Goal: Task Accomplishment & Management: Manage account settings

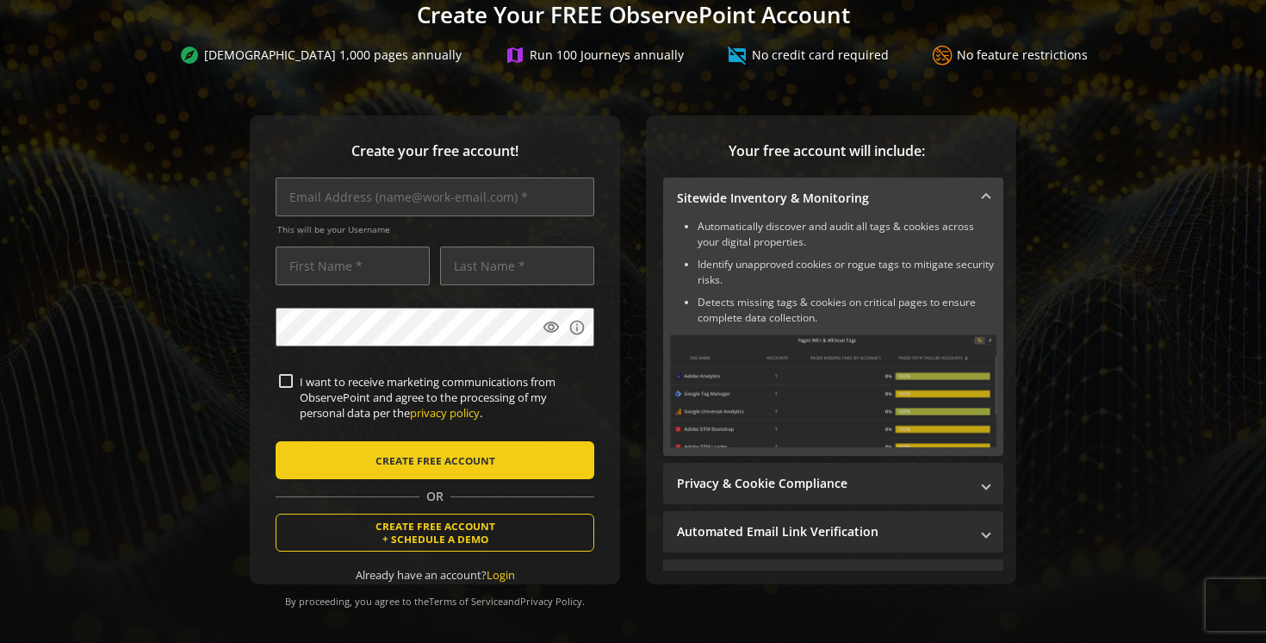
scroll to position [130, 0]
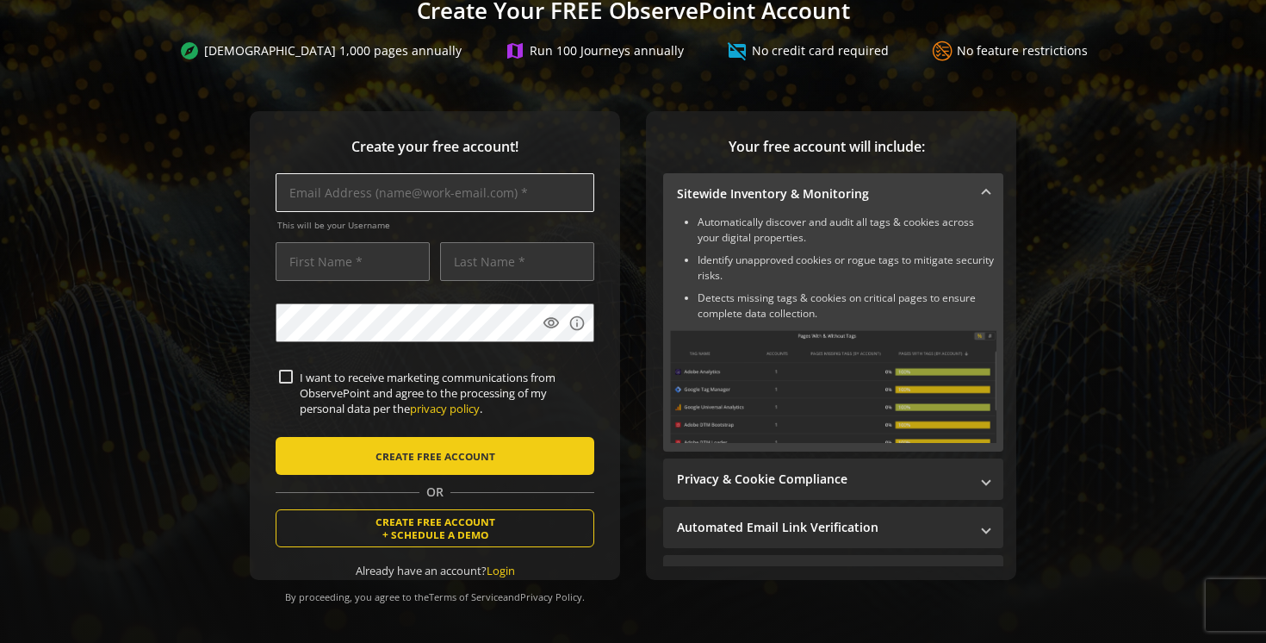
click at [385, 192] on input "text" at bounding box center [435, 192] width 319 height 39
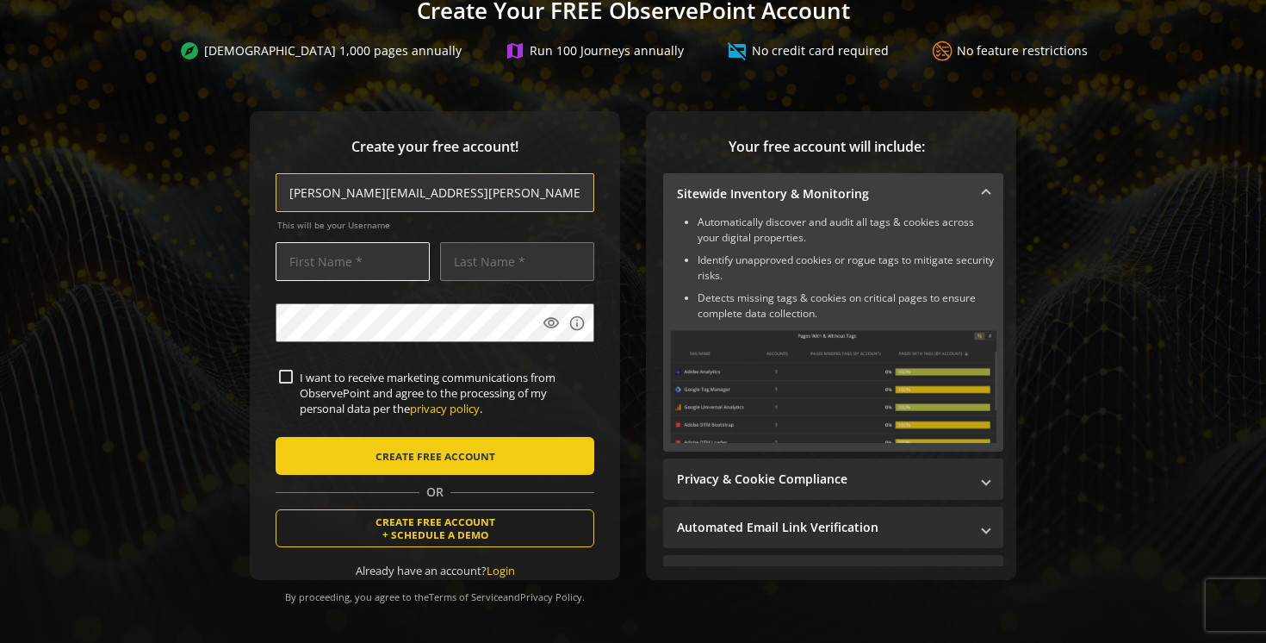
type input "[PERSON_NAME][EMAIL_ADDRESS][PERSON_NAME][DOMAIN_NAME]"
click at [336, 264] on input "text" at bounding box center [353, 261] width 154 height 39
type input "[PERSON_NAME]"
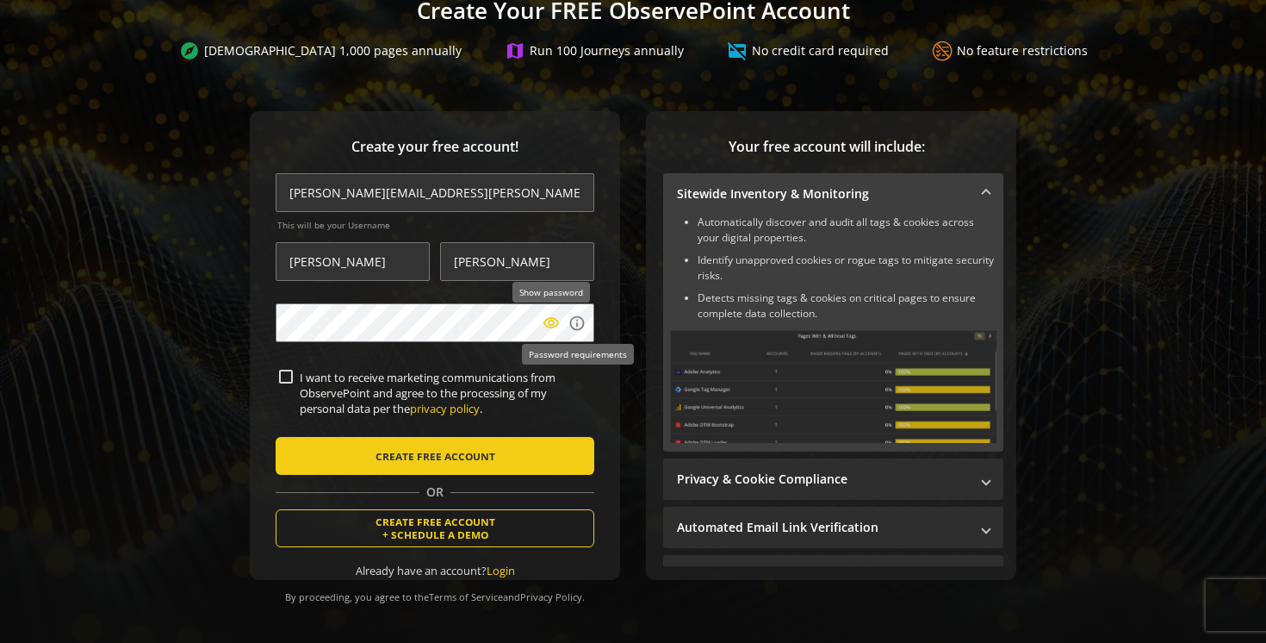
click at [556, 325] on mat-icon "visibility" at bounding box center [551, 322] width 17 height 17
click at [192, 432] on div "Create your free account! [PERSON_NAME][EMAIL_ADDRESS][PERSON_NAME][DOMAIN_NAME…" at bounding box center [633, 379] width 1225 height 537
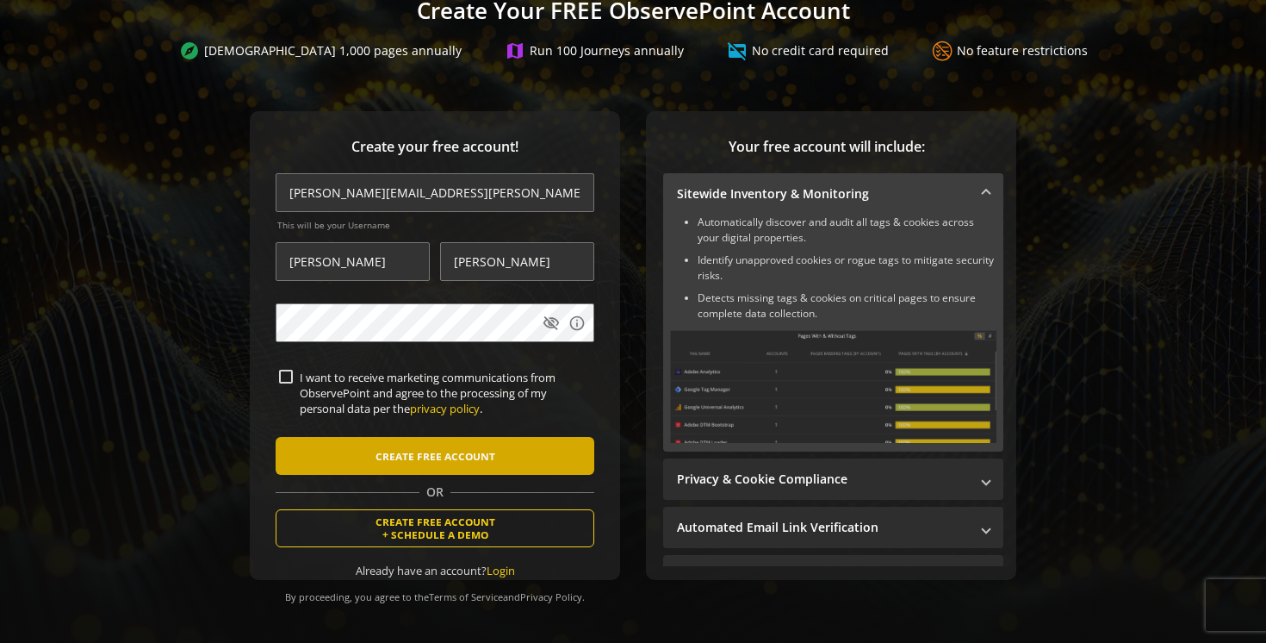
click at [372, 469] on span "submit" at bounding box center [435, 455] width 319 height 41
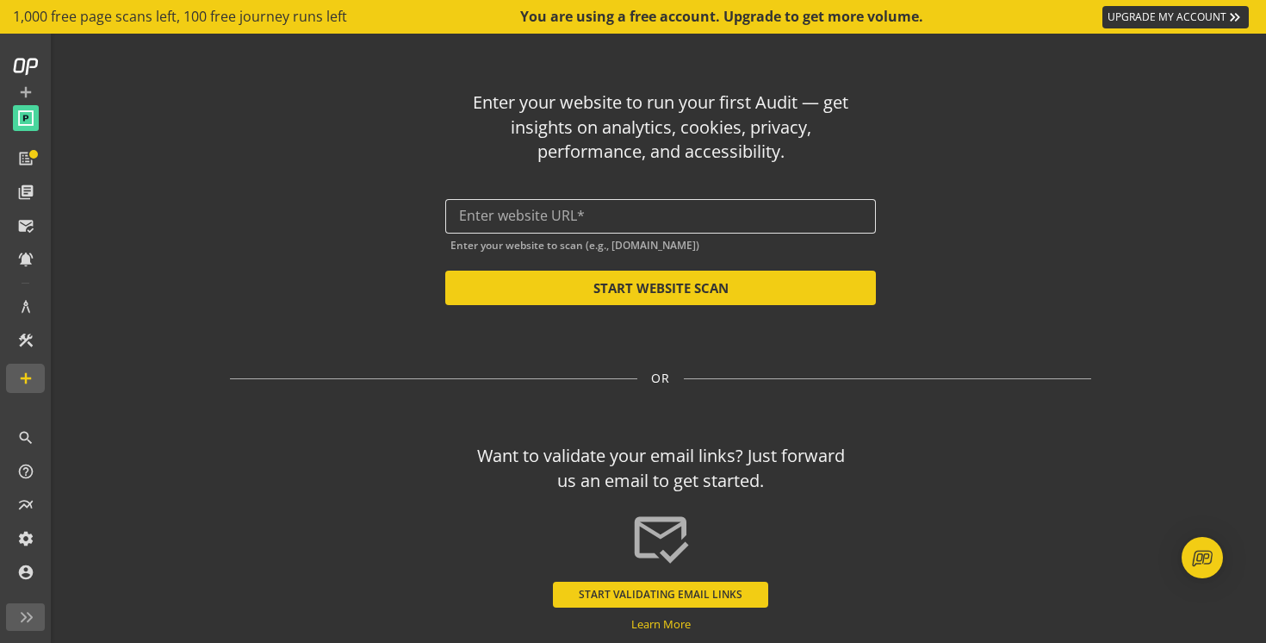
click at [508, 218] on input "text" at bounding box center [660, 216] width 403 height 16
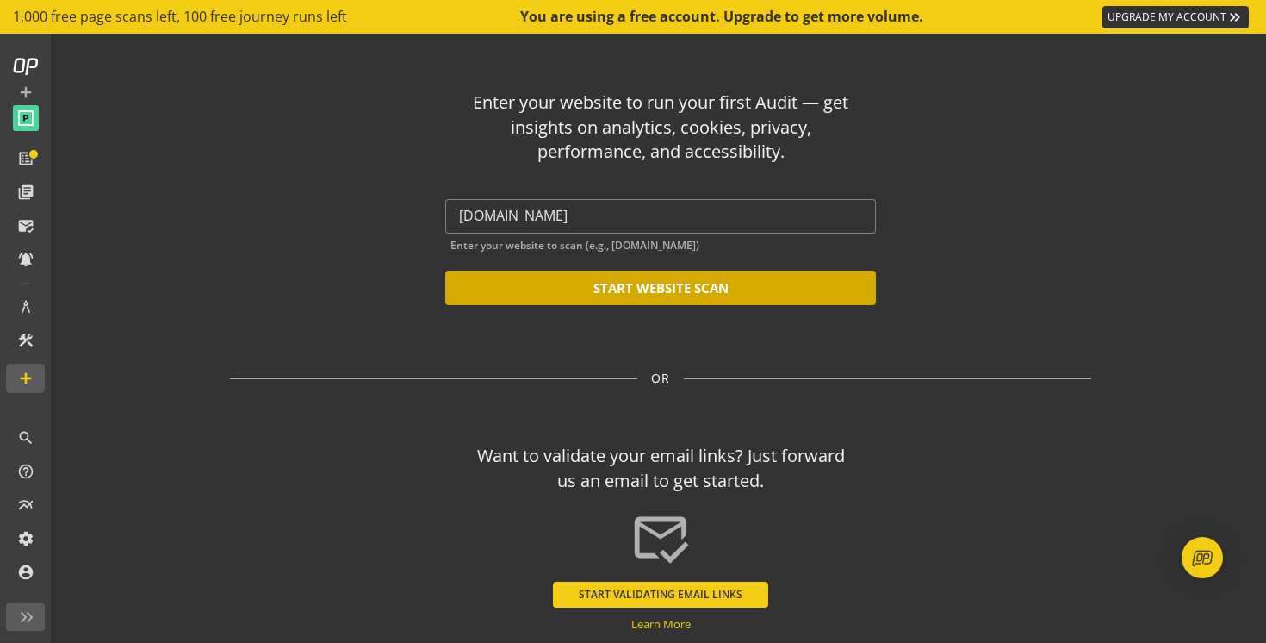
click at [581, 294] on button "START WEBSITE SCAN" at bounding box center [660, 287] width 431 height 34
type input "[URL][DOMAIN_NAME]"
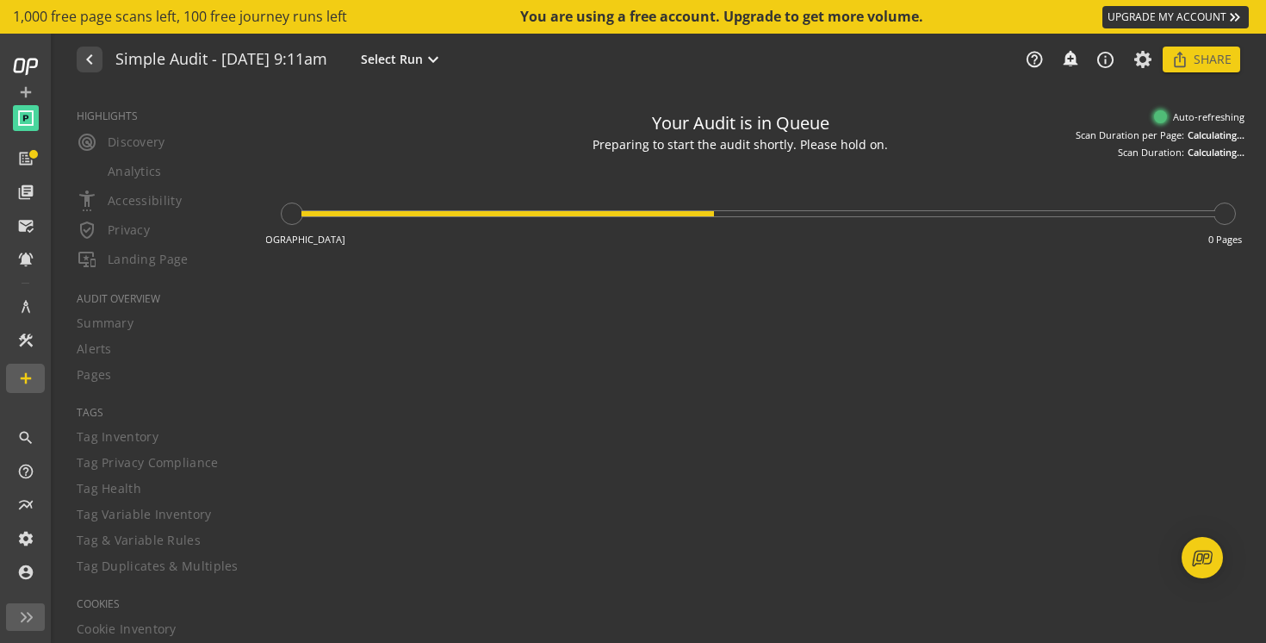
type textarea "Notes can include: -a description of what this audit is validating -changes in …"
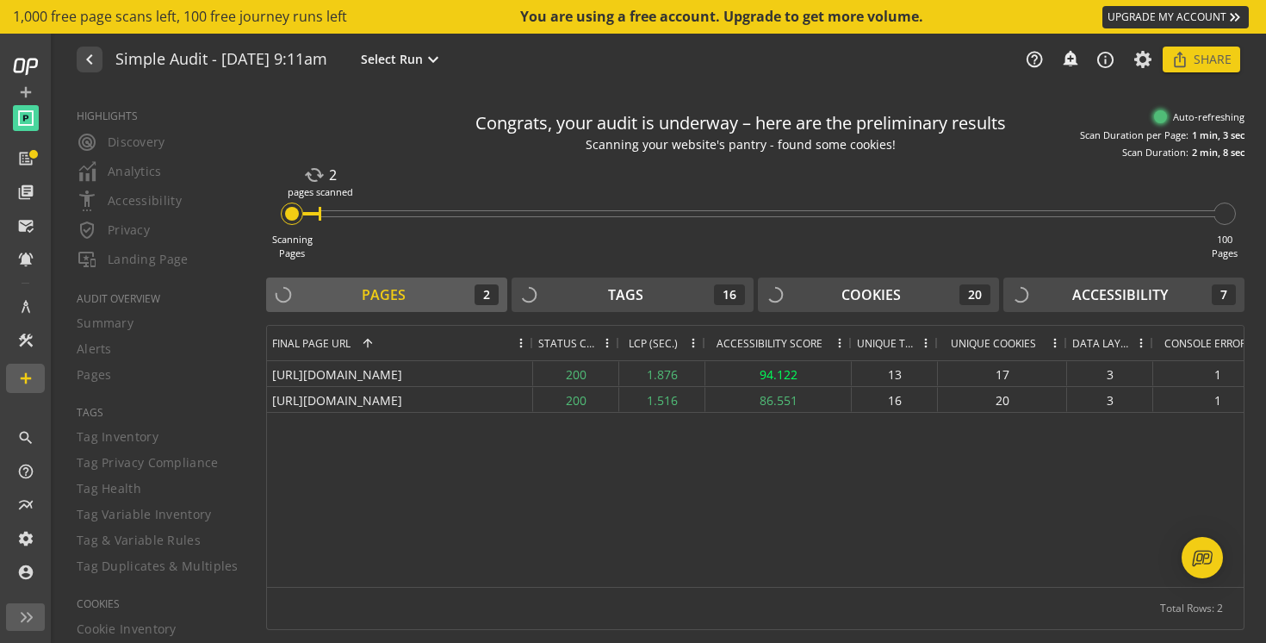
drag, startPoint x: 491, startPoint y: 341, endPoint x: 530, endPoint y: 363, distance: 44.3
click at [530, 363] on div "Final Page URL 1 Status Code LCP (SEC.)" at bounding box center [755, 456] width 977 height 261
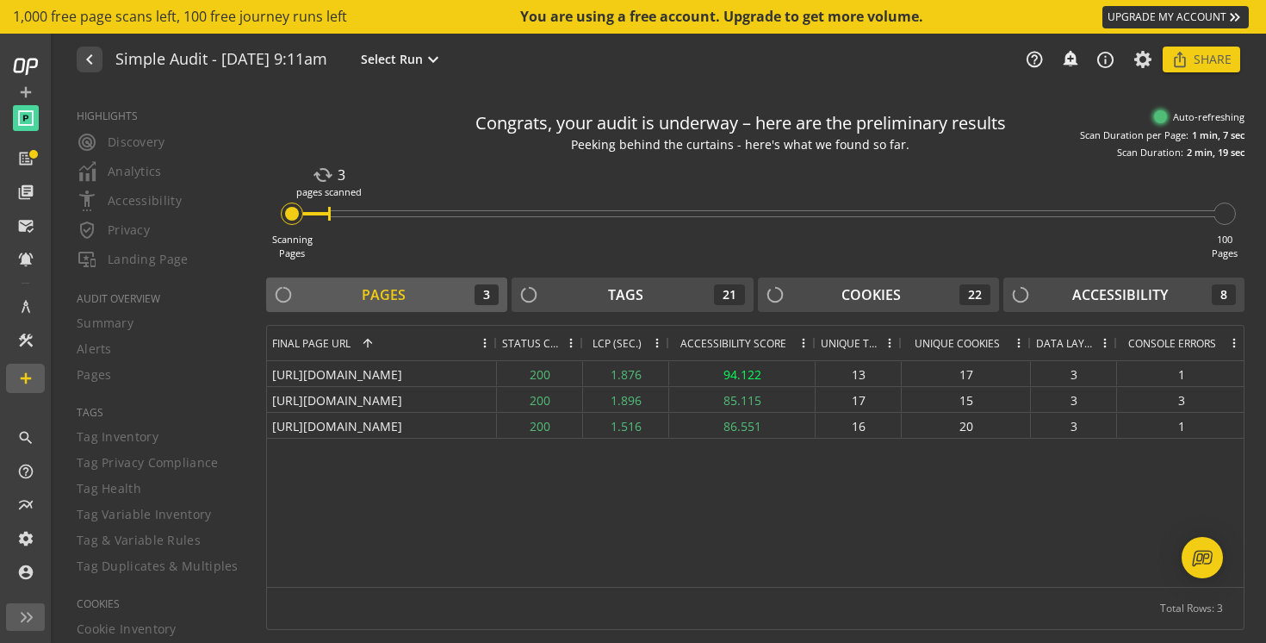
drag, startPoint x: 531, startPoint y: 345, endPoint x: 494, endPoint y: 363, distance: 40.1
click at [494, 363] on div "Final Page URL 1 Status Code LCP (SEC.)" at bounding box center [755, 456] width 977 height 261
click at [497, 344] on div "Status Code" at bounding box center [540, 343] width 86 height 34
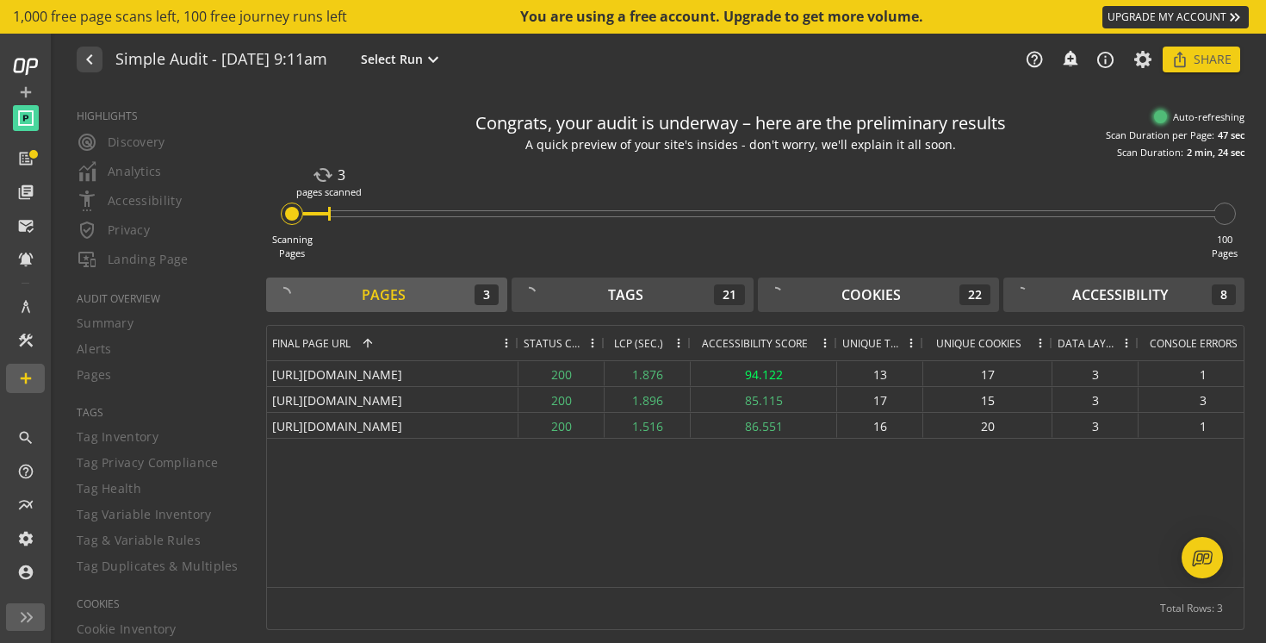
drag, startPoint x: 496, startPoint y: 345, endPoint x: 518, endPoint y: 345, distance: 21.5
click at [518, 345] on div at bounding box center [517, 343] width 7 height 34
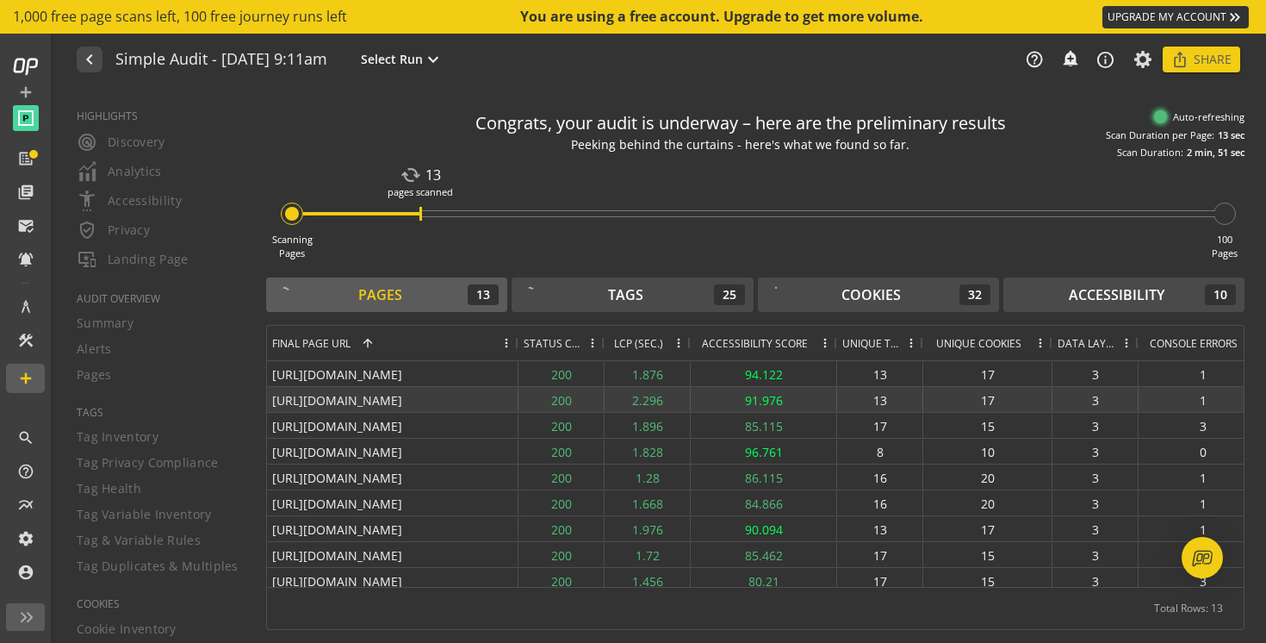
click at [1216, 407] on div "1" at bounding box center [1203, 399] width 129 height 25
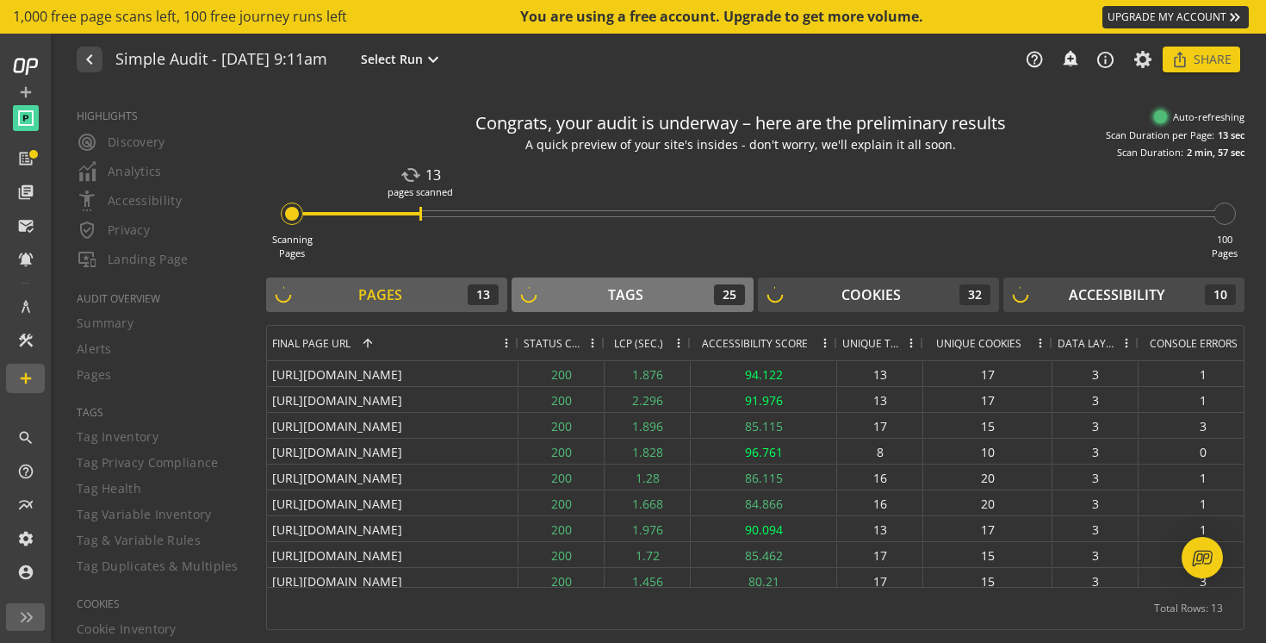
click at [683, 294] on div "Tags 25" at bounding box center [632, 294] width 224 height 21
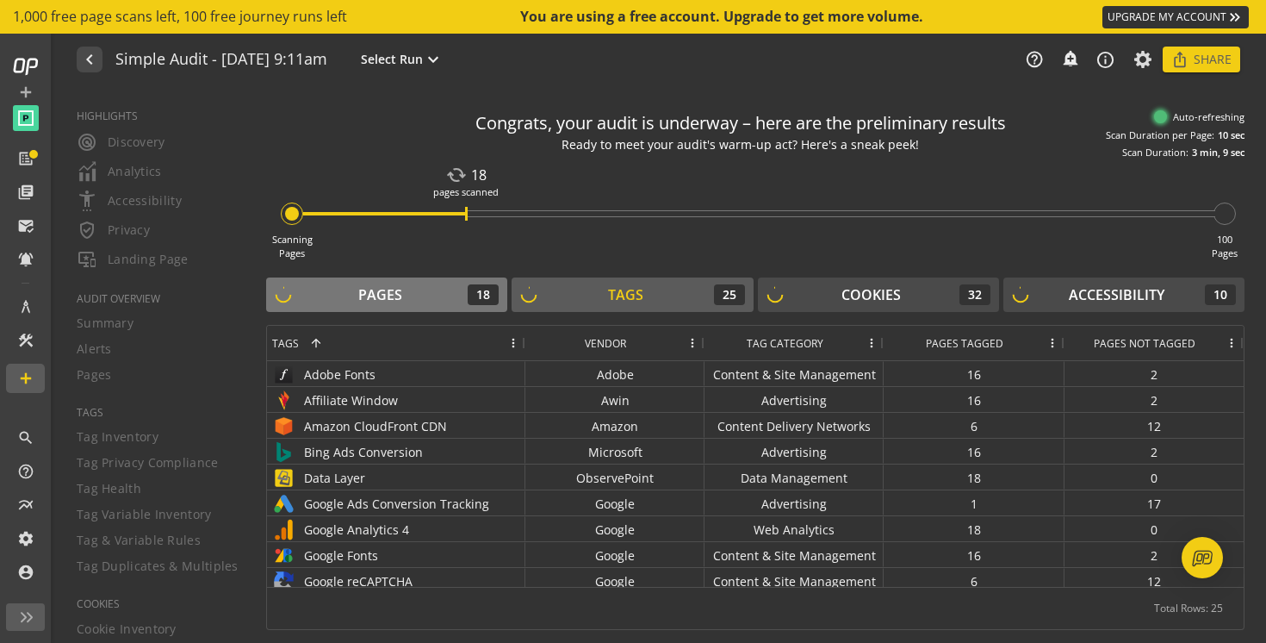
click at [428, 299] on div "Pages 18" at bounding box center [387, 294] width 224 height 21
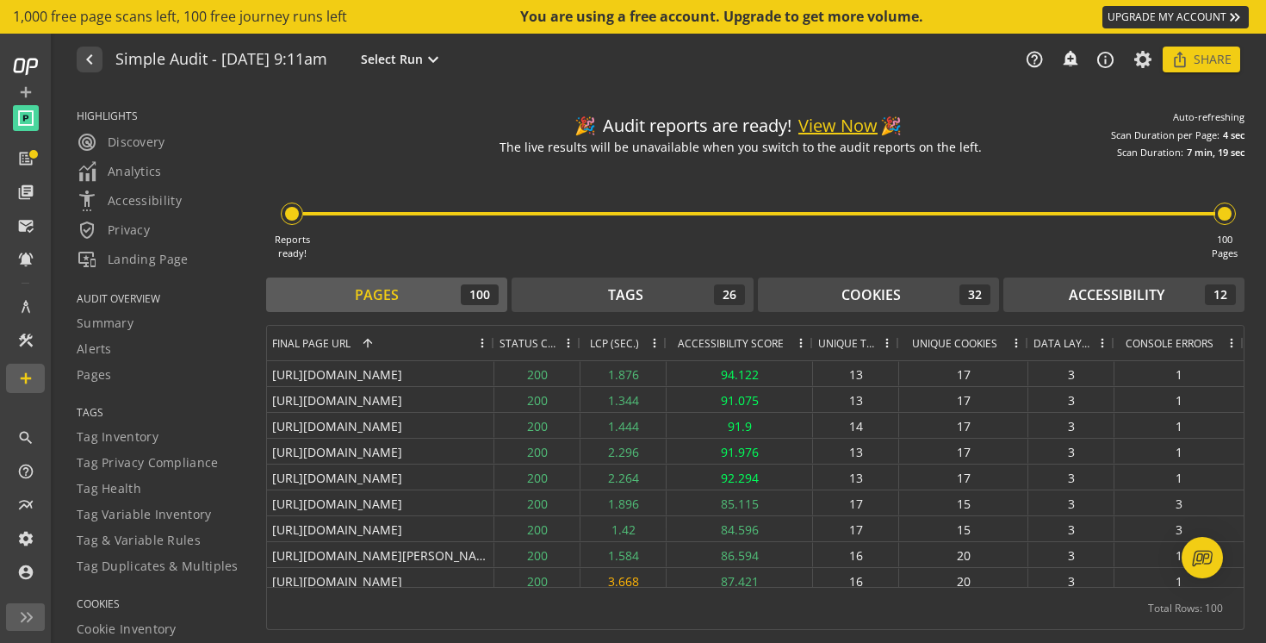
click at [844, 124] on button "View Now" at bounding box center [837, 126] width 79 height 25
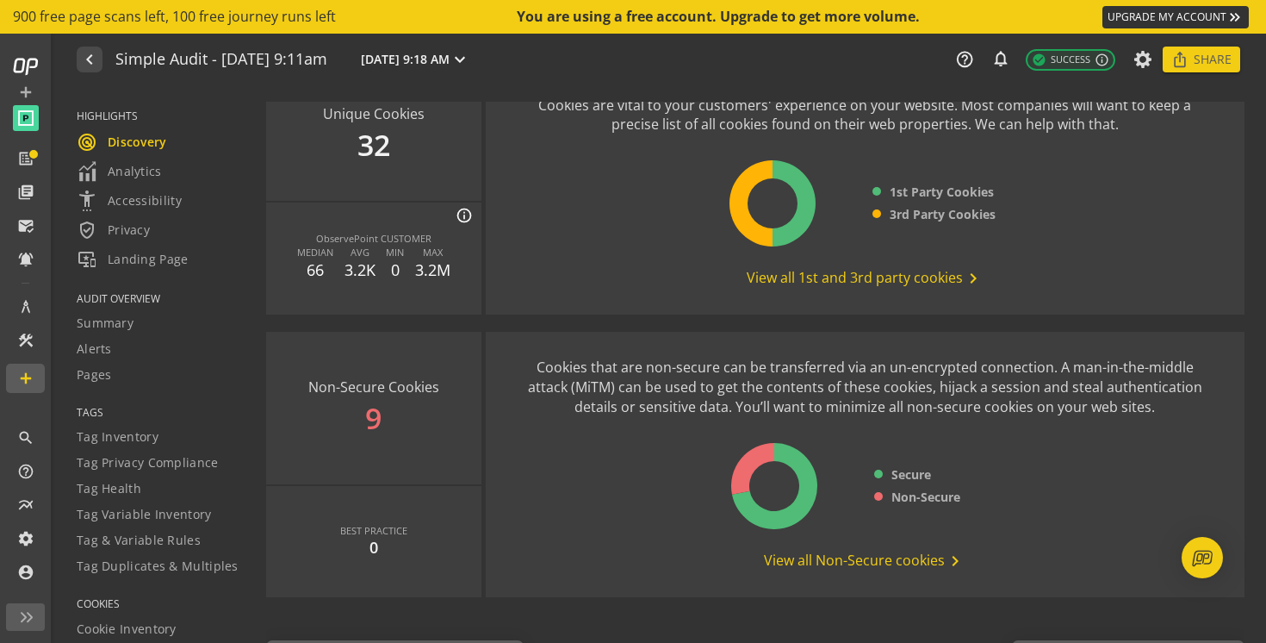
scroll to position [2270, 0]
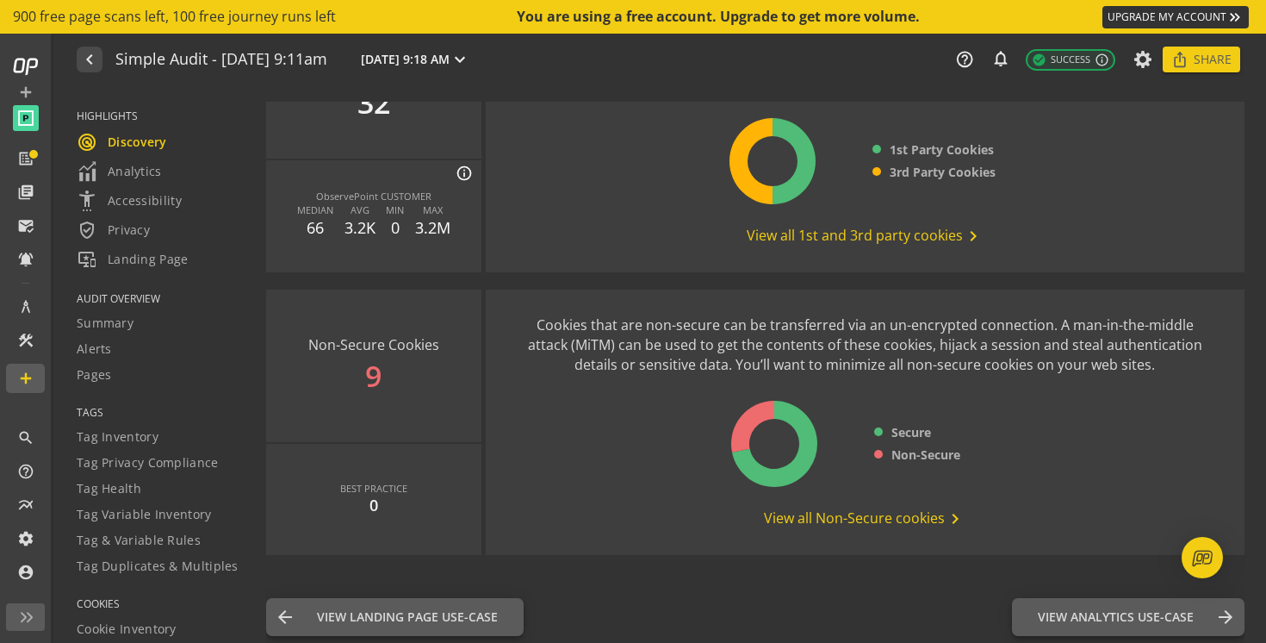
click at [818, 515] on span "View all Non-Secure cookies chevron_right" at bounding box center [865, 518] width 202 height 21
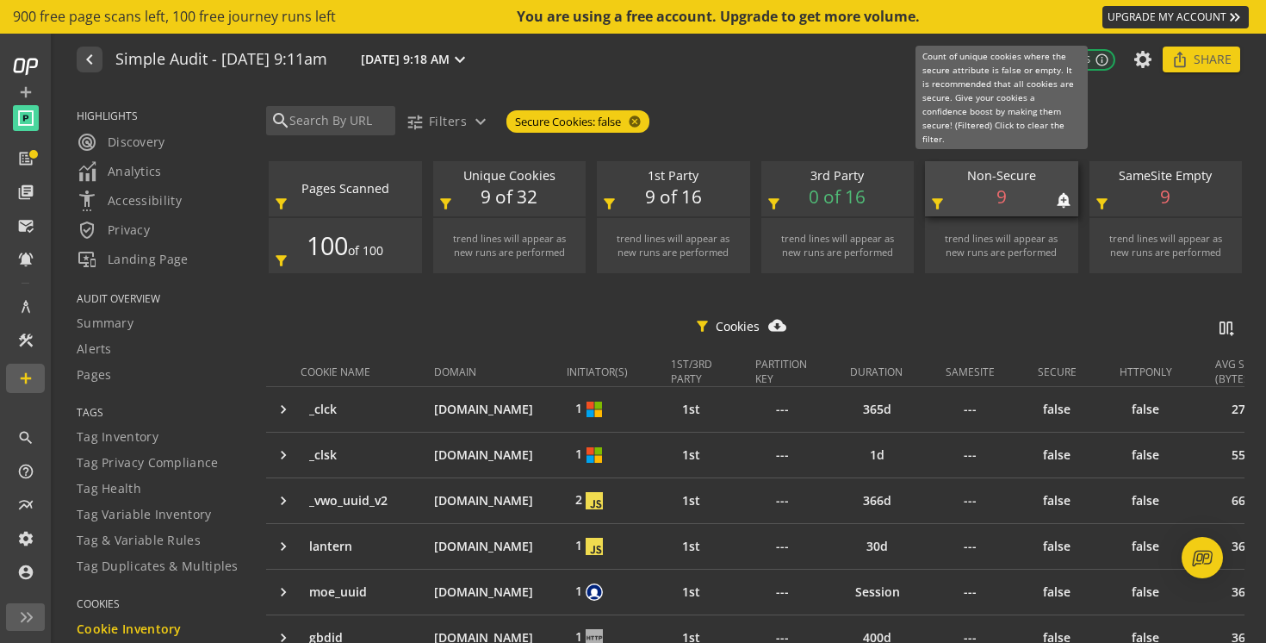
click at [1009, 196] on div "Non-Secure notifications_none add_alert 9 filter_alt" at bounding box center [1001, 188] width 153 height 55
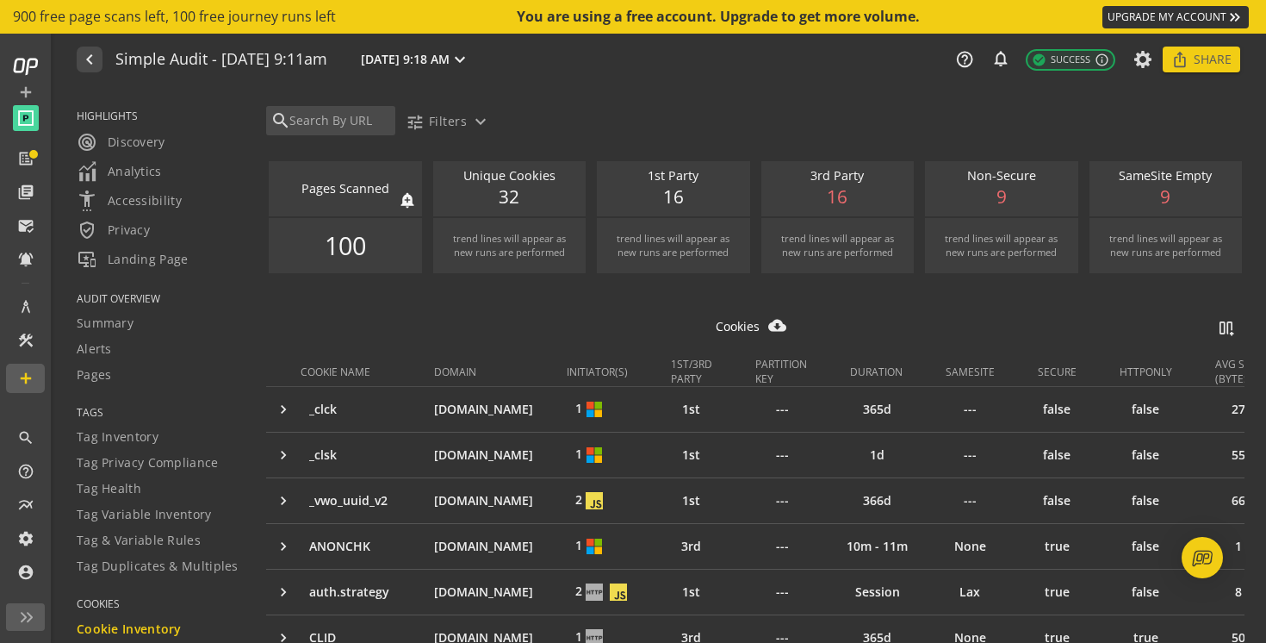
click at [361, 200] on div "Pages Scanned notifications_none add_alert" at bounding box center [345, 188] width 153 height 55
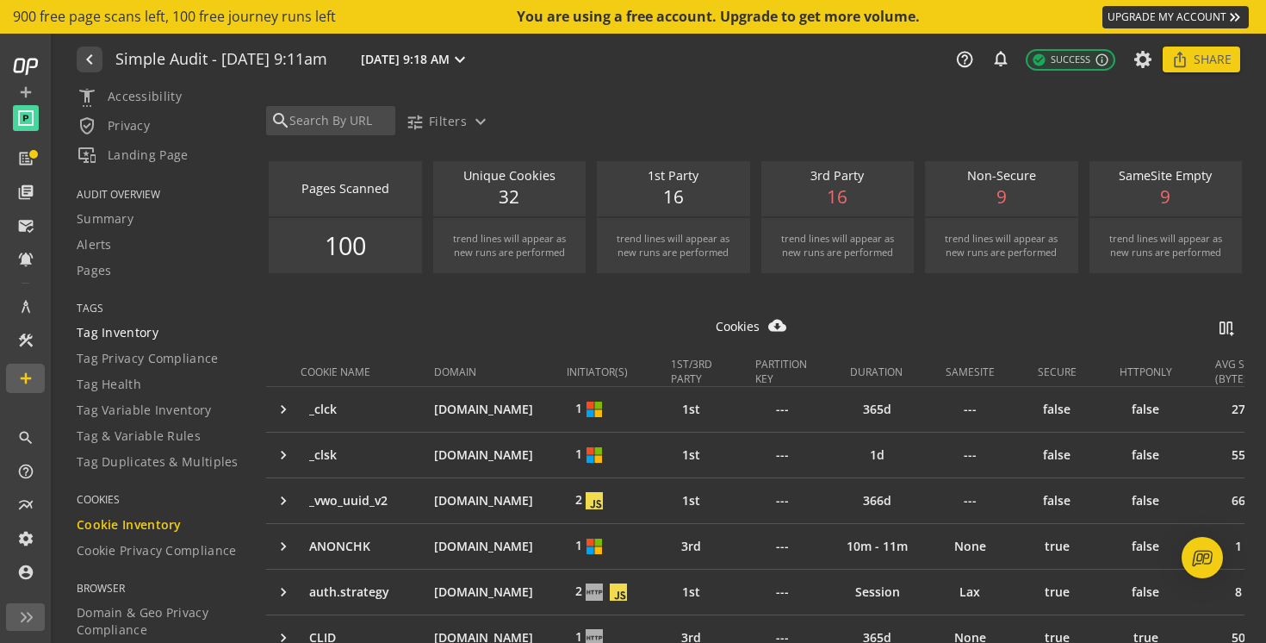
scroll to position [54, 0]
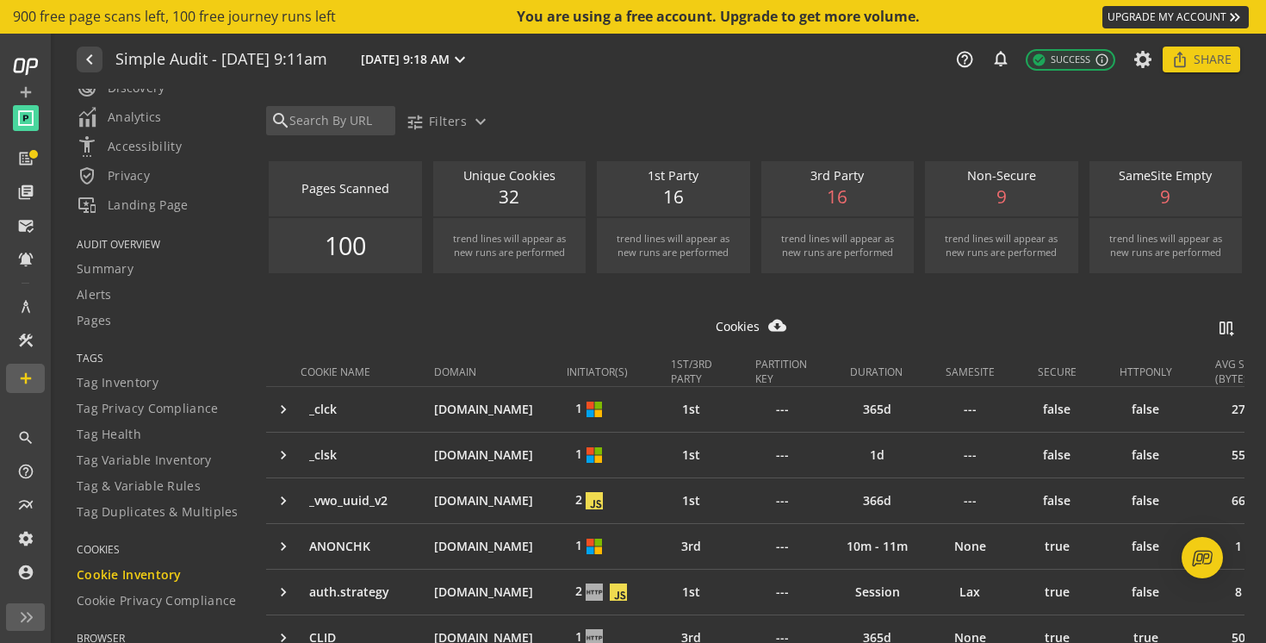
click at [132, 579] on span "Cookie Inventory" at bounding box center [129, 574] width 105 height 17
click at [111, 269] on span "Summary" at bounding box center [105, 268] width 57 height 17
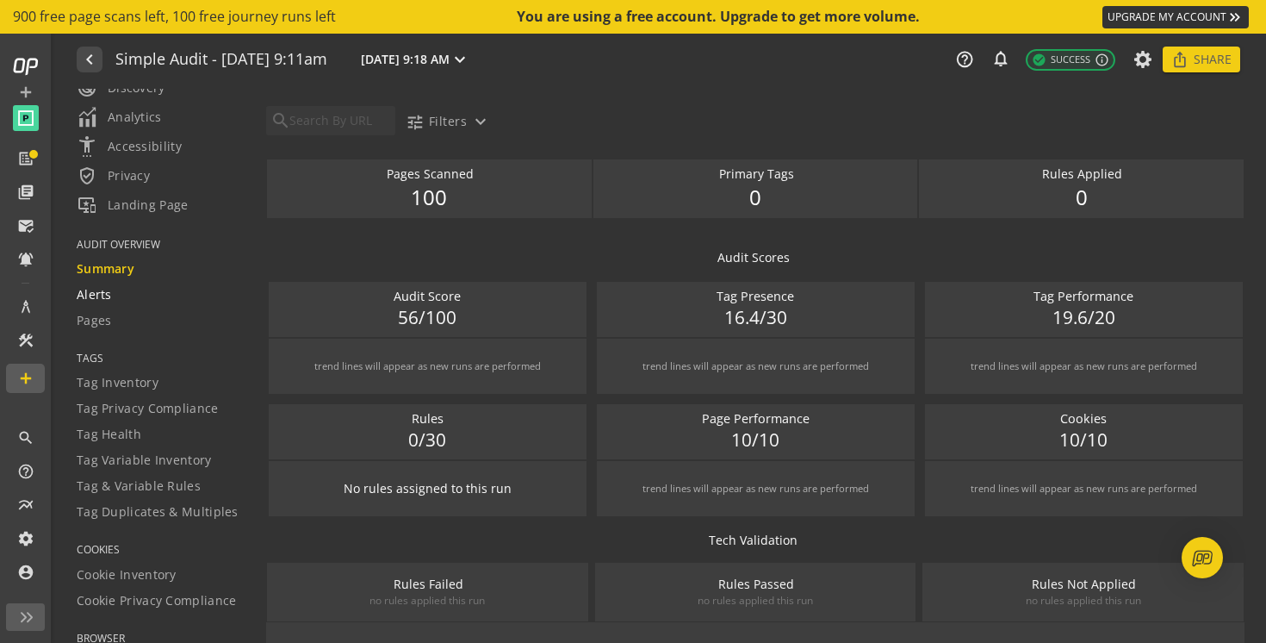
click at [99, 300] on span "Alerts" at bounding box center [94, 294] width 35 height 17
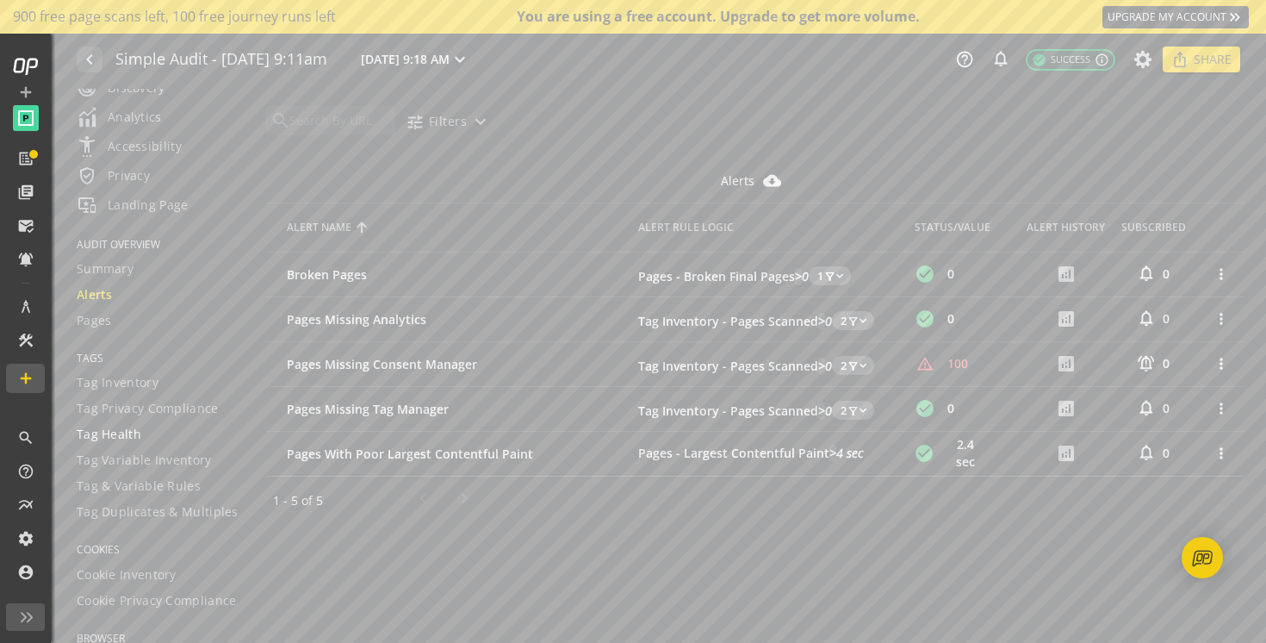
click at [103, 434] on span "Tag Health" at bounding box center [109, 433] width 65 height 17
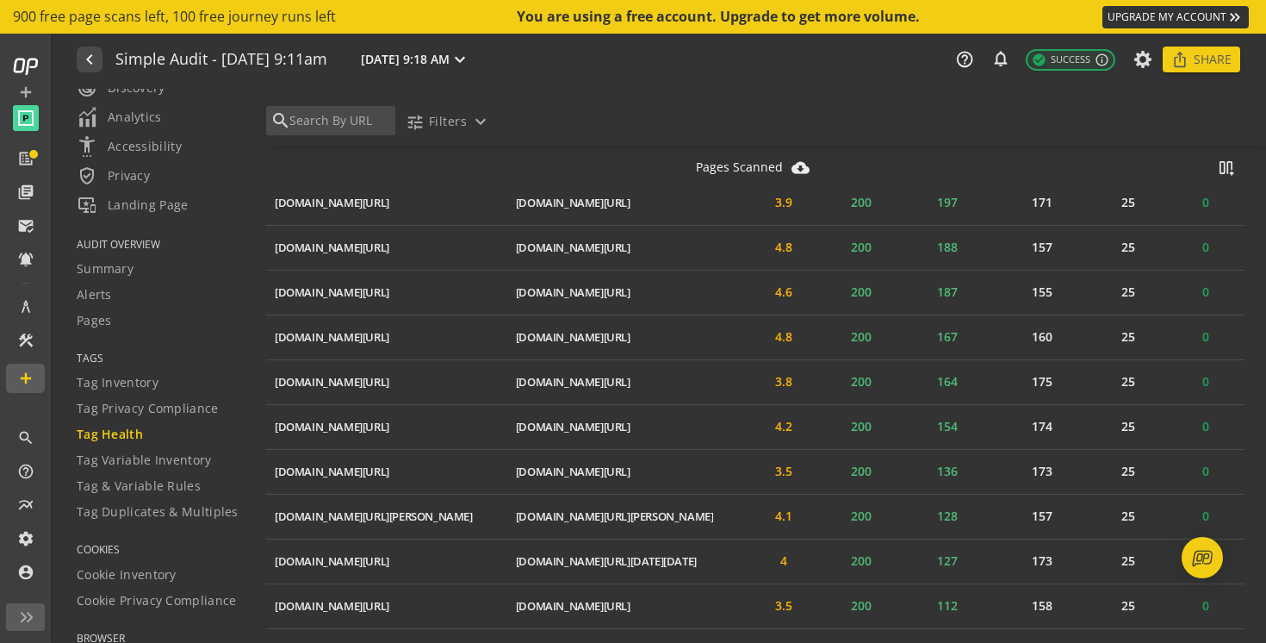
scroll to position [4595, 0]
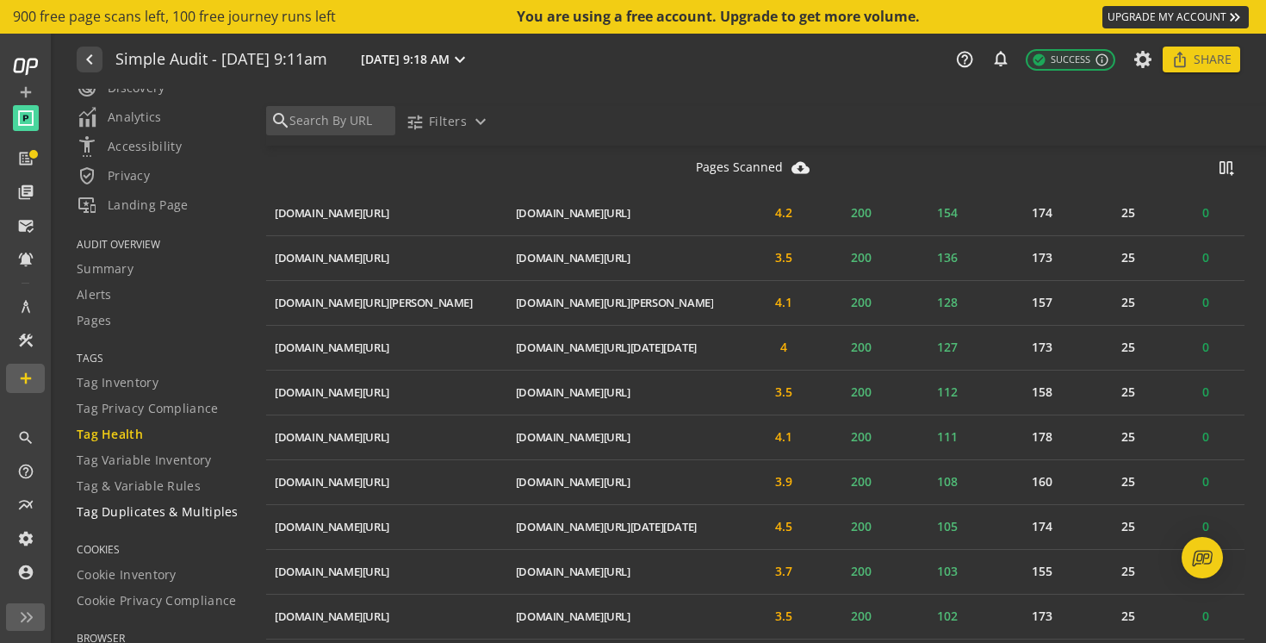
click at [148, 512] on span "Tag Duplicates & Multiples" at bounding box center [158, 511] width 162 height 17
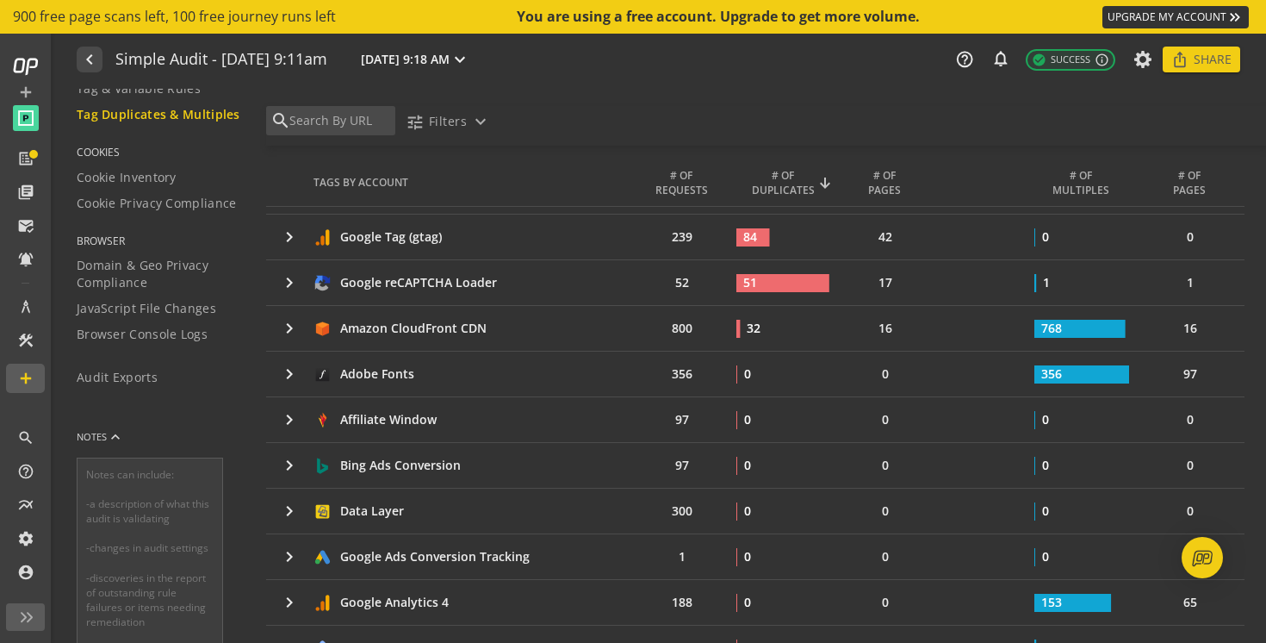
scroll to position [551, 0]
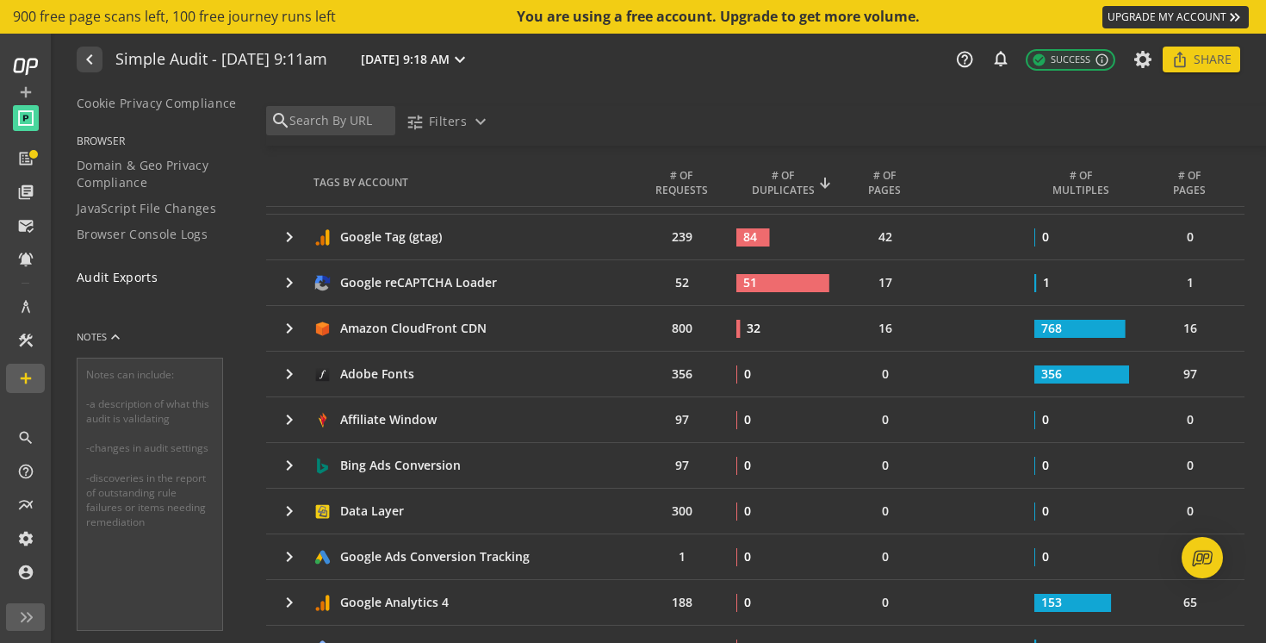
click at [108, 278] on span "Audit Exports" at bounding box center [117, 277] width 81 height 17
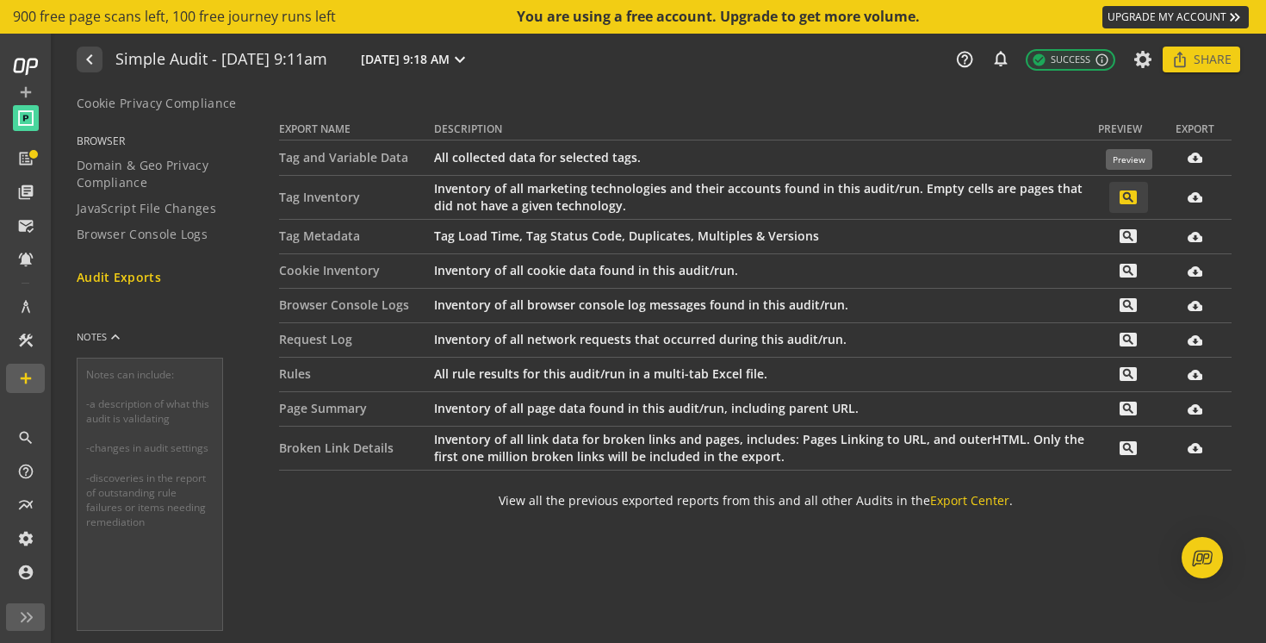
click at [1126, 197] on mat-icon "search" at bounding box center [1128, 197] width 17 height 14
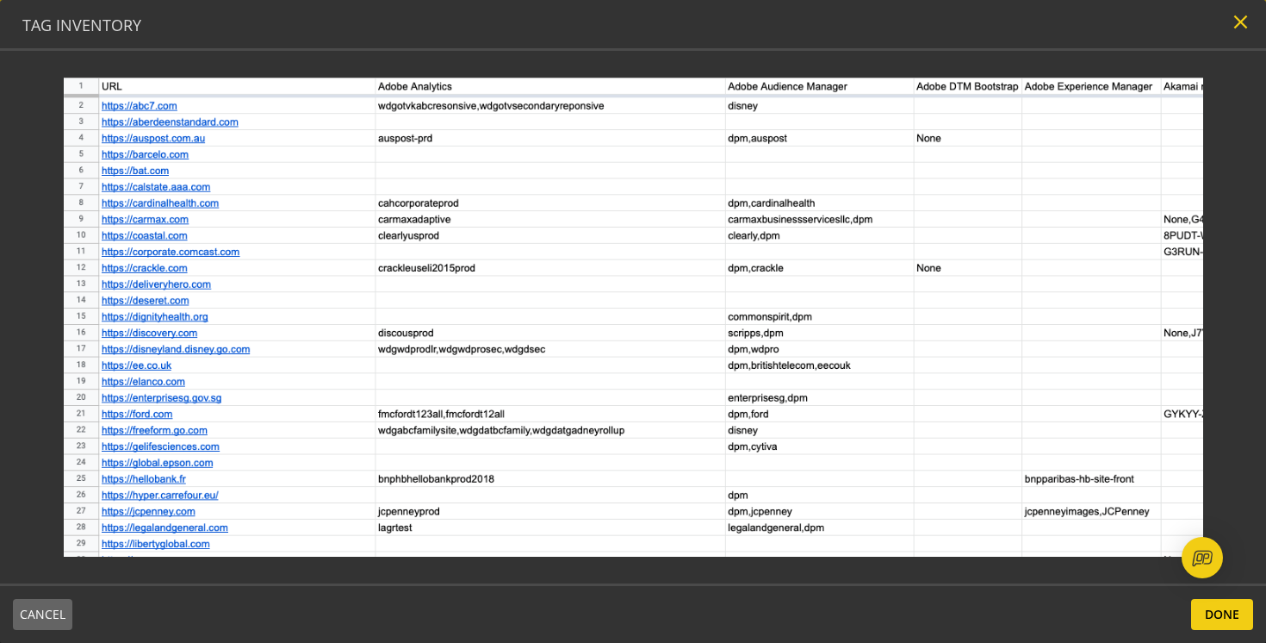
click at [1251, 27] on mat-icon "close" at bounding box center [1240, 21] width 23 height 23
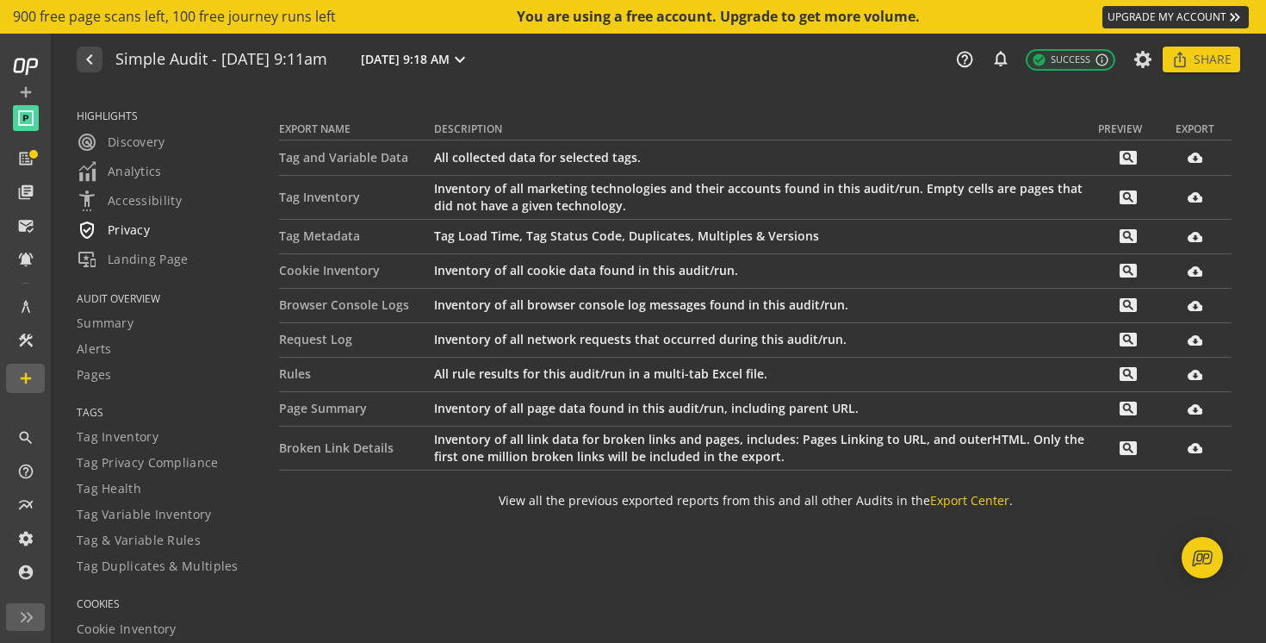
click at [137, 230] on span "verified_user Privacy" at bounding box center [113, 230] width 73 height 21
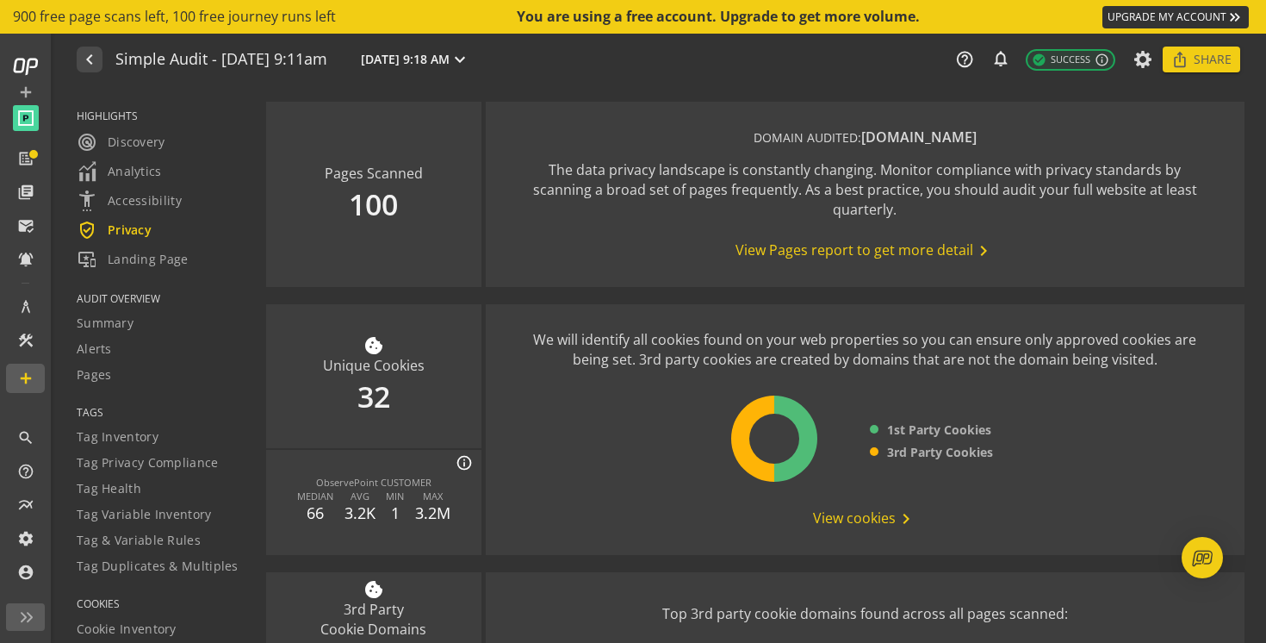
click at [835, 514] on span "View cookies chevron_right" at bounding box center [864, 518] width 103 height 21
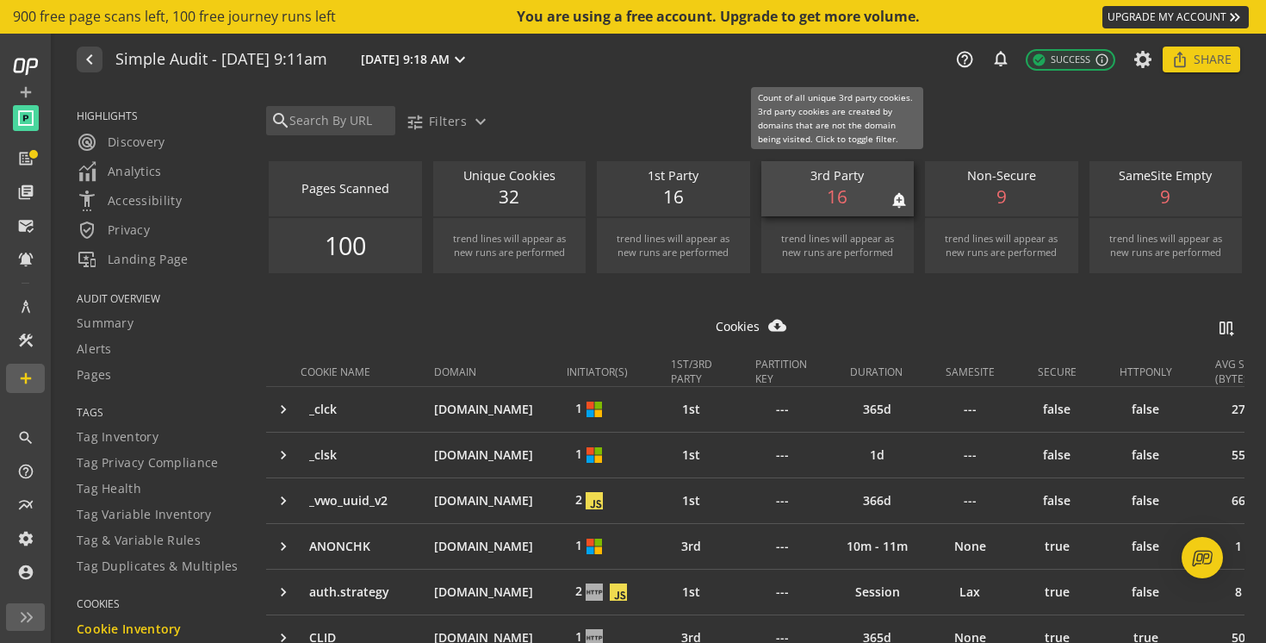
click at [841, 197] on span "16" at bounding box center [837, 197] width 21 height 26
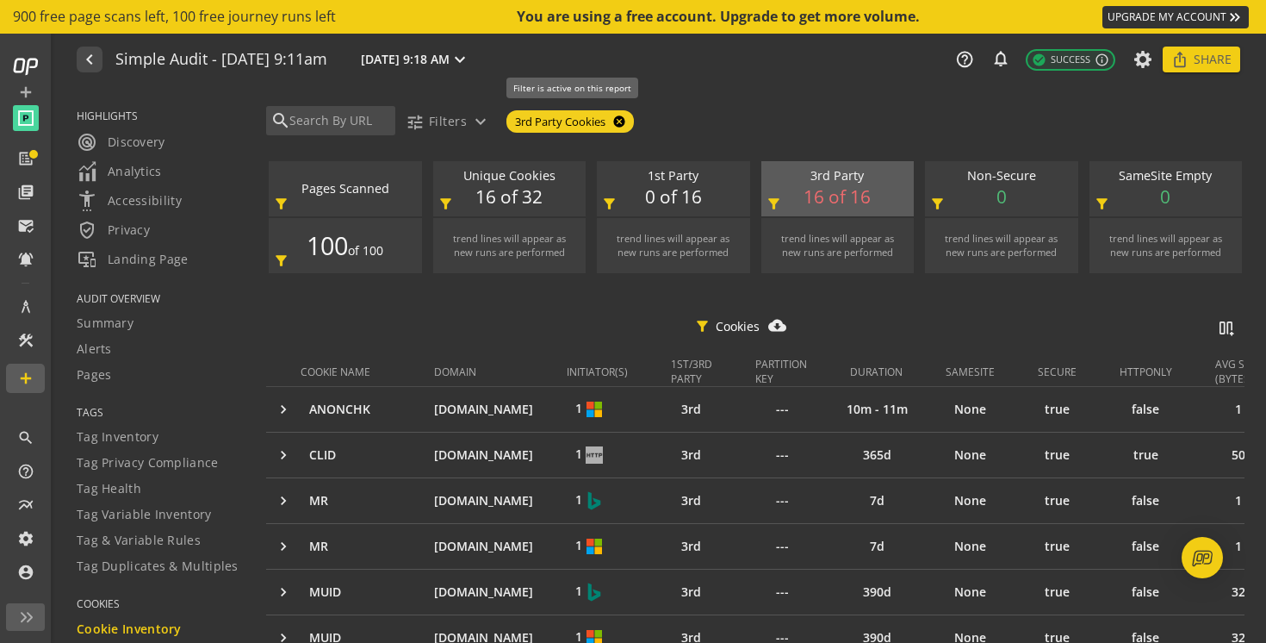
click at [619, 122] on mat-icon "cancel" at bounding box center [617, 122] width 24 height 14
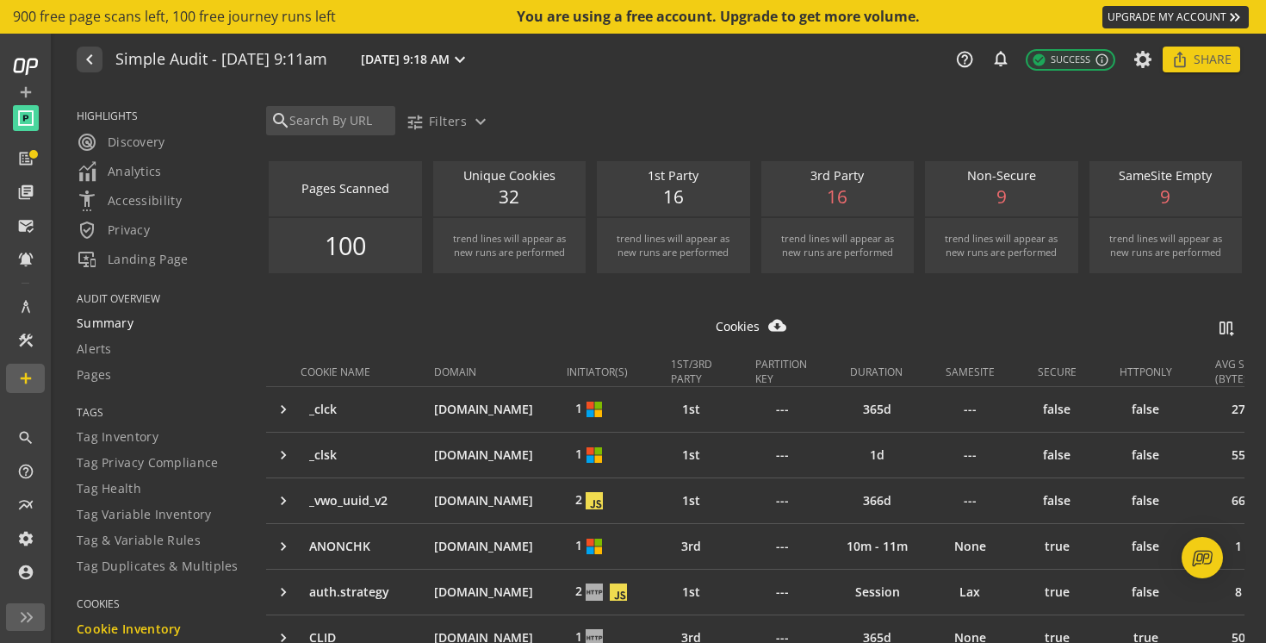
click at [136, 328] on div "Summary" at bounding box center [161, 322] width 168 height 17
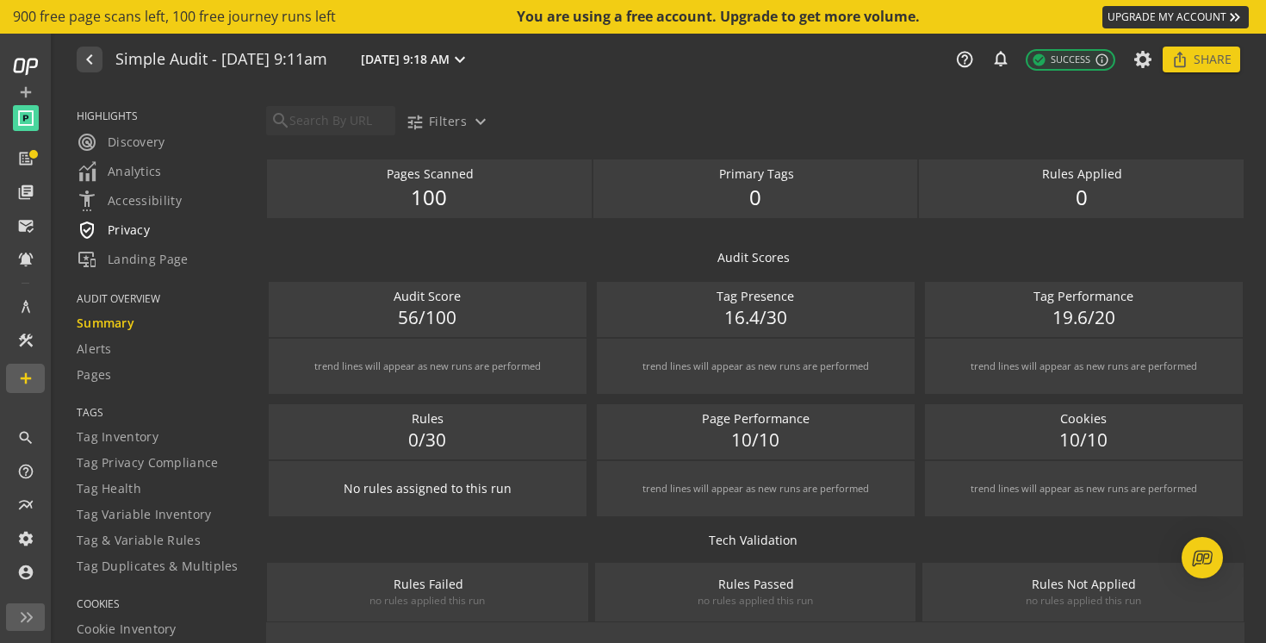
click at [117, 230] on span "verified_user Privacy" at bounding box center [113, 230] width 73 height 21
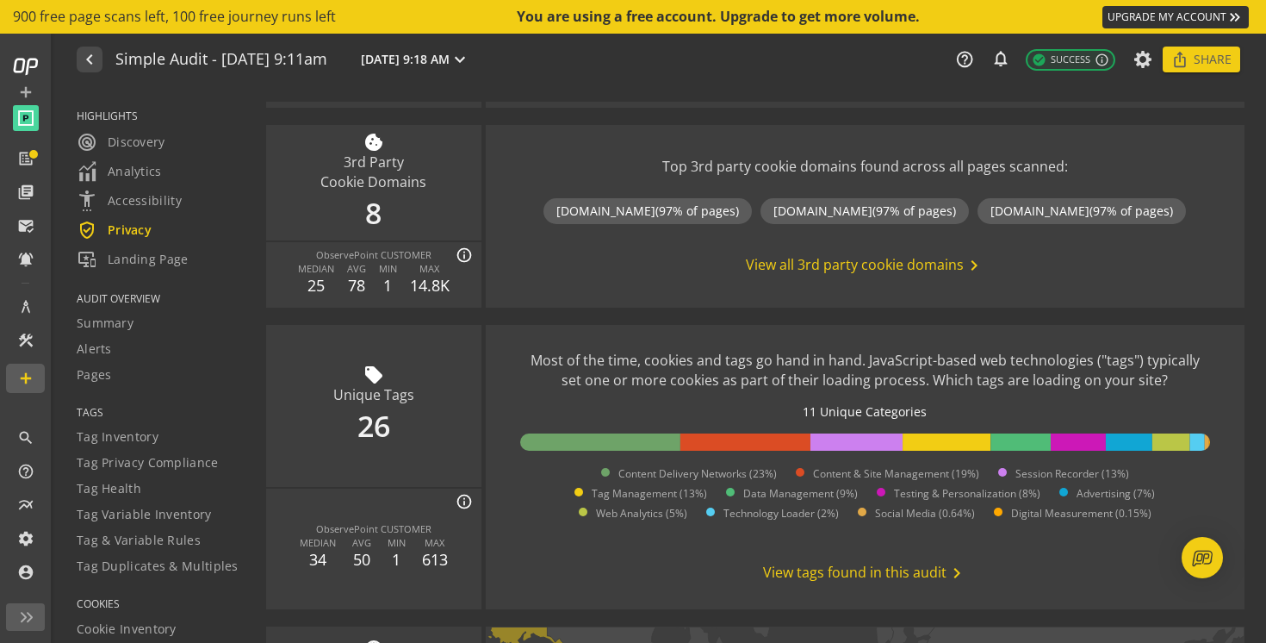
scroll to position [444, 0]
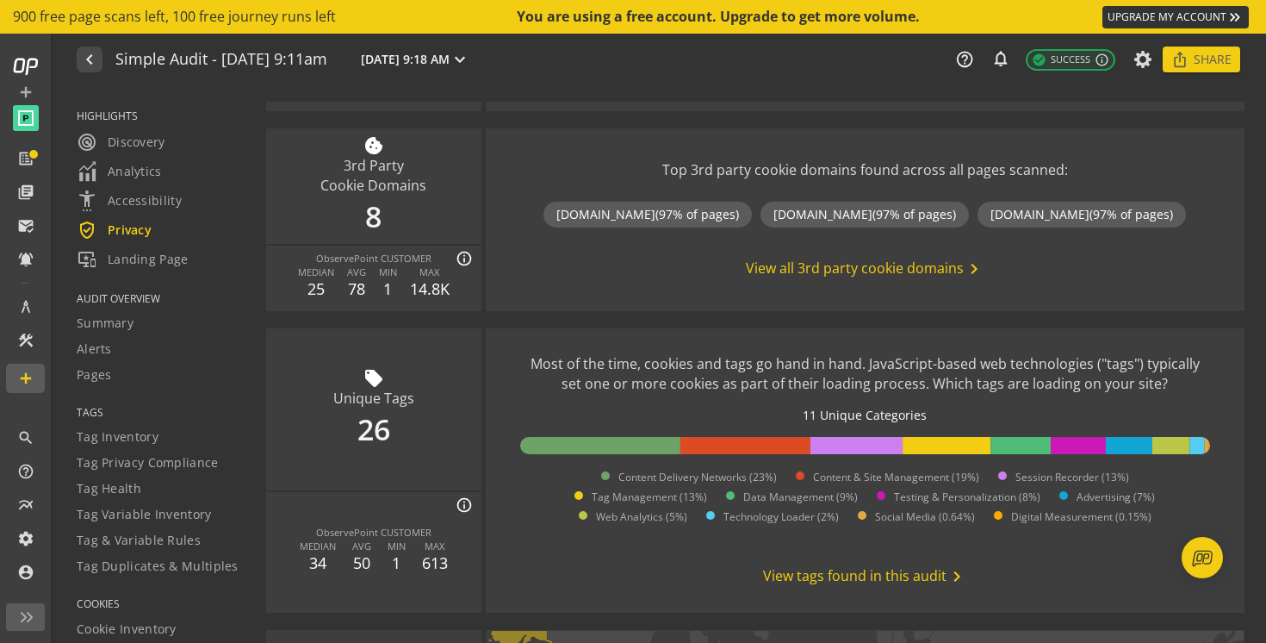
click at [841, 568] on span "View tags found in this audit chevron_right" at bounding box center [865, 576] width 204 height 21
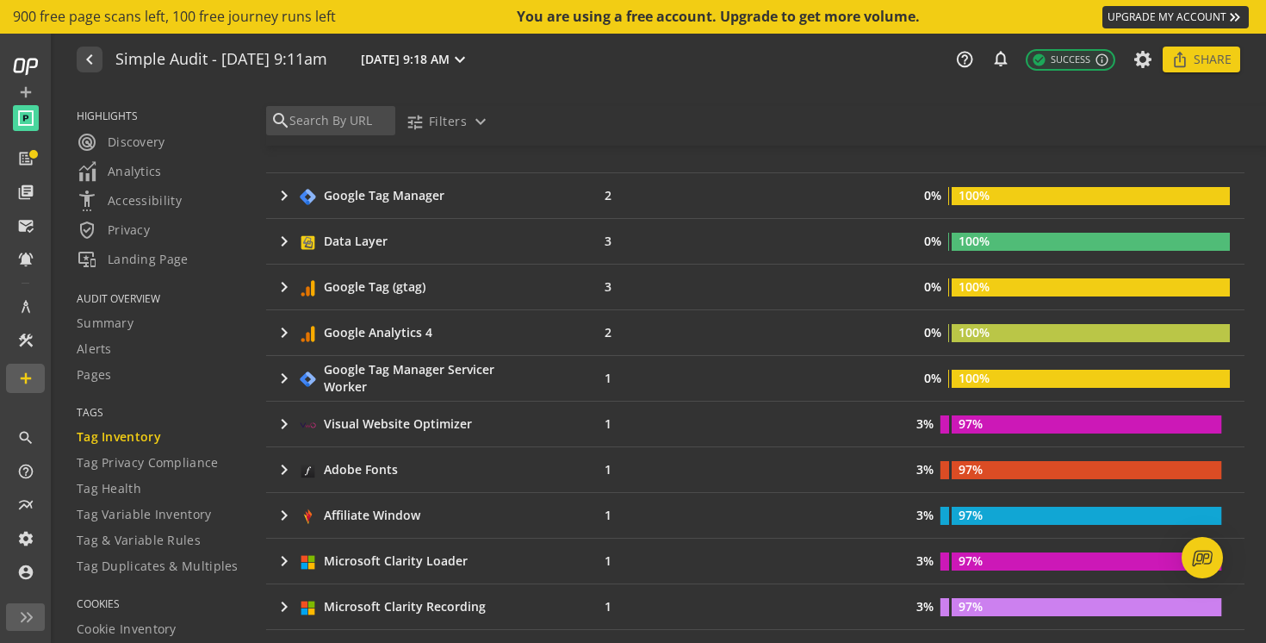
scroll to position [372, 0]
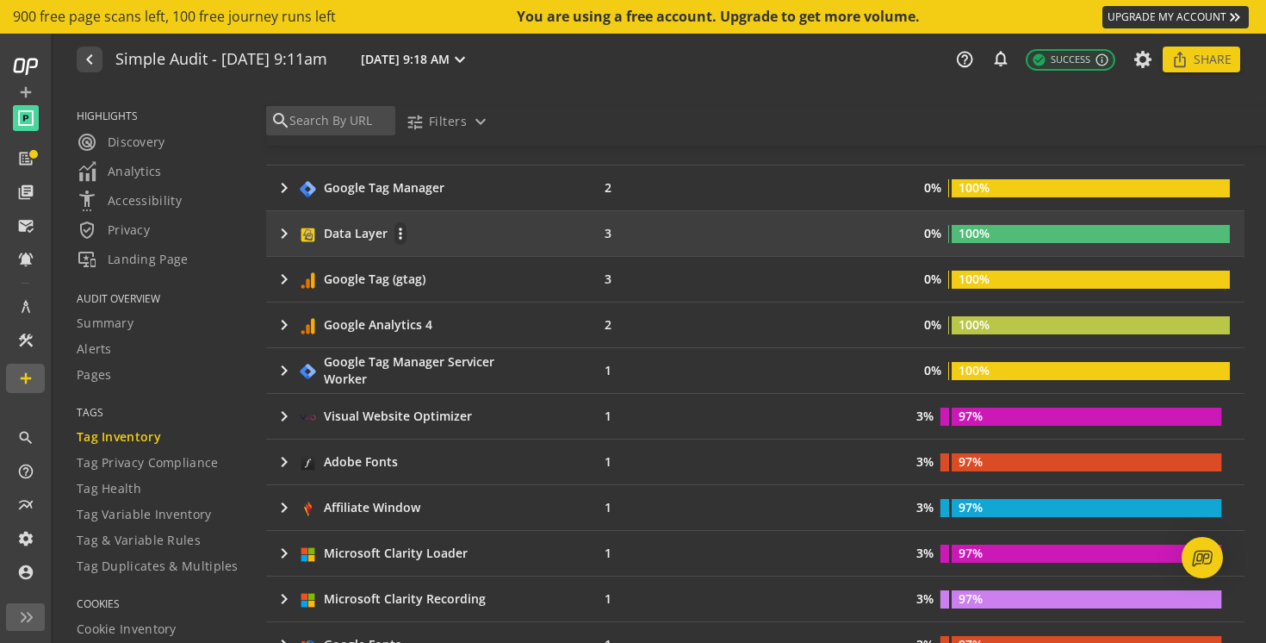
click at [284, 229] on mat-icon "keyboard_arrow_right" at bounding box center [284, 233] width 21 height 21
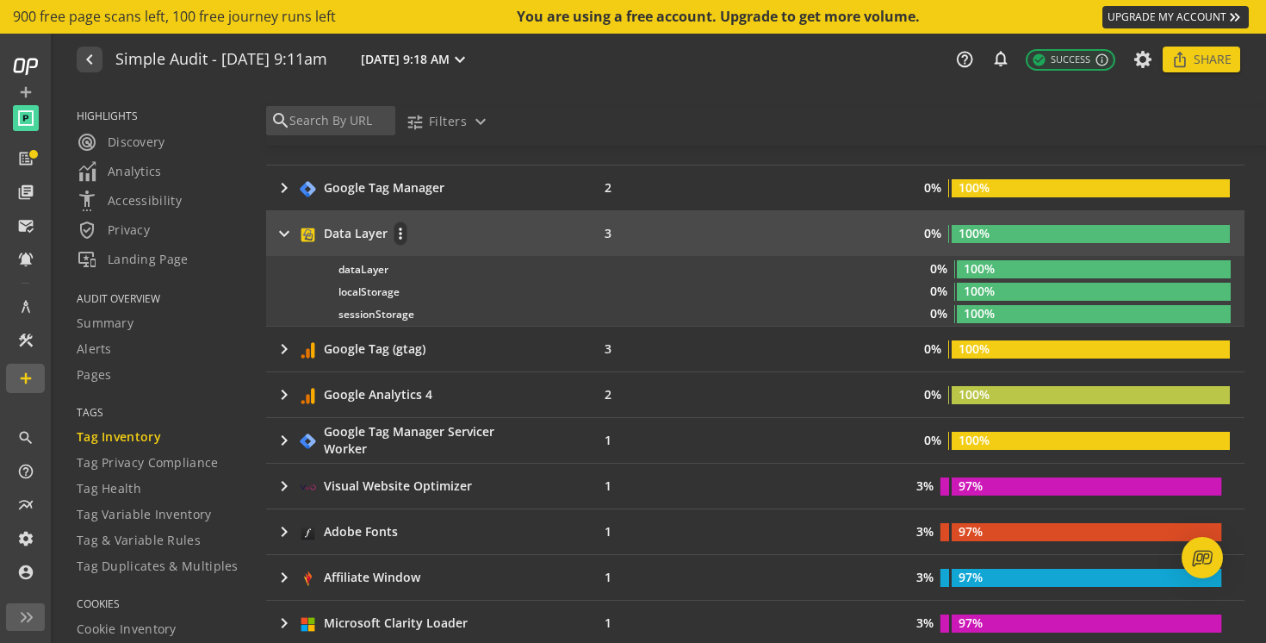
click at [284, 229] on mat-icon "keyboard_arrow_right" at bounding box center [284, 233] width 21 height 21
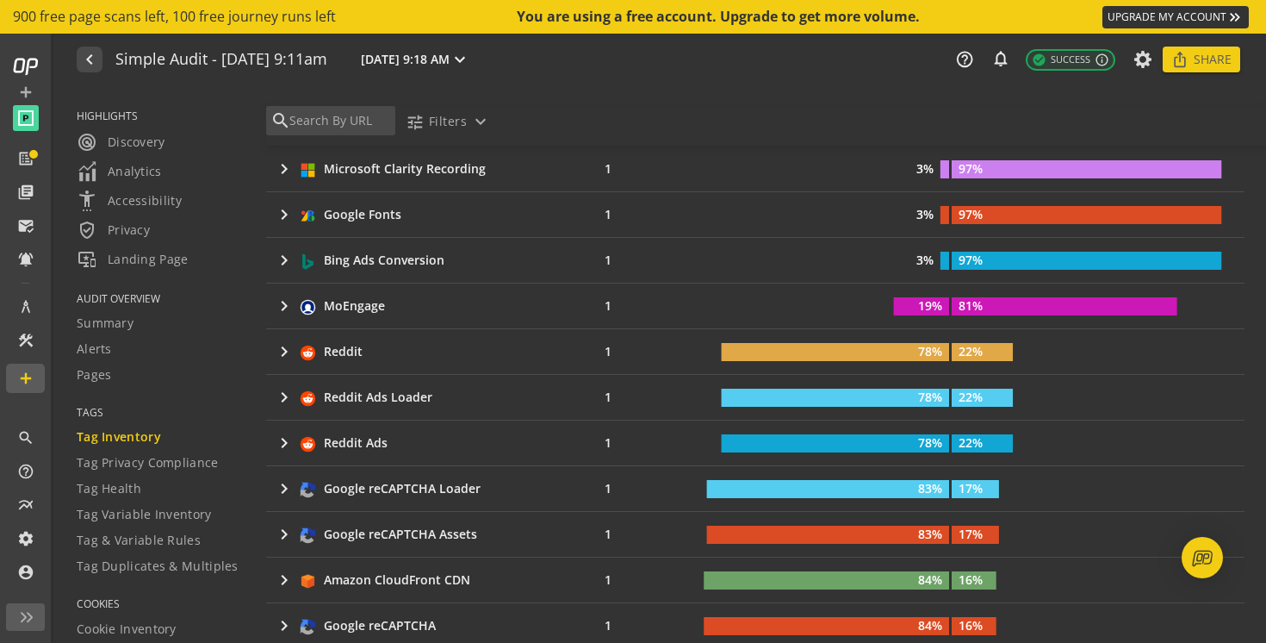
scroll to position [798, 0]
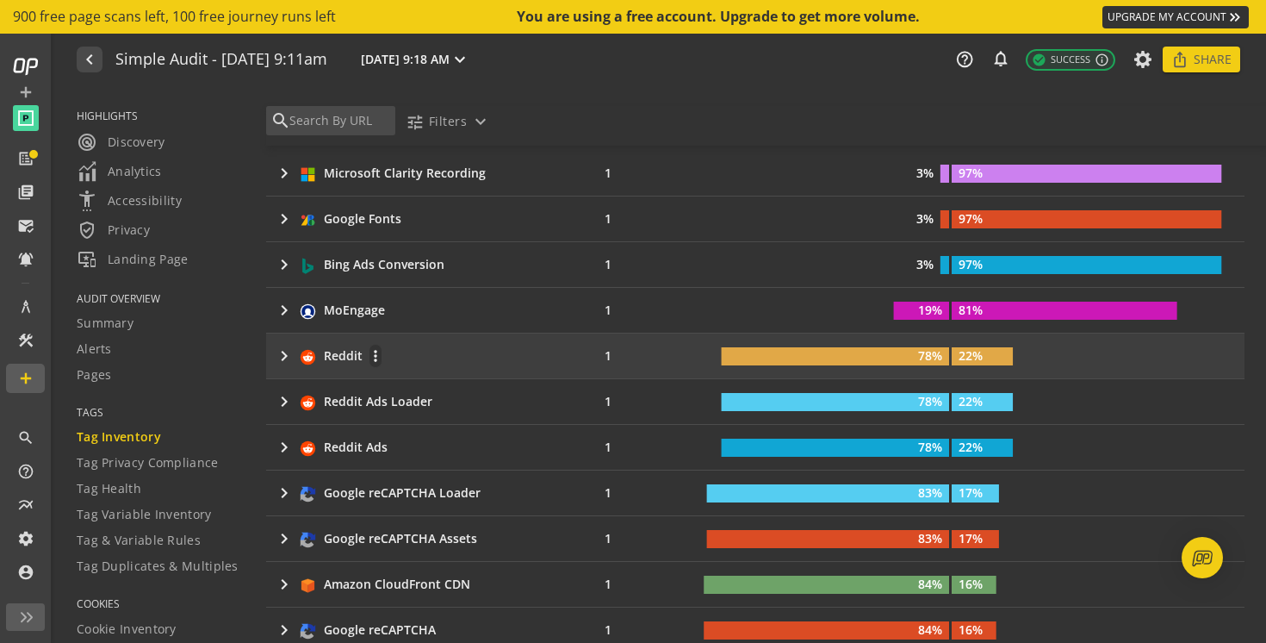
click at [280, 360] on mat-icon "keyboard_arrow_right" at bounding box center [284, 355] width 21 height 21
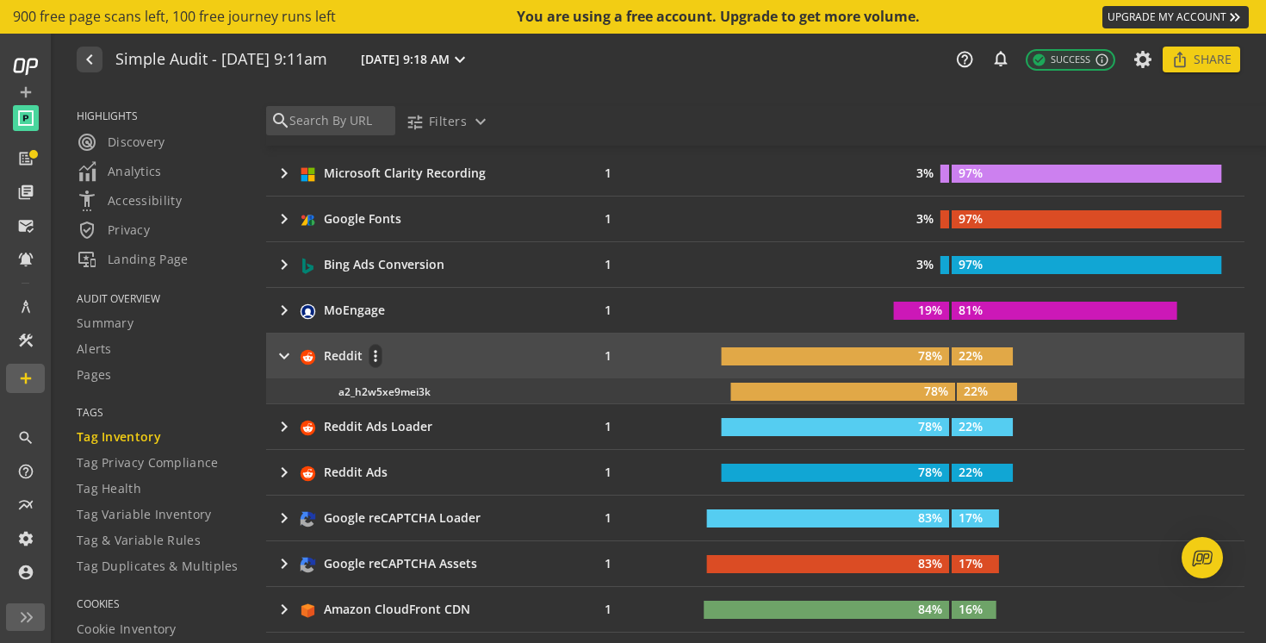
click at [280, 360] on mat-icon "keyboard_arrow_right" at bounding box center [284, 355] width 21 height 21
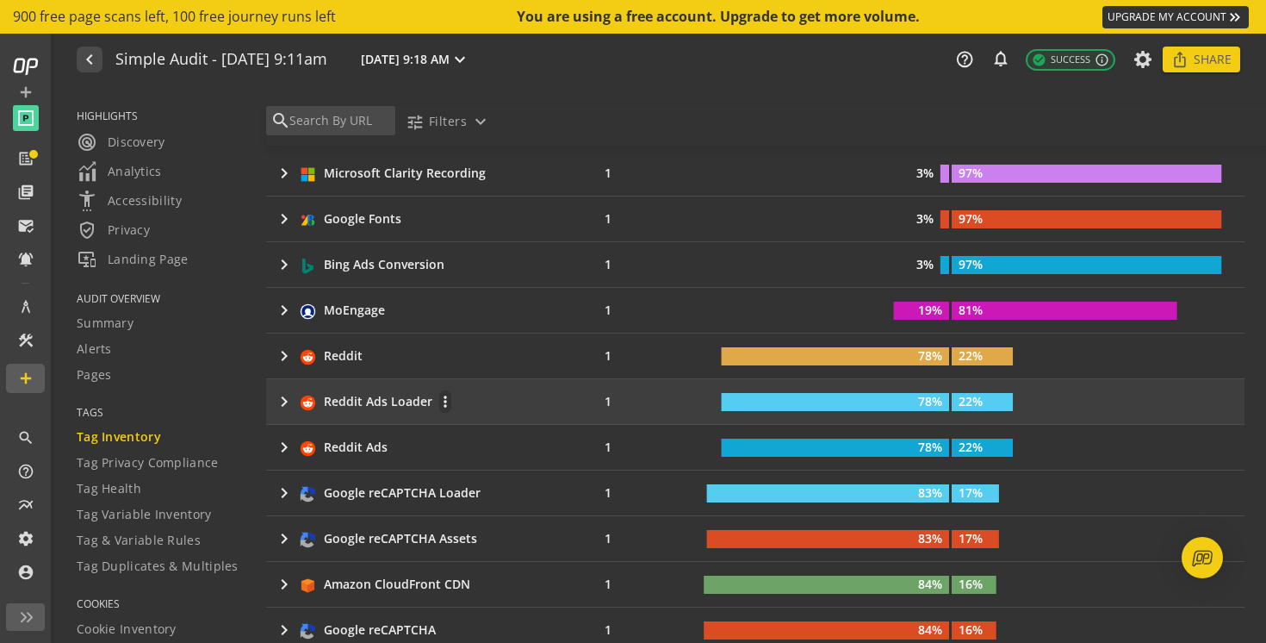
click at [287, 403] on mat-icon "keyboard_arrow_right" at bounding box center [284, 401] width 21 height 21
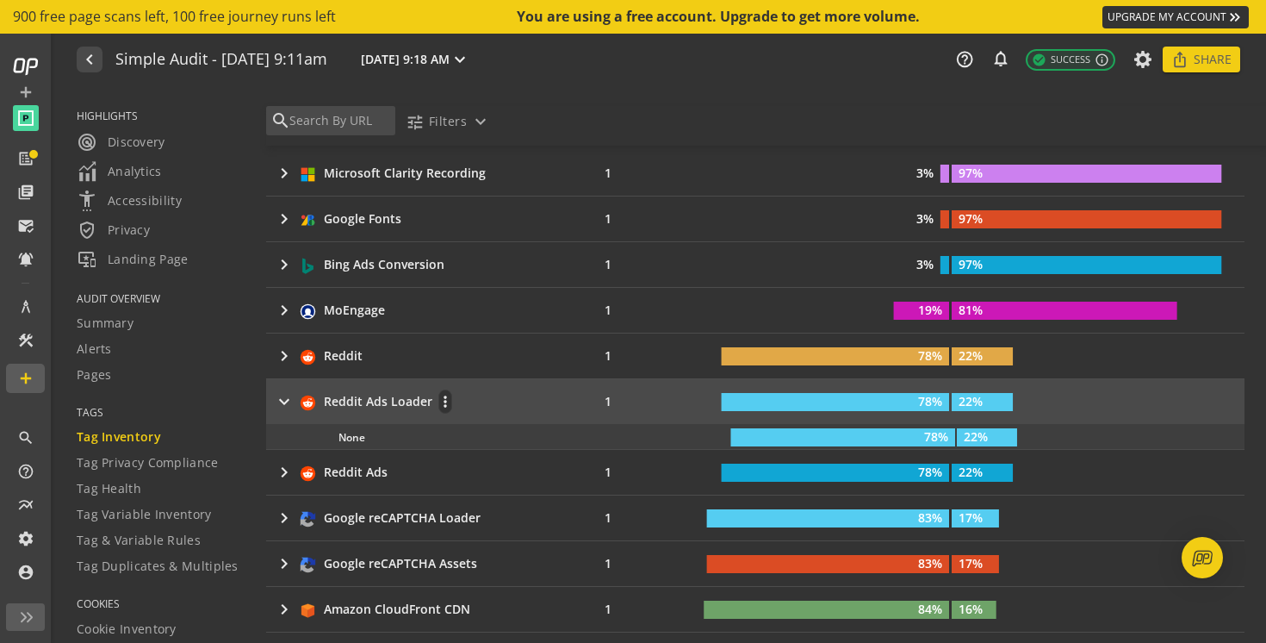
click at [287, 403] on mat-icon "keyboard_arrow_right" at bounding box center [284, 401] width 21 height 21
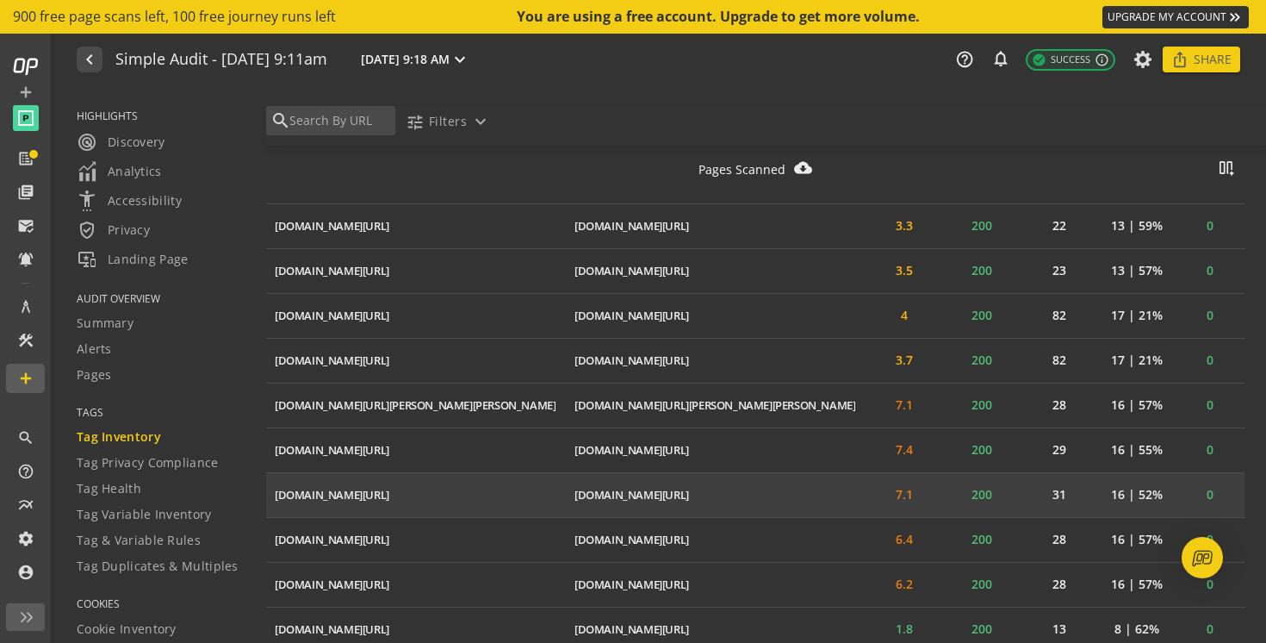
scroll to position [1780, 0]
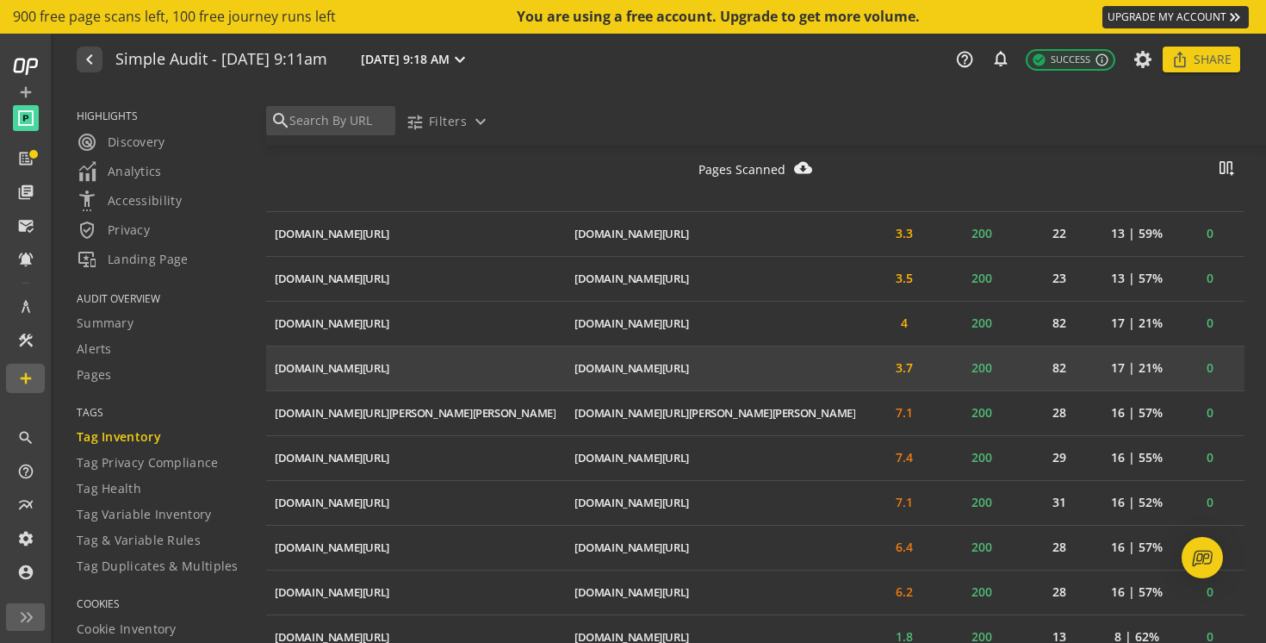
click at [566, 349] on td "[DOMAIN_NAME][URL] ios_share" at bounding box center [416, 367] width 300 height 45
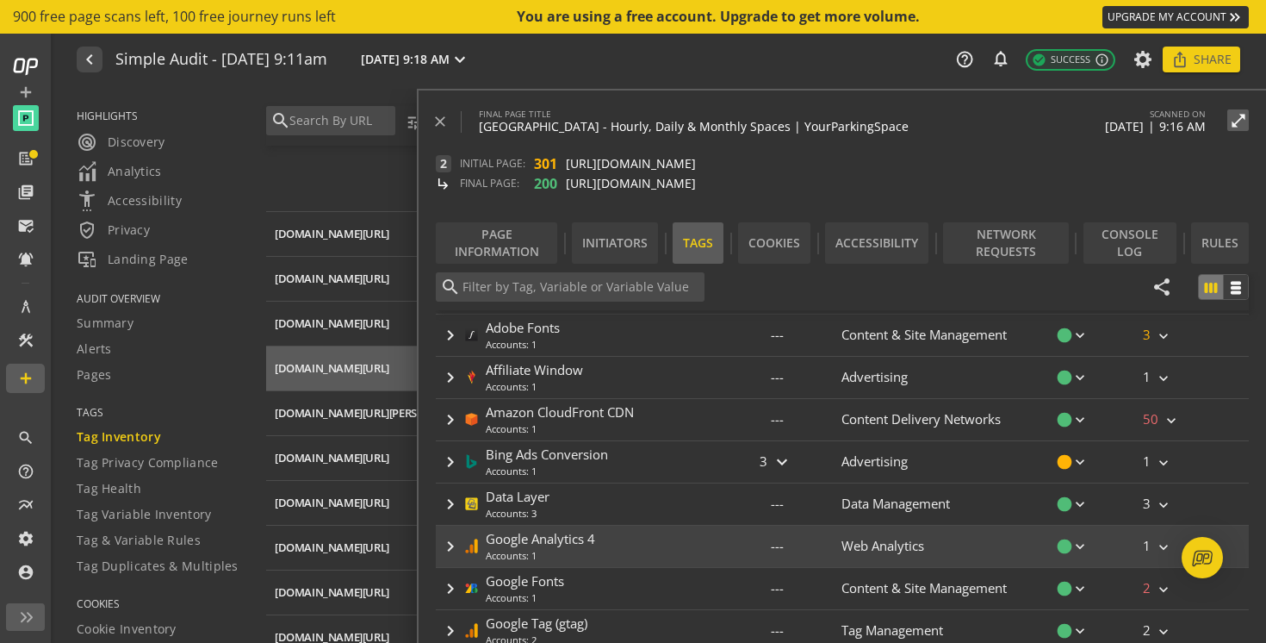
scroll to position [0, 0]
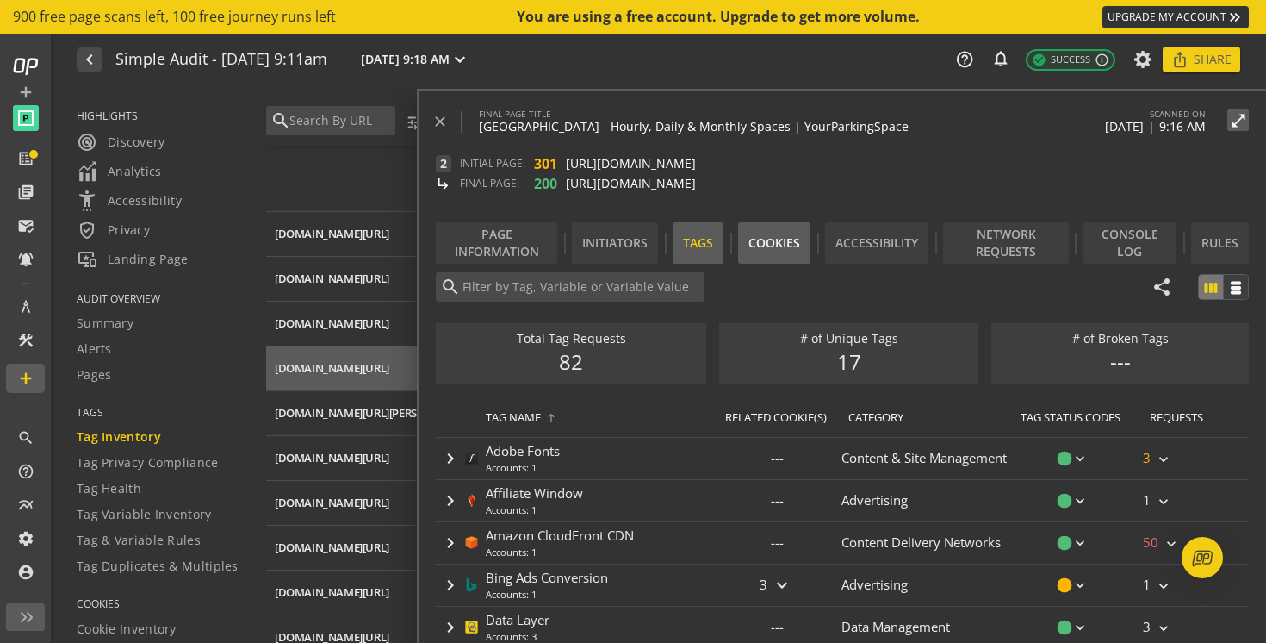
click at [762, 243] on div "Cookies" at bounding box center [774, 242] width 52 height 17
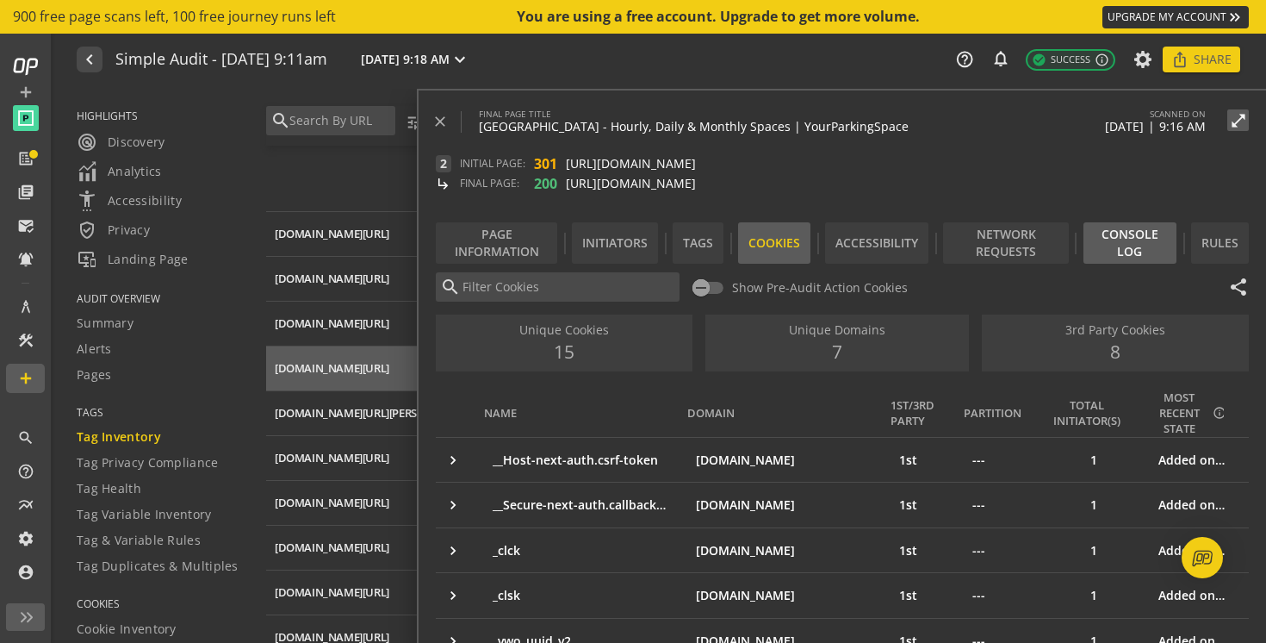
click at [1137, 248] on div "Console Log" at bounding box center [1130, 243] width 72 height 34
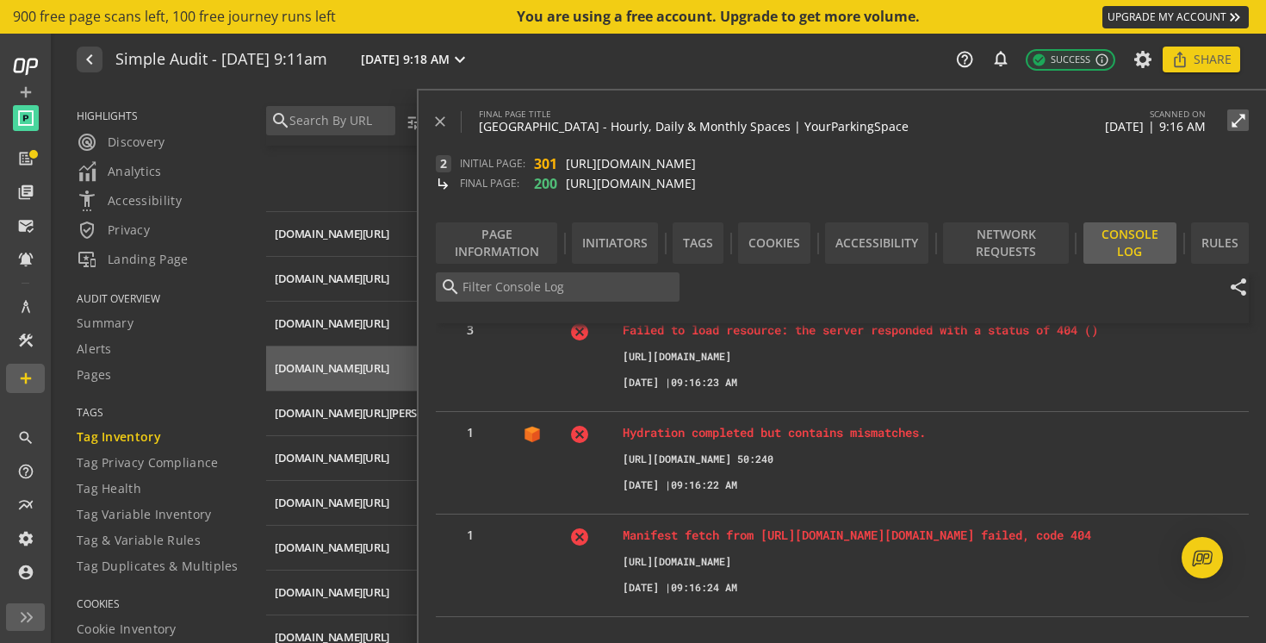
scroll to position [43, 0]
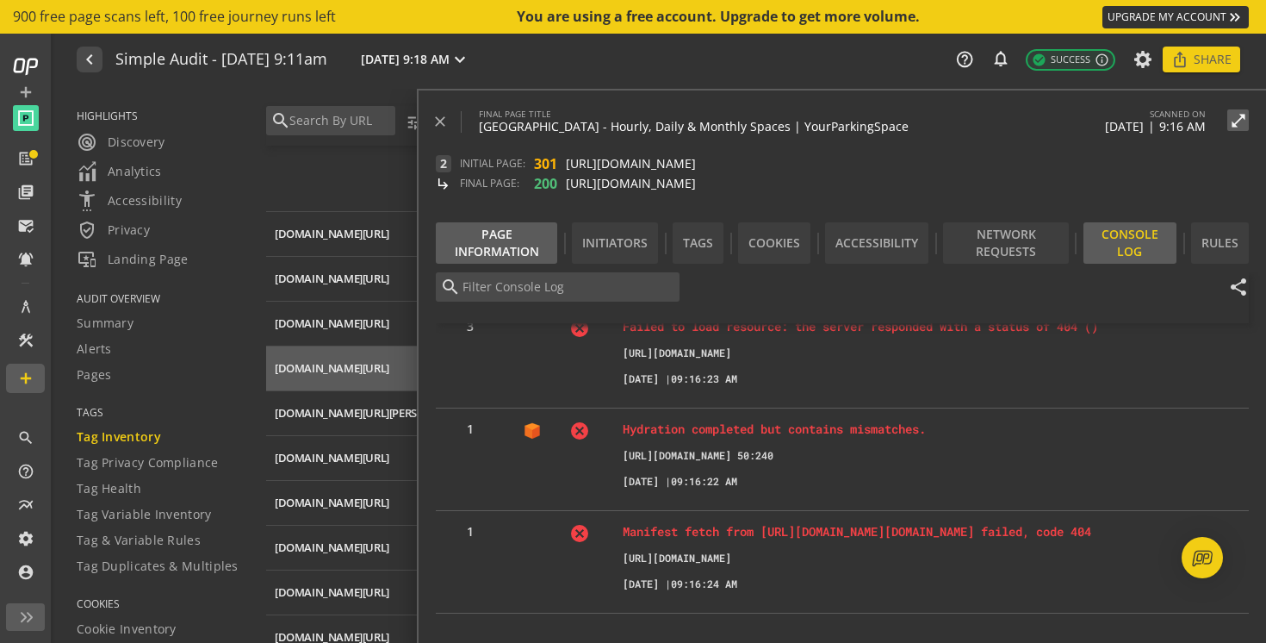
click at [499, 245] on div "Page Information" at bounding box center [496, 243] width 101 height 34
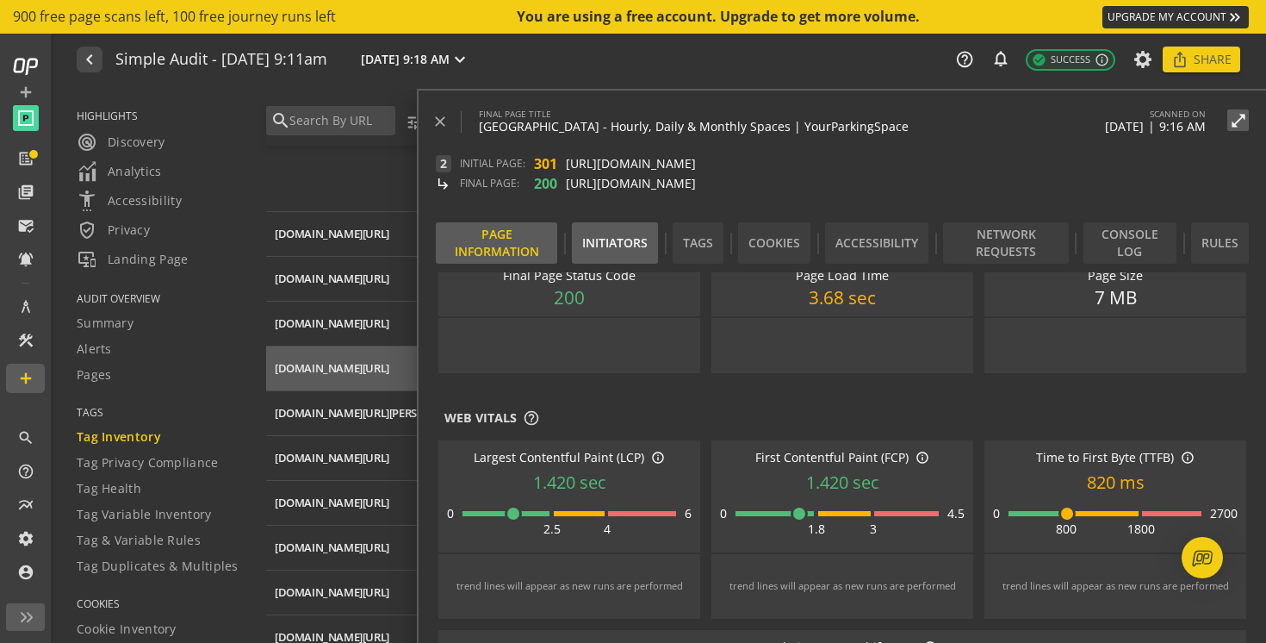
click at [592, 251] on div "Initiators" at bounding box center [614, 242] width 65 height 17
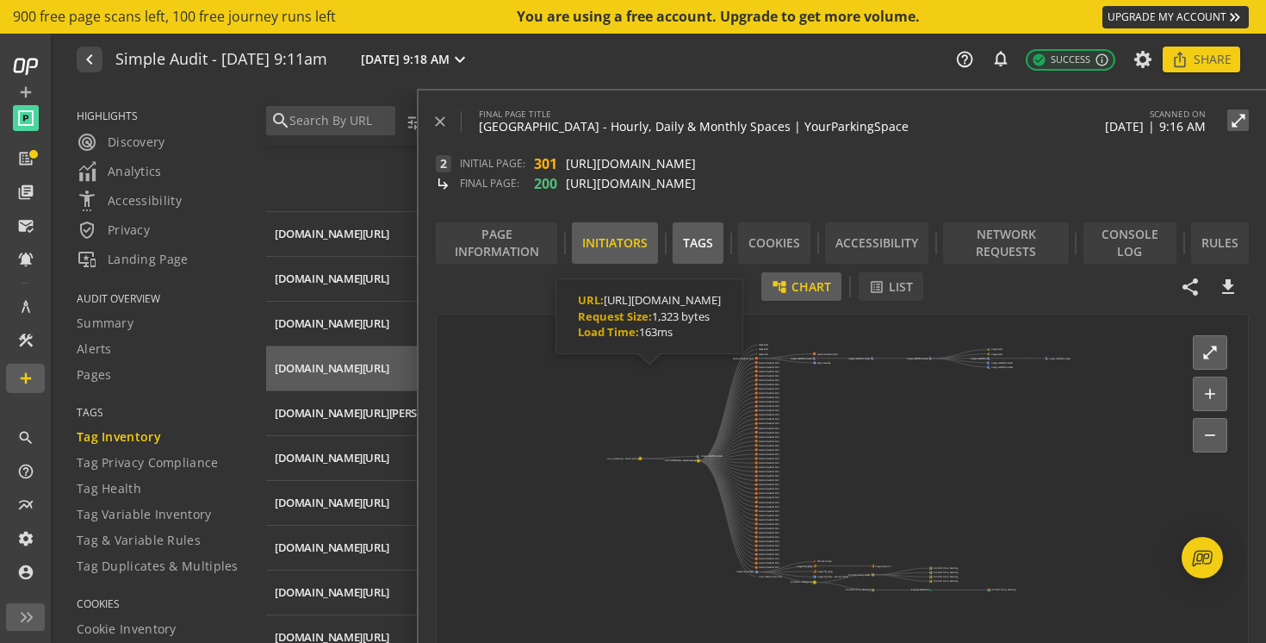
click at [707, 239] on div "Tags" at bounding box center [698, 242] width 30 height 17
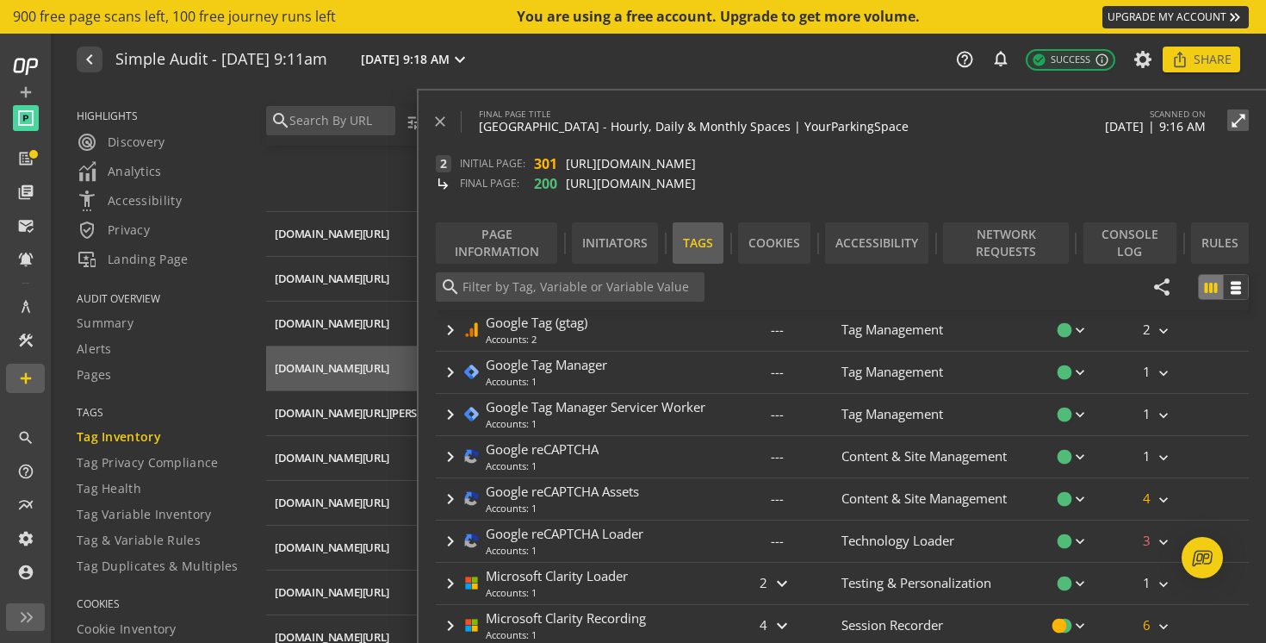
scroll to position [490, 0]
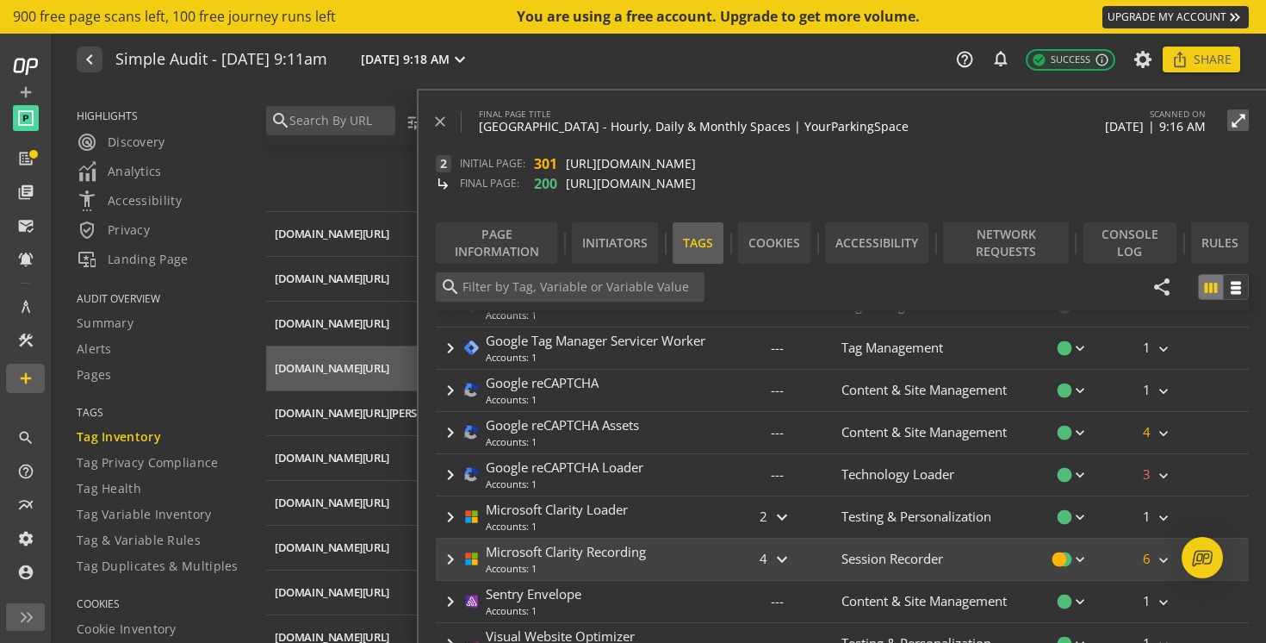
click at [773, 562] on mat-icon "keyboard_arrow_down" at bounding box center [782, 559] width 21 height 21
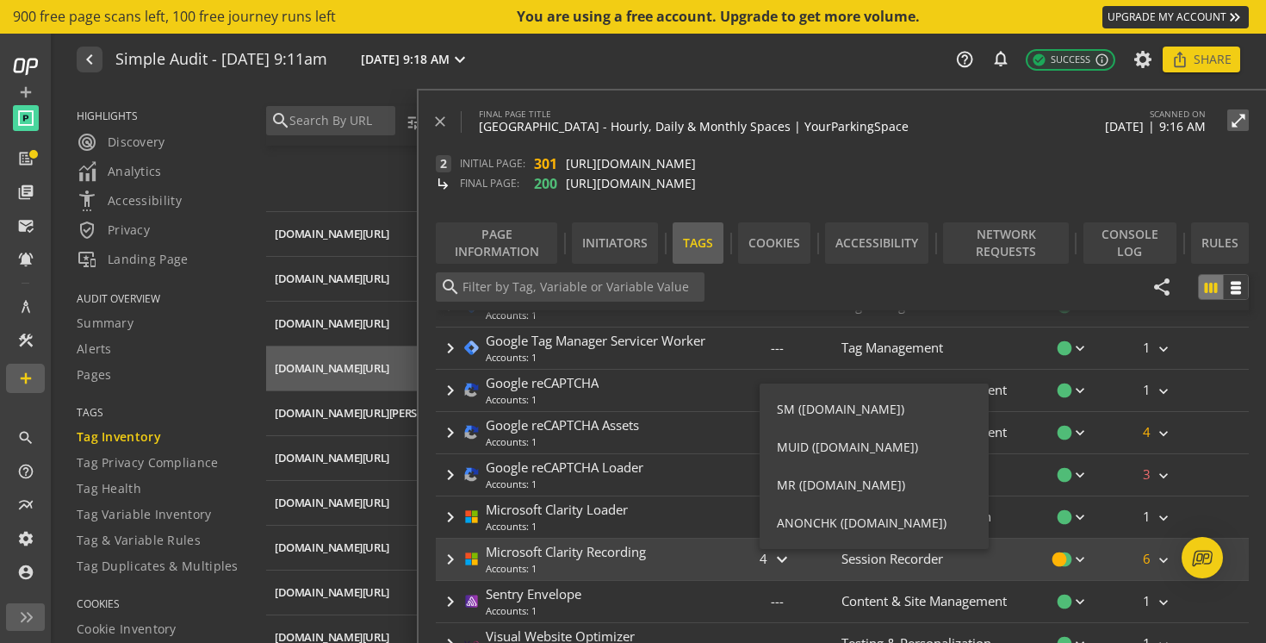
click at [773, 562] on div at bounding box center [633, 321] width 1266 height 643
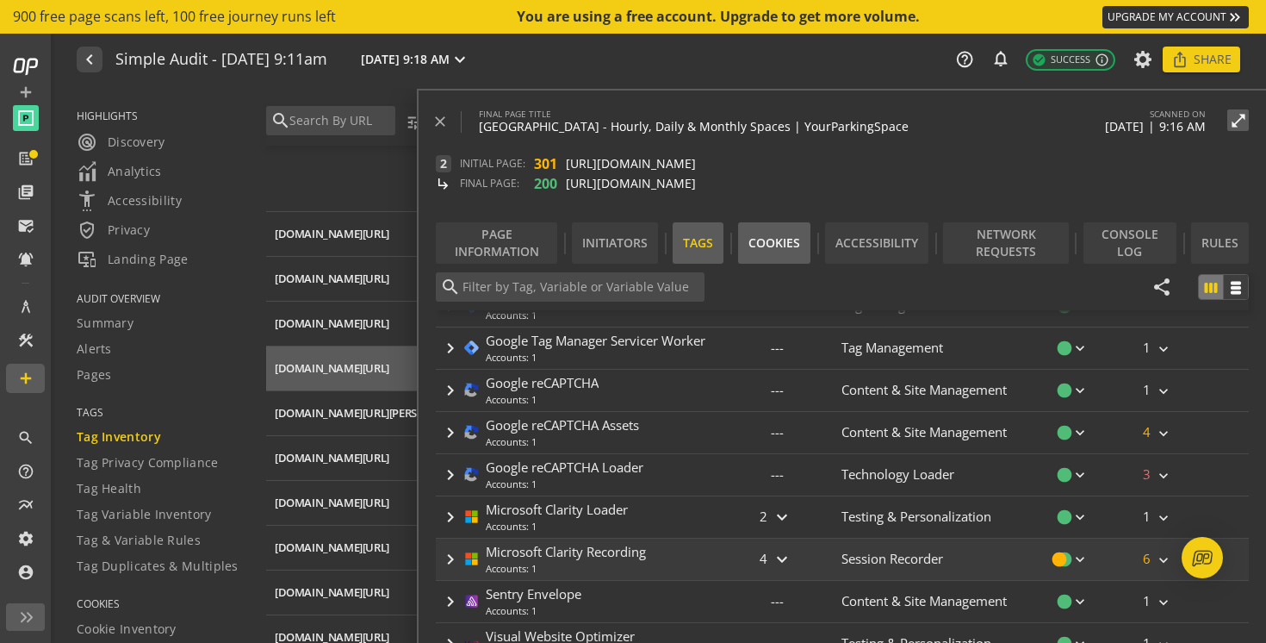
click at [774, 250] on div "Cookies" at bounding box center [774, 242] width 52 height 17
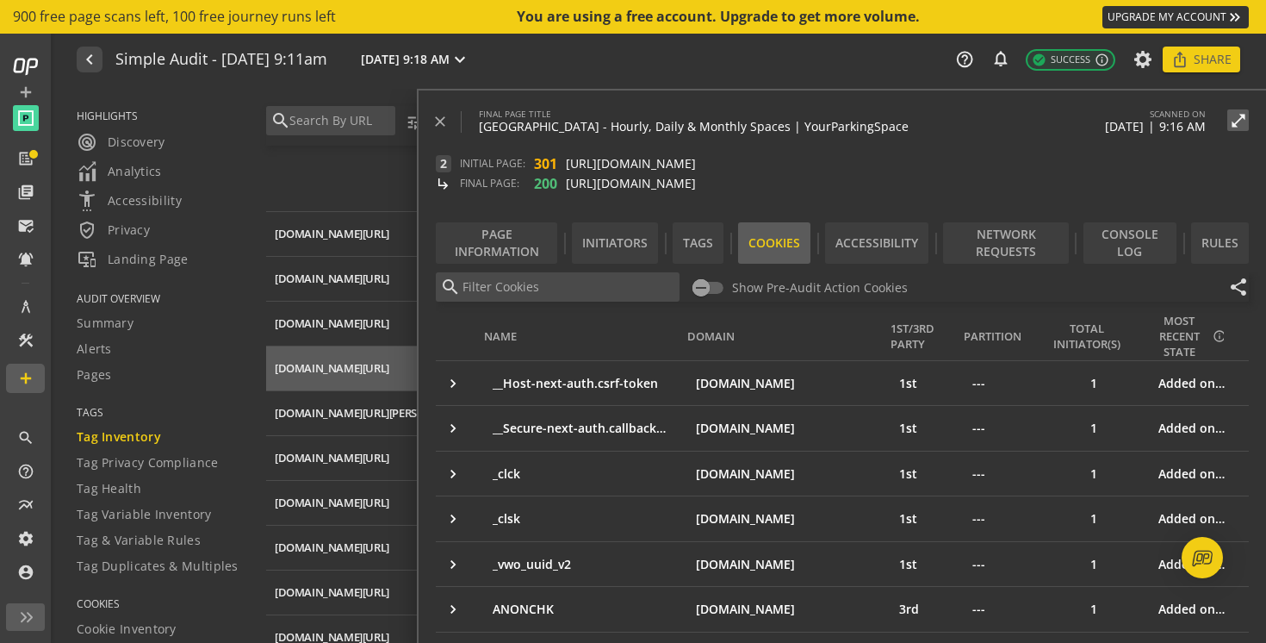
scroll to position [0, 0]
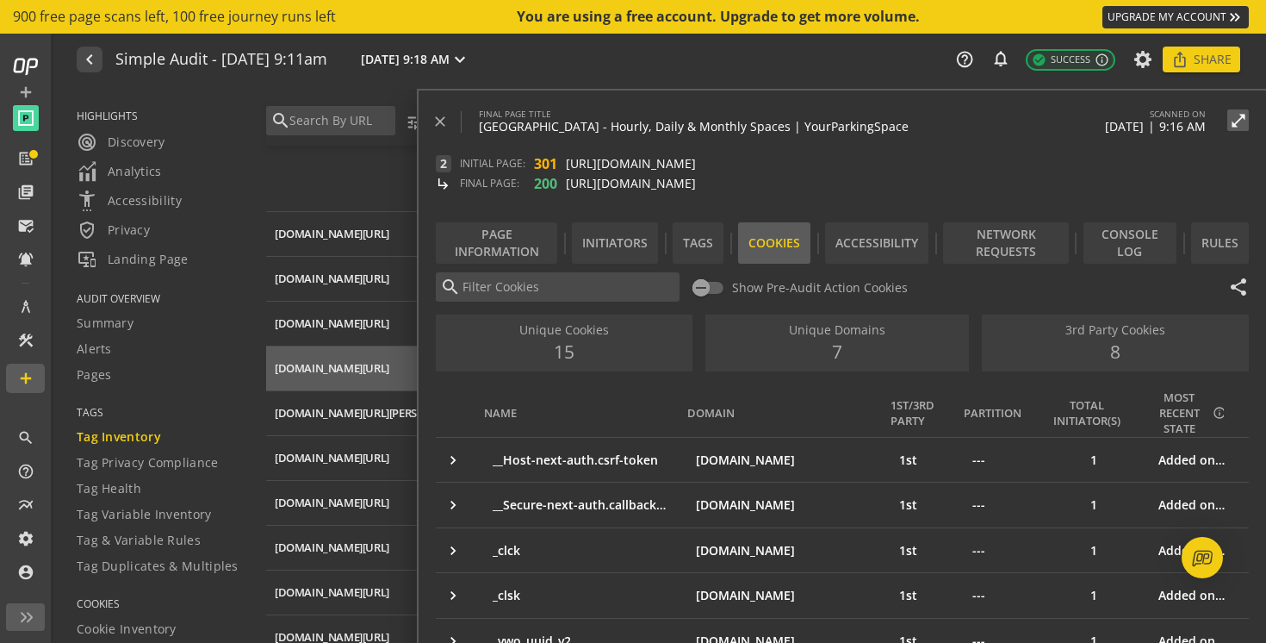
click at [1127, 351] on div "8" at bounding box center [1115, 351] width 253 height 26
click at [1109, 344] on div "8" at bounding box center [1115, 351] width 253 height 26
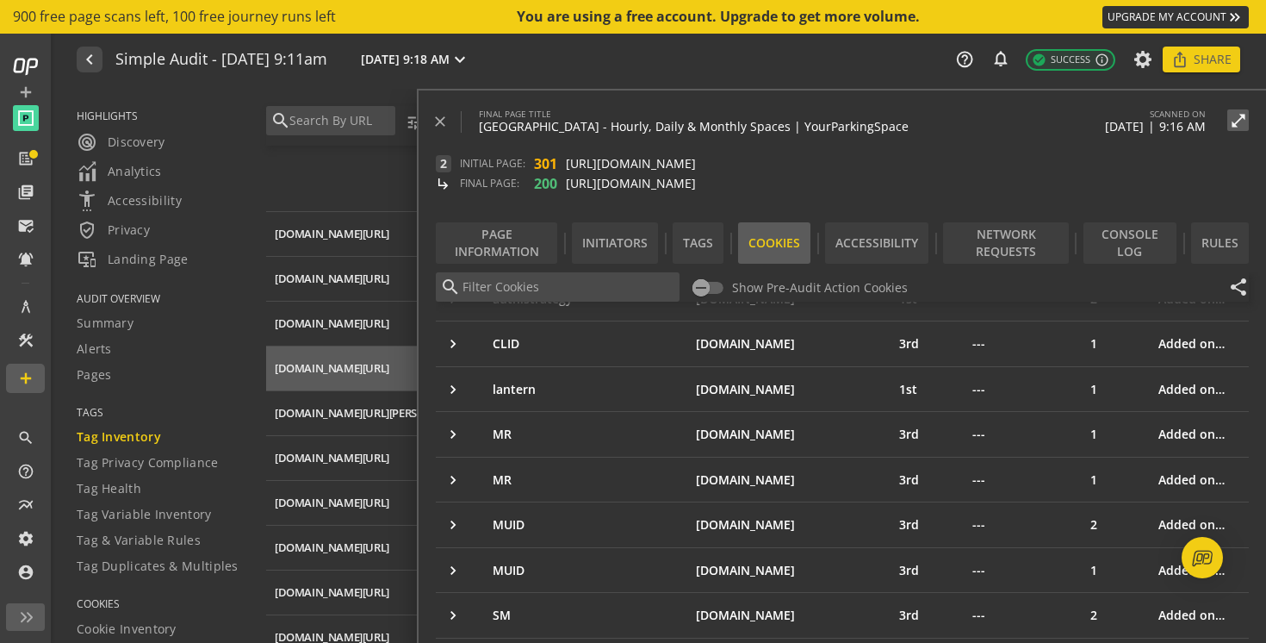
scroll to position [451, 0]
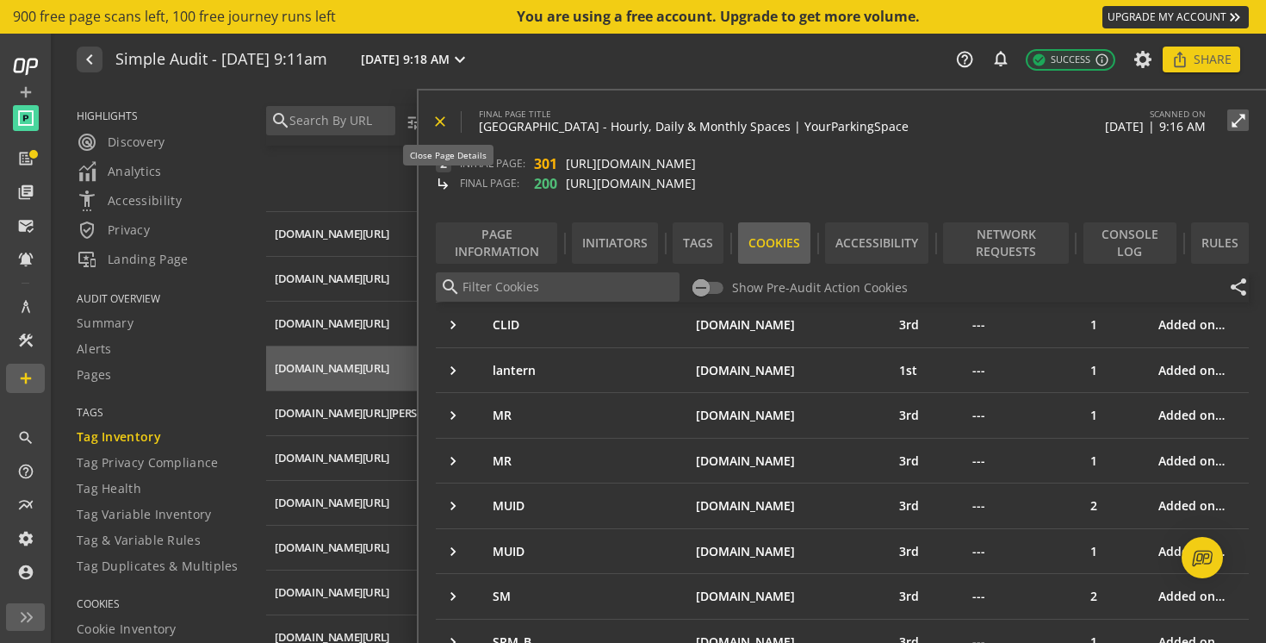
click at [436, 124] on mat-icon "close" at bounding box center [440, 121] width 17 height 17
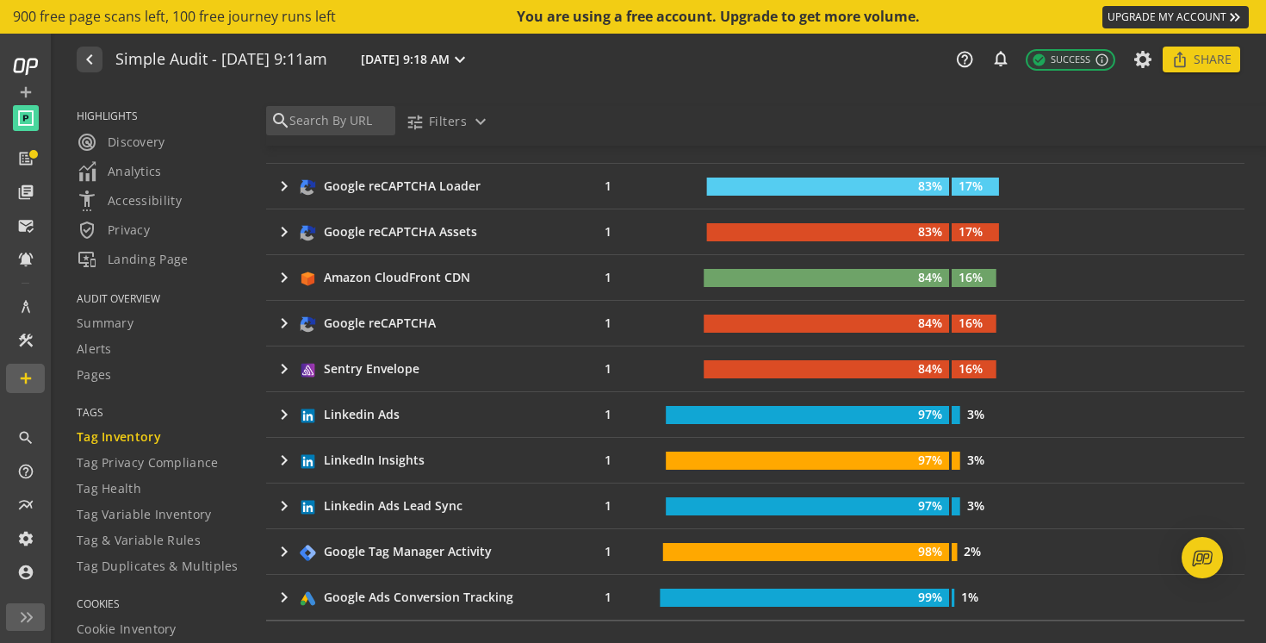
scroll to position [0, 0]
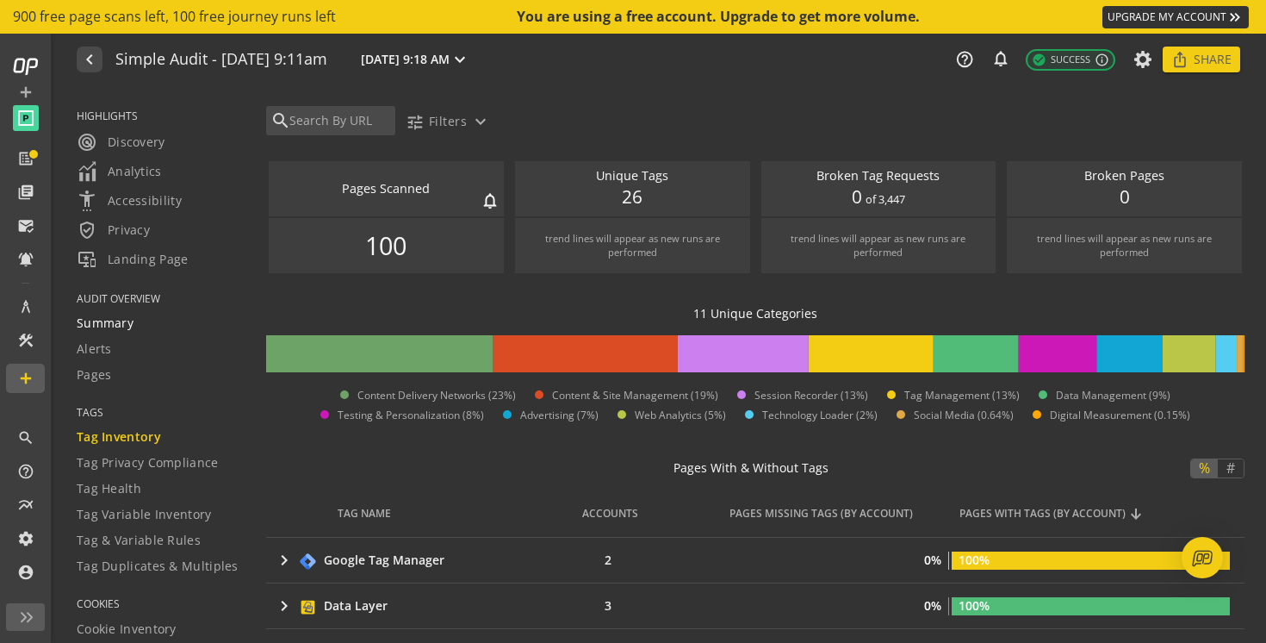
click at [103, 322] on span "Summary" at bounding box center [105, 322] width 57 height 17
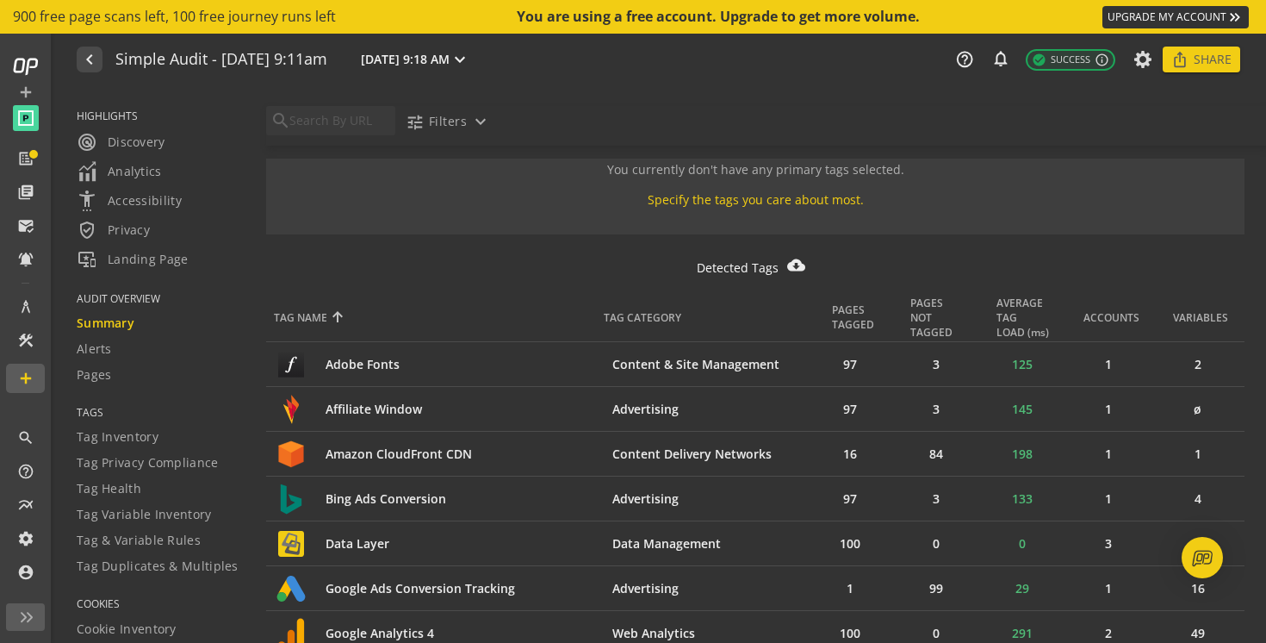
scroll to position [889, 0]
click at [96, 352] on span "Alerts" at bounding box center [94, 348] width 35 height 17
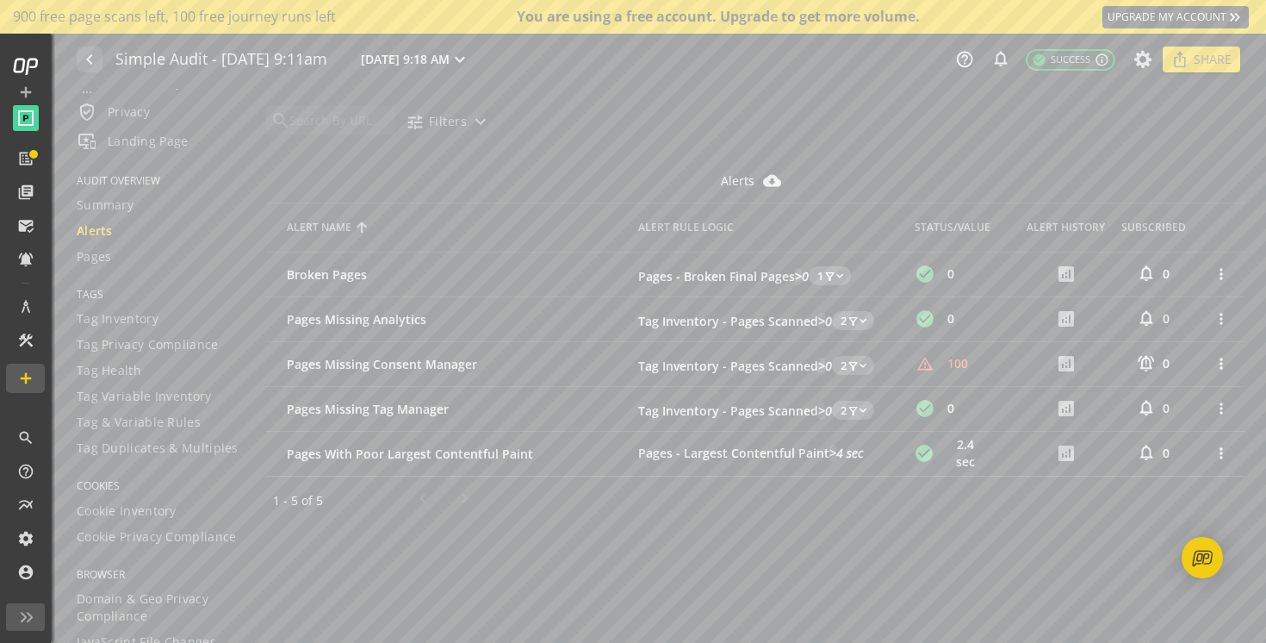
scroll to position [128, 0]
click at [127, 598] on span "Domain & Geo Privacy Compliance" at bounding box center [161, 597] width 168 height 34
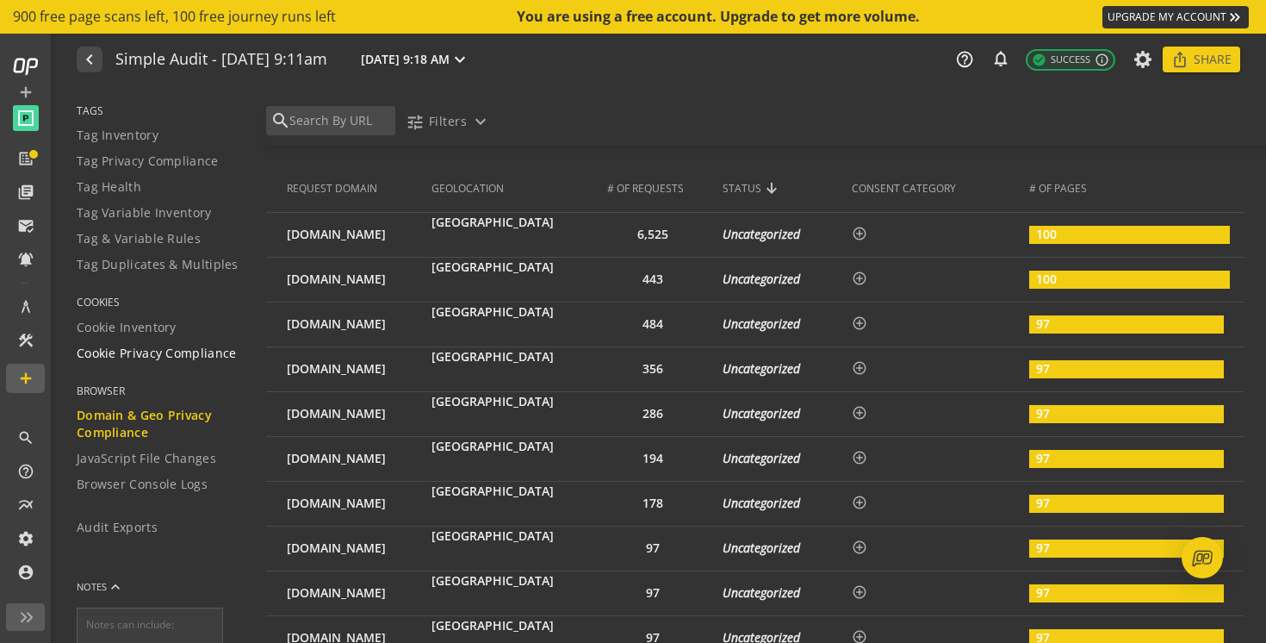
scroll to position [308, 0]
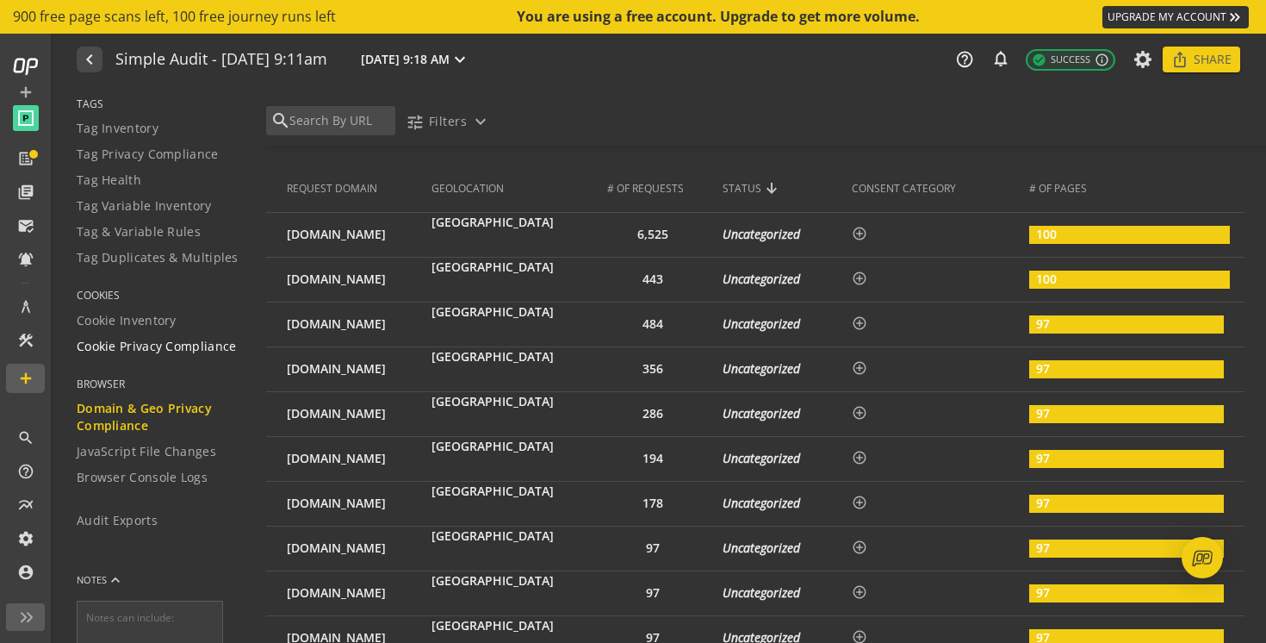
click at [144, 338] on span "Cookie Privacy Compliance" at bounding box center [157, 346] width 160 height 17
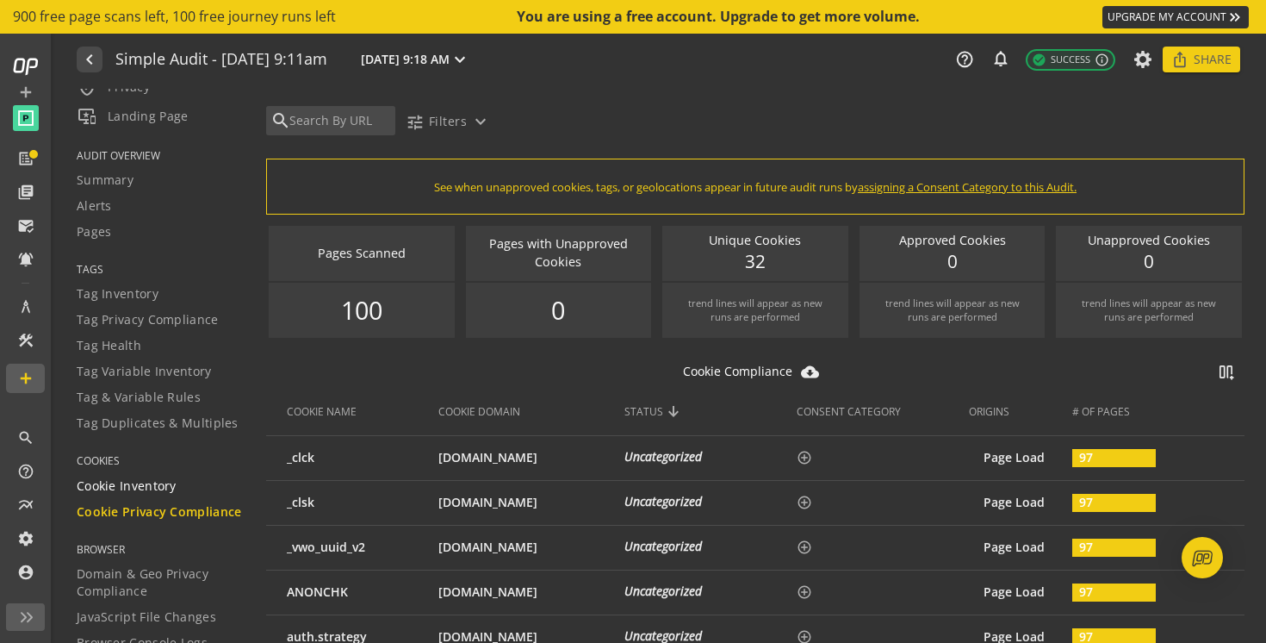
scroll to position [142, 0]
click at [130, 326] on span "Tag Privacy Compliance" at bounding box center [148, 320] width 142 height 17
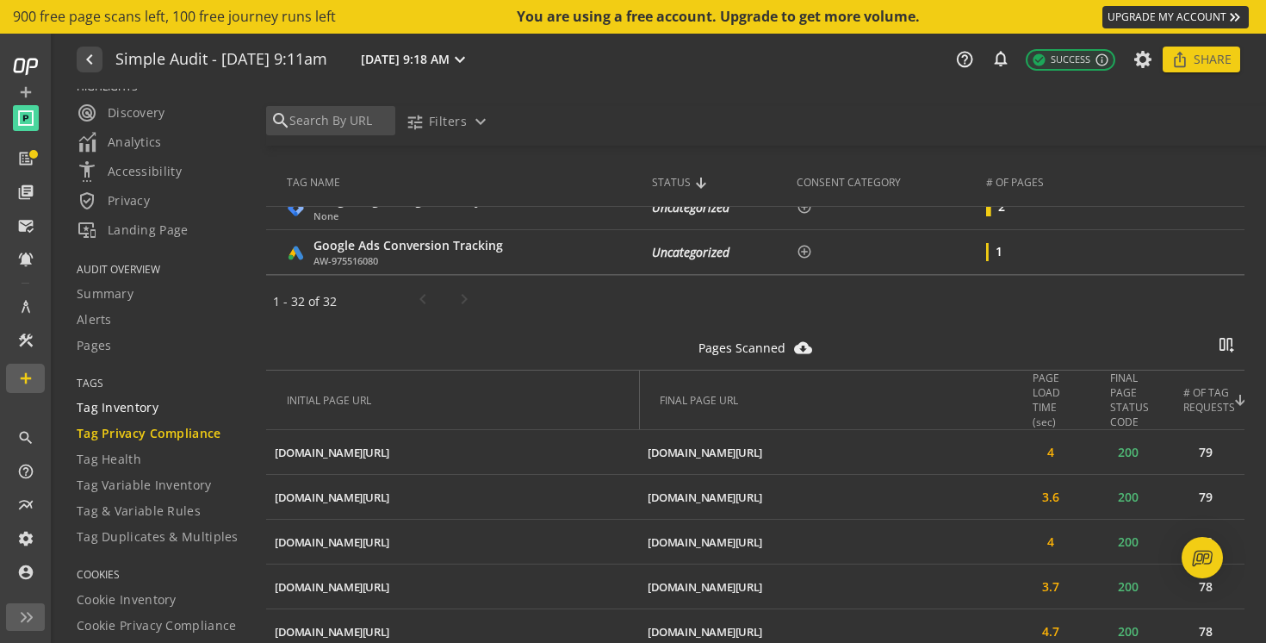
scroll to position [28, 0]
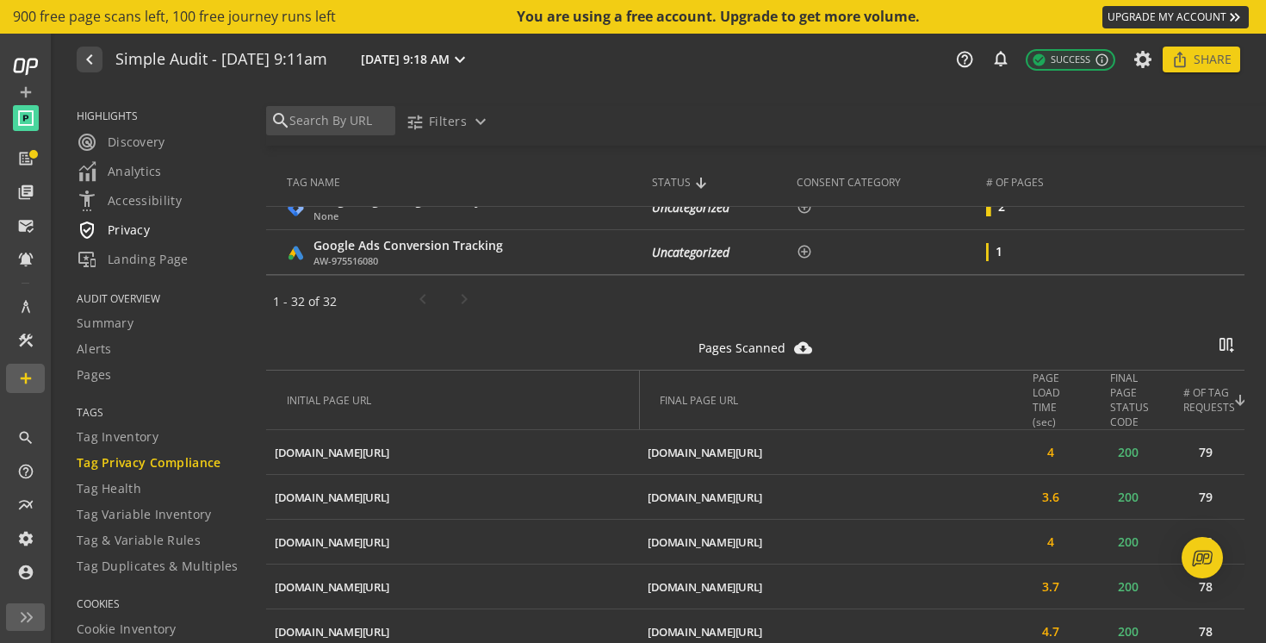
click at [118, 228] on span "verified_user Privacy" at bounding box center [113, 230] width 73 height 21
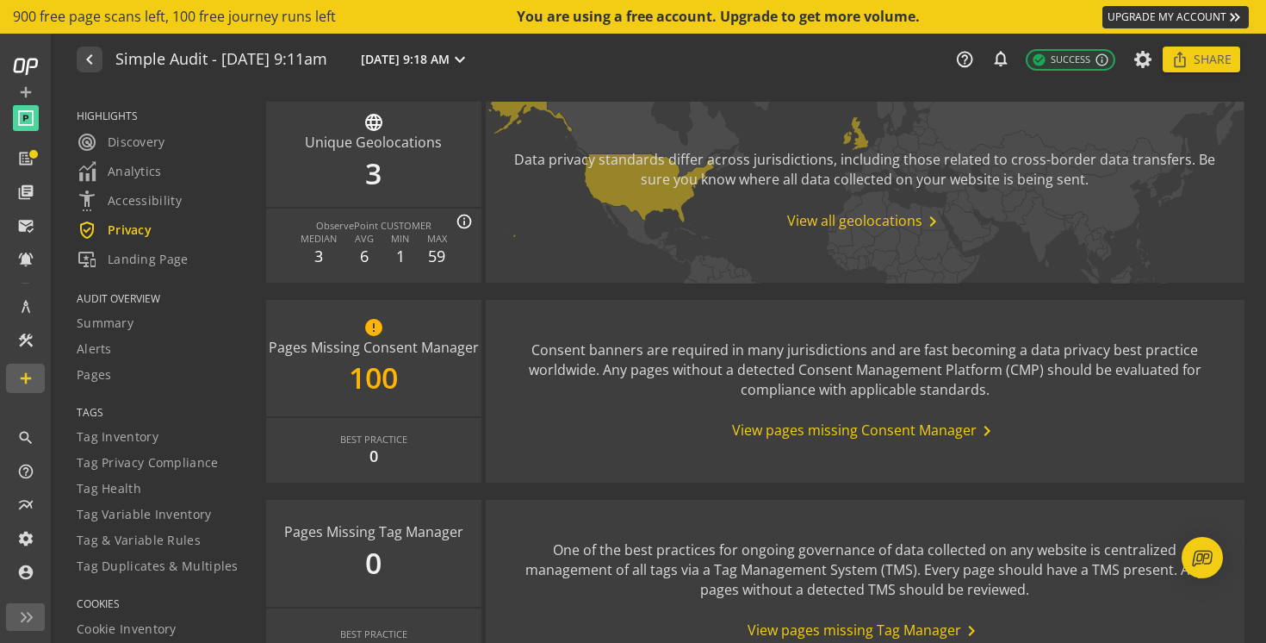
scroll to position [980, 0]
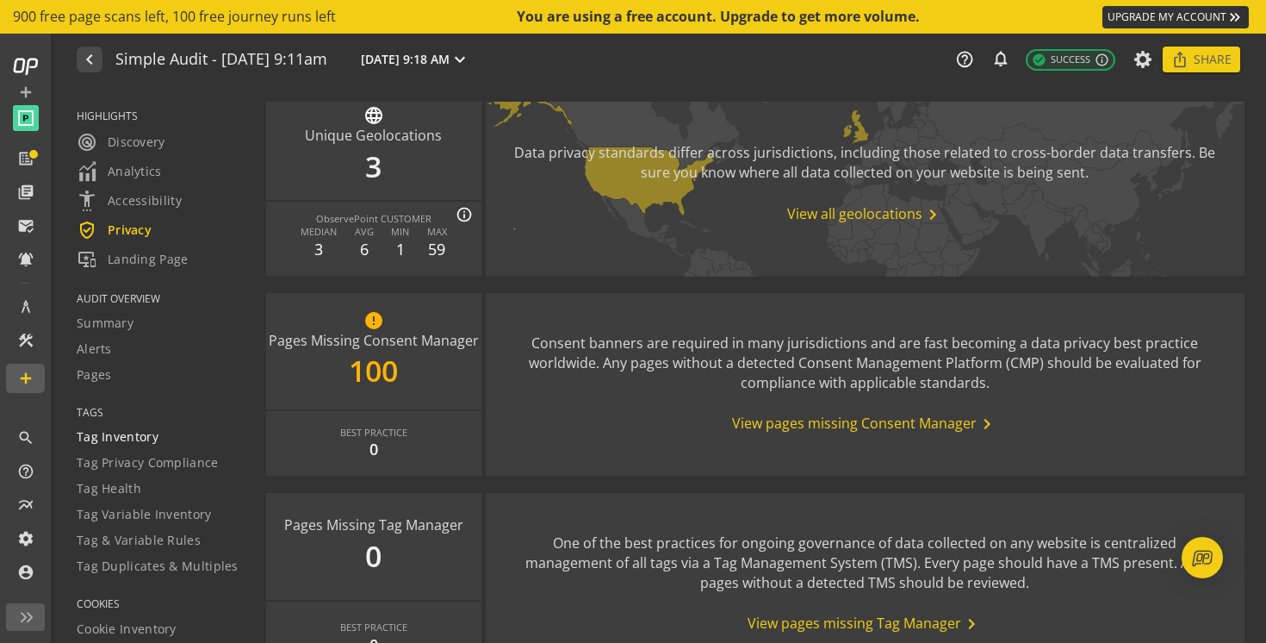
click at [102, 440] on span "Tag Inventory" at bounding box center [118, 436] width 82 height 17
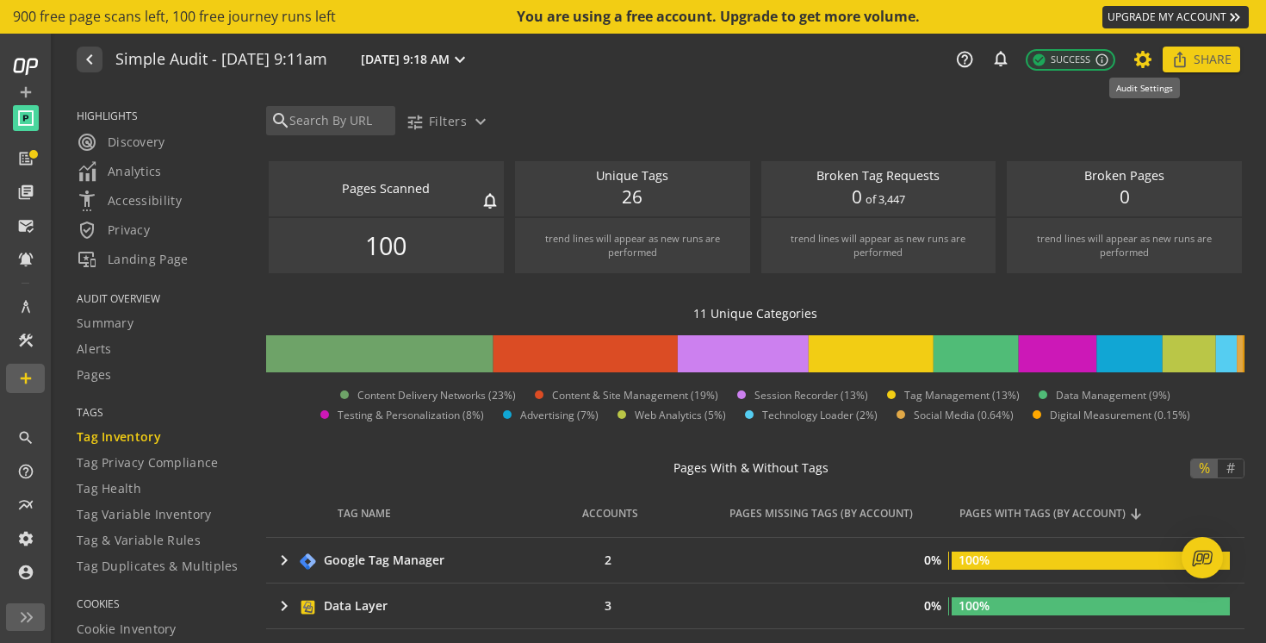
click at [1140, 62] on icon at bounding box center [1144, 59] width 22 height 12
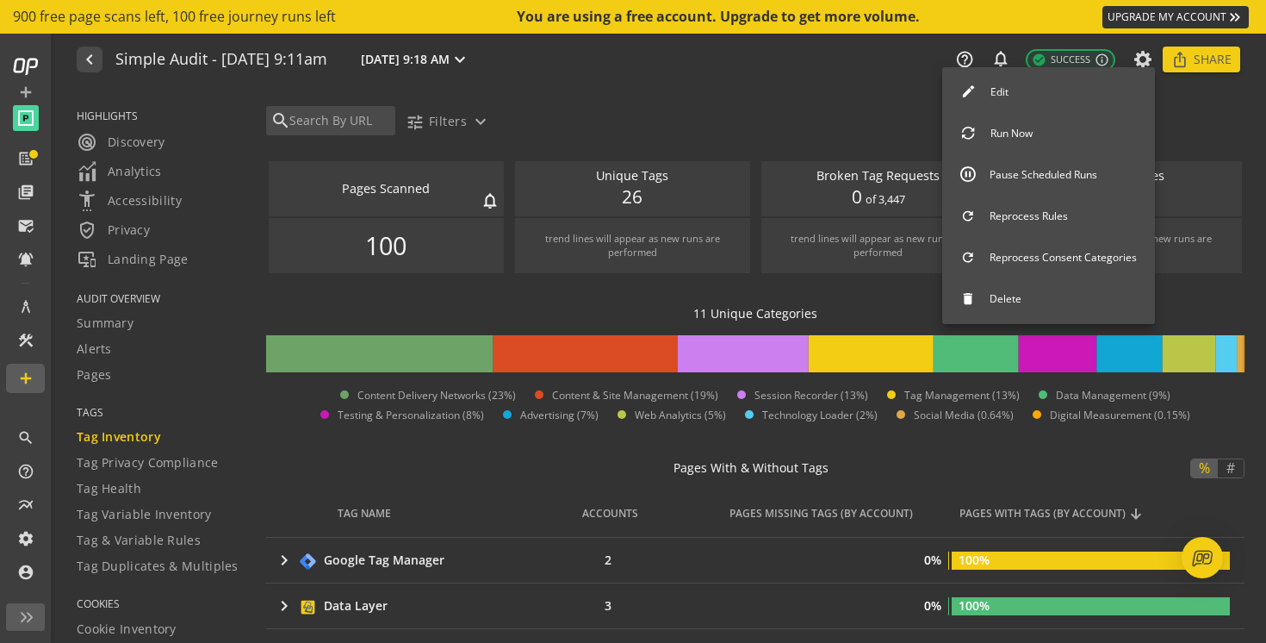
click at [824, 103] on div at bounding box center [633, 321] width 1266 height 643
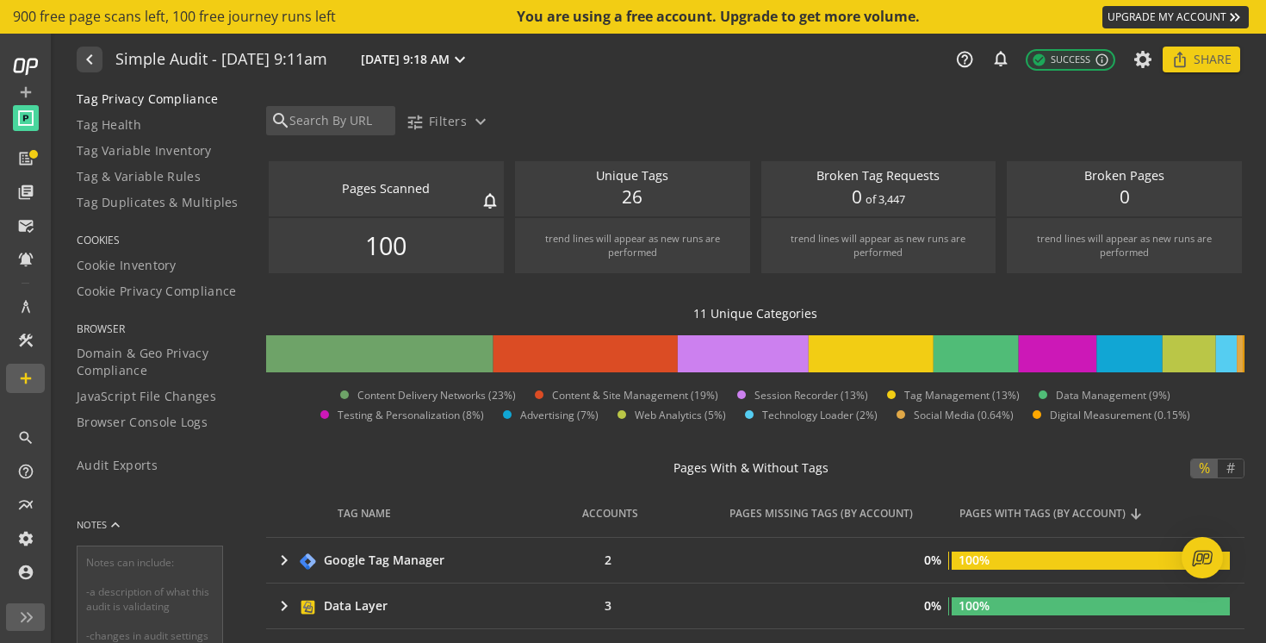
scroll to position [367, 0]
click at [125, 456] on span "Audit Exports" at bounding box center [117, 461] width 81 height 17
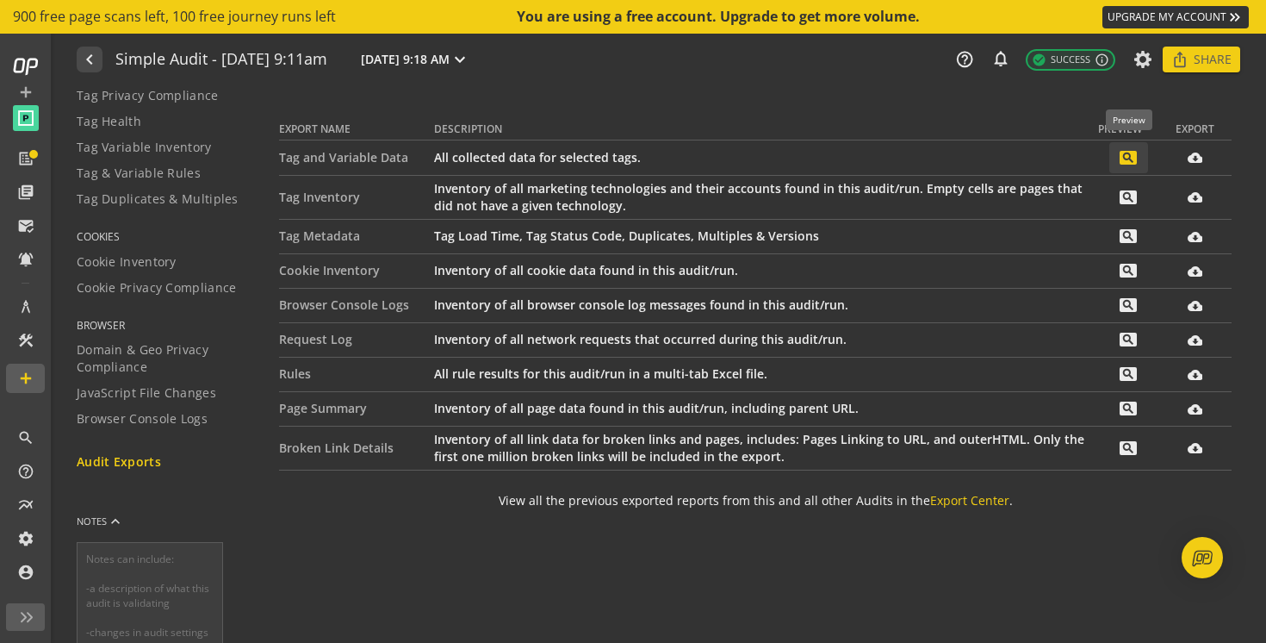
click at [1123, 156] on mat-icon "search" at bounding box center [1128, 158] width 17 height 14
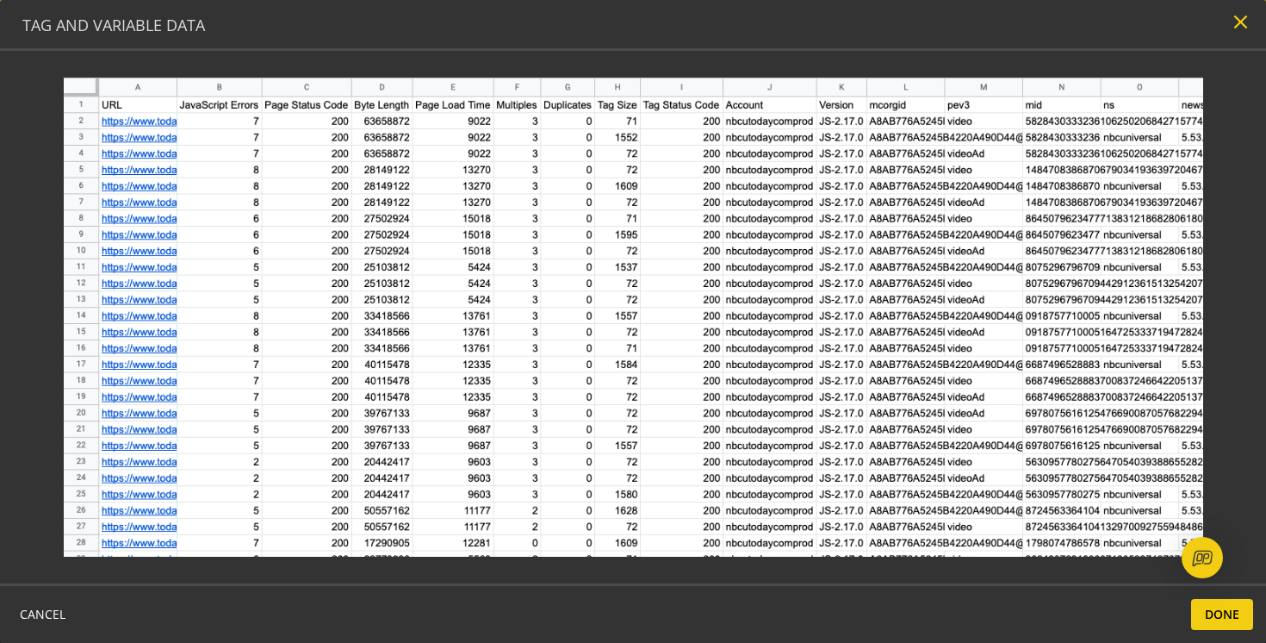
click at [1233, 23] on mat-icon "close" at bounding box center [1240, 21] width 23 height 23
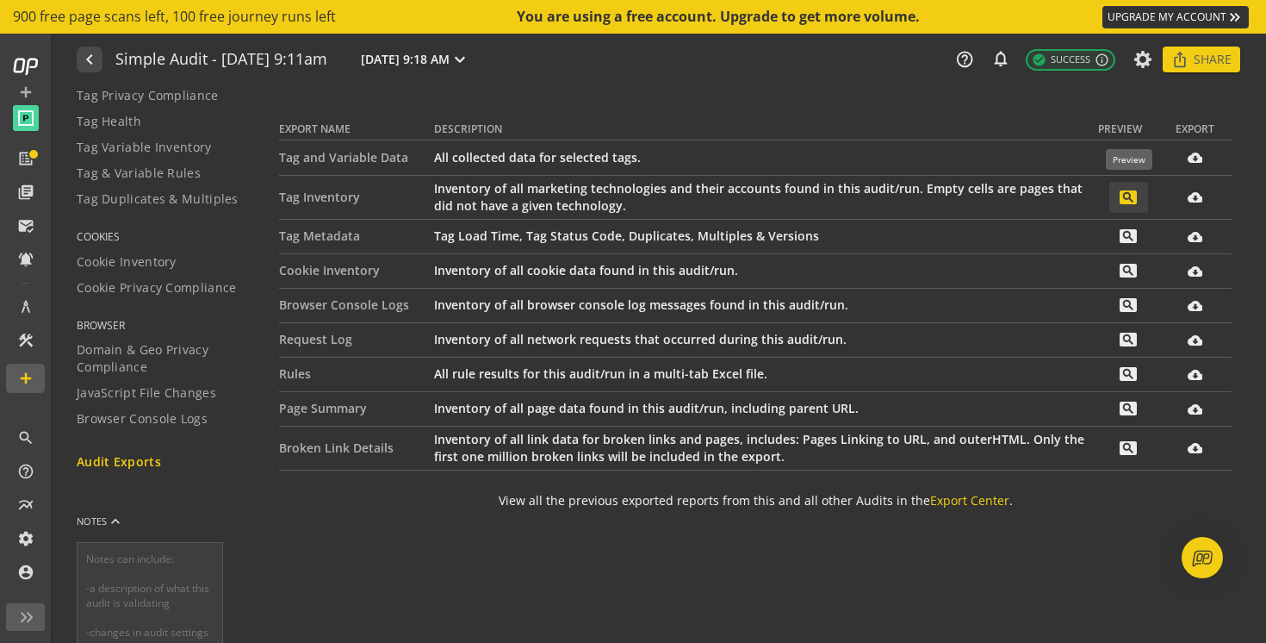
click at [1127, 194] on mat-icon "search" at bounding box center [1128, 197] width 17 height 14
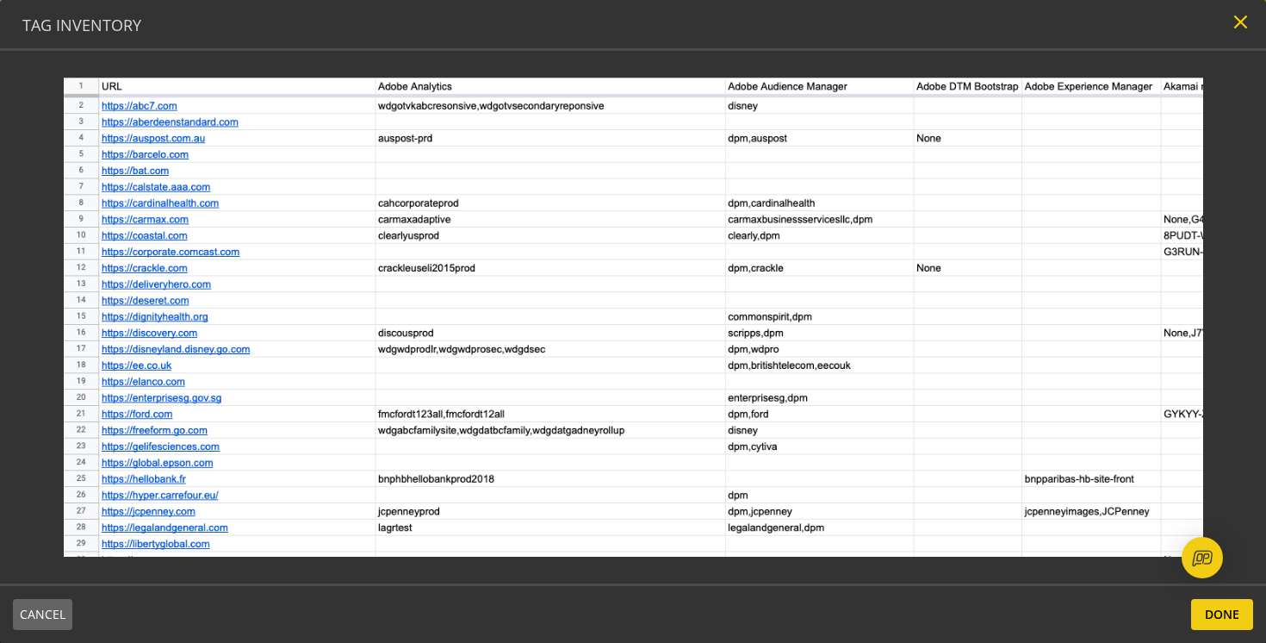
click at [1237, 17] on mat-icon "close" at bounding box center [1240, 21] width 23 height 23
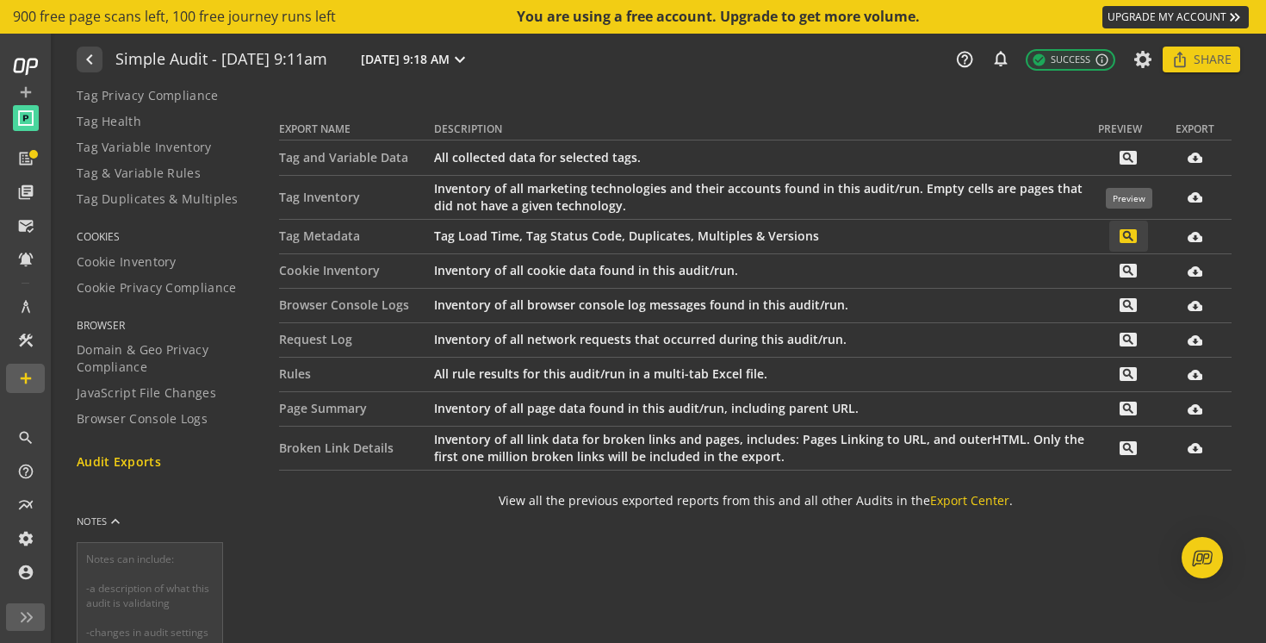
click at [1126, 237] on mat-icon "search" at bounding box center [1128, 236] width 17 height 14
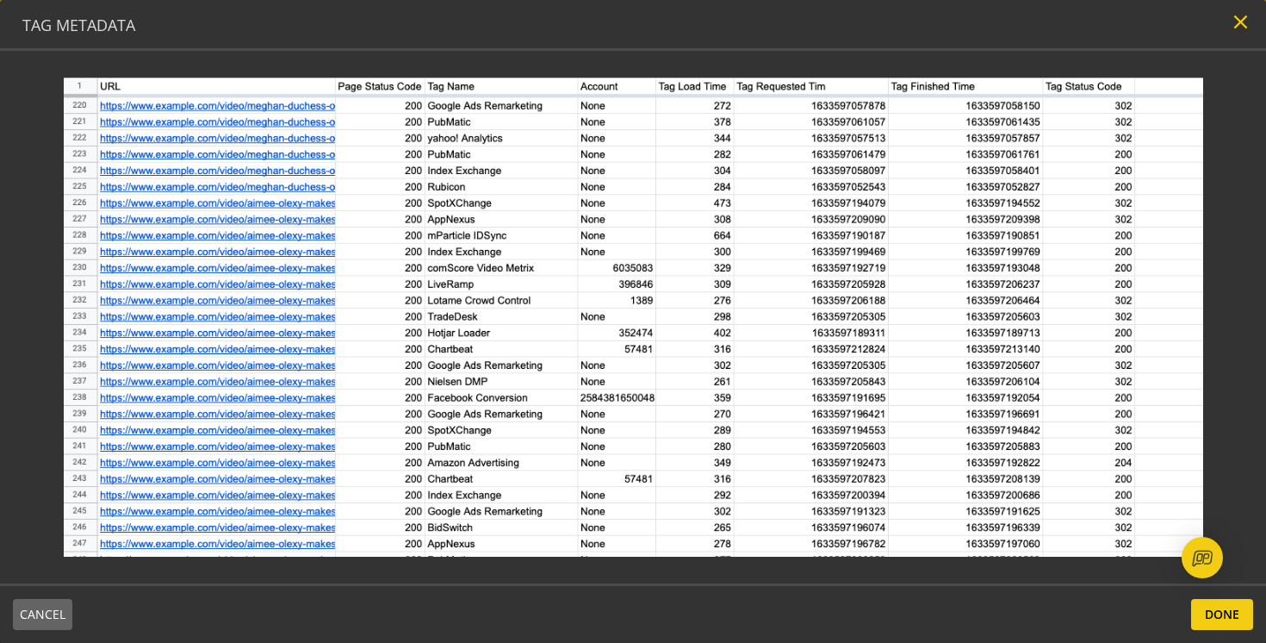
click at [1239, 32] on mat-icon "close" at bounding box center [1240, 21] width 23 height 23
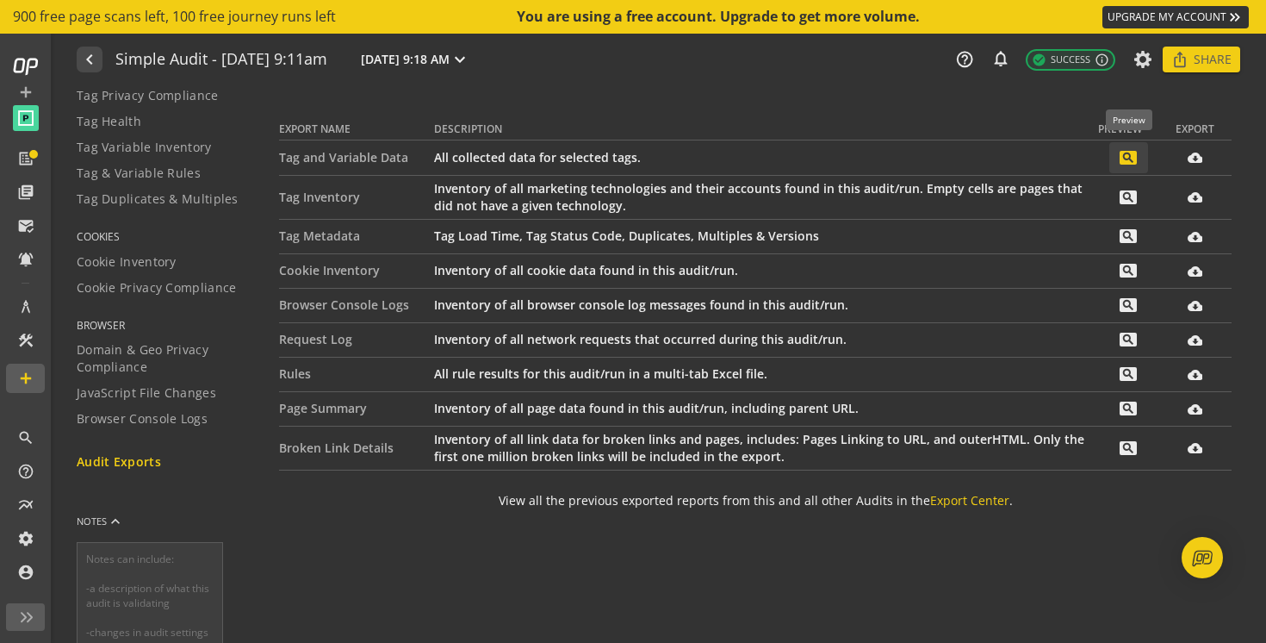
click at [1133, 158] on mat-icon "search" at bounding box center [1128, 158] width 17 height 14
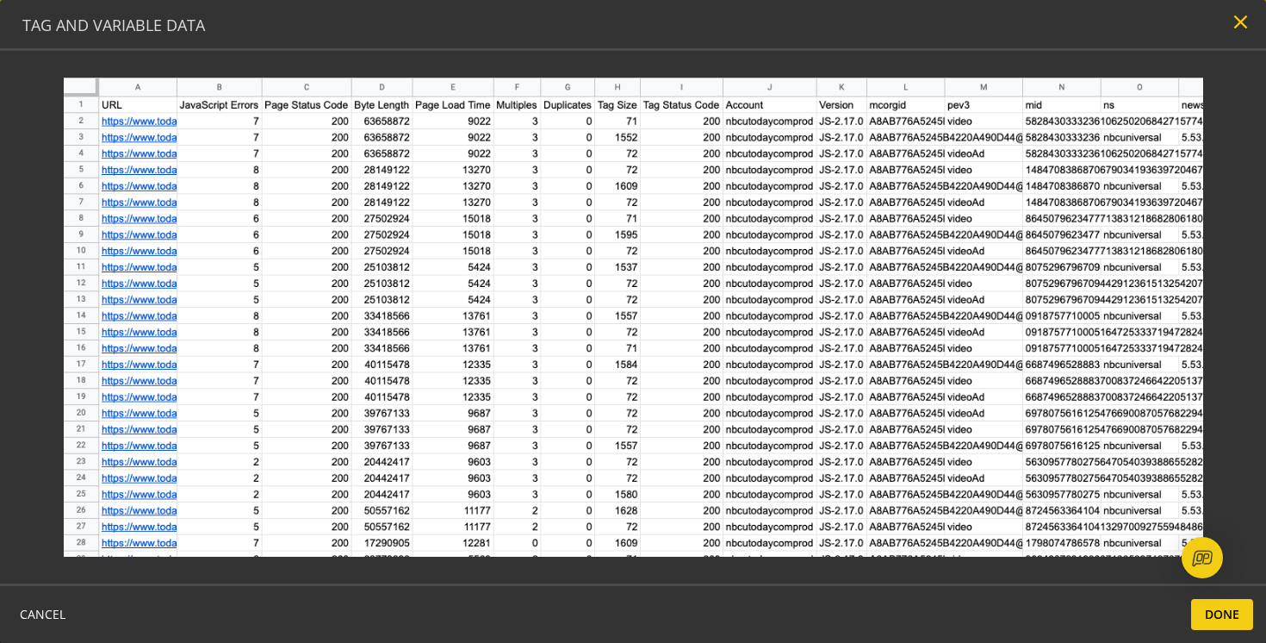
click at [1242, 19] on mat-icon "close" at bounding box center [1240, 21] width 23 height 23
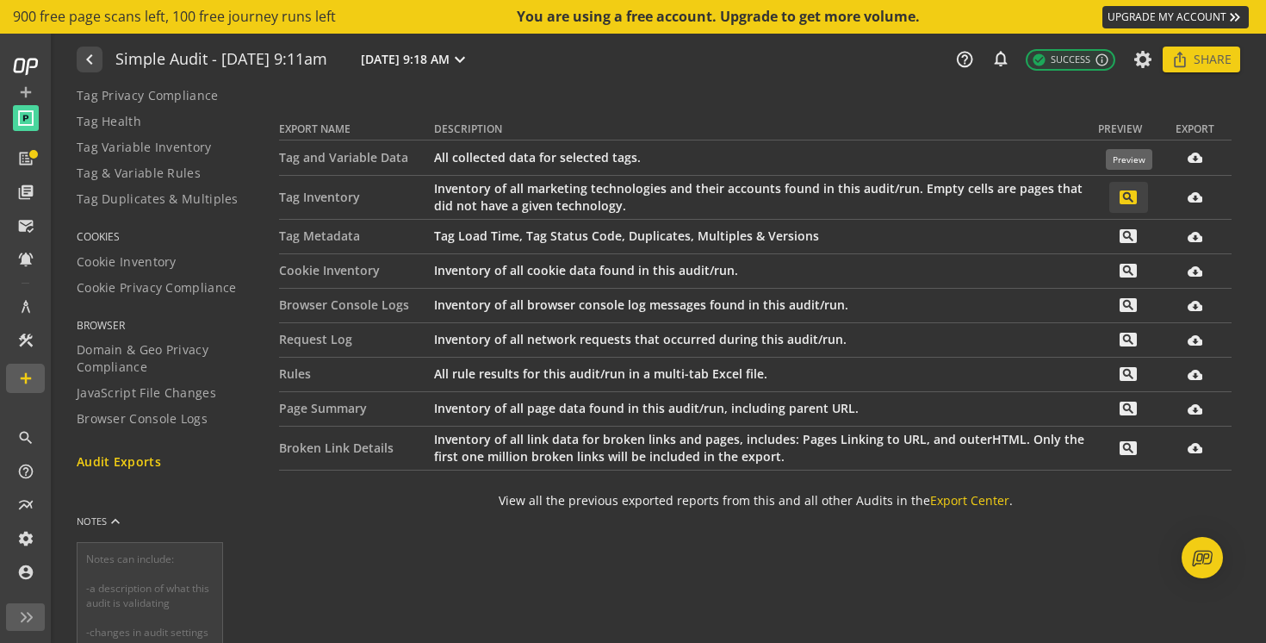
click at [1139, 189] on span at bounding box center [1128, 197] width 39 height 41
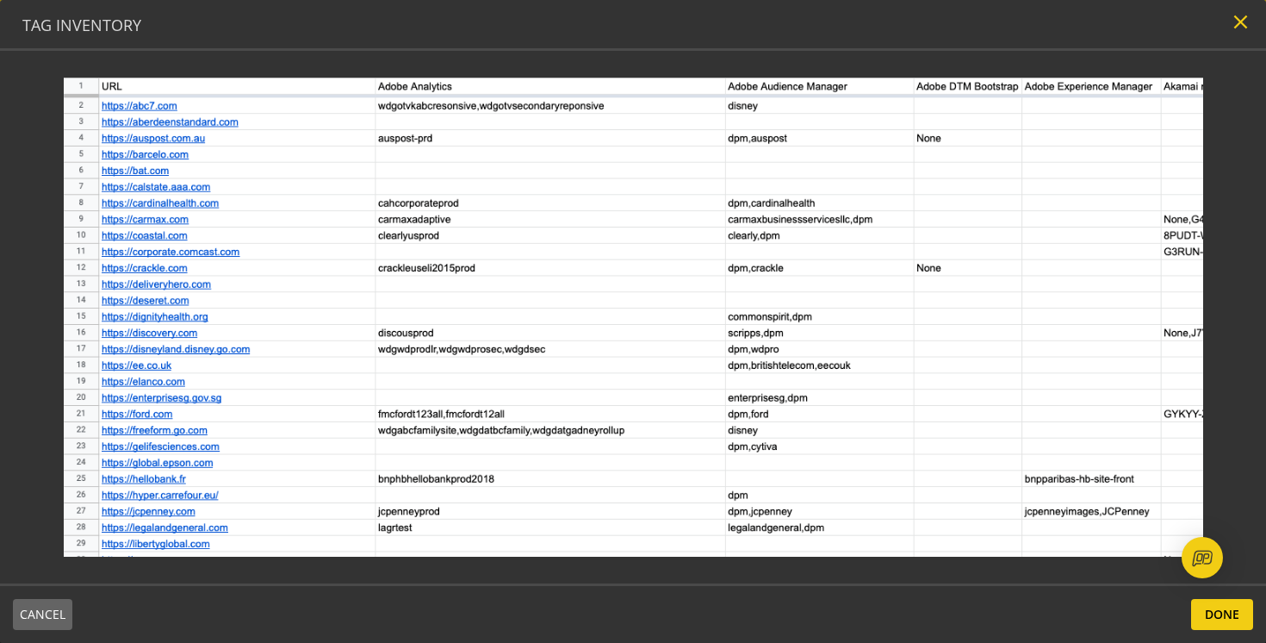
click at [1242, 26] on mat-icon "close" at bounding box center [1240, 21] width 23 height 23
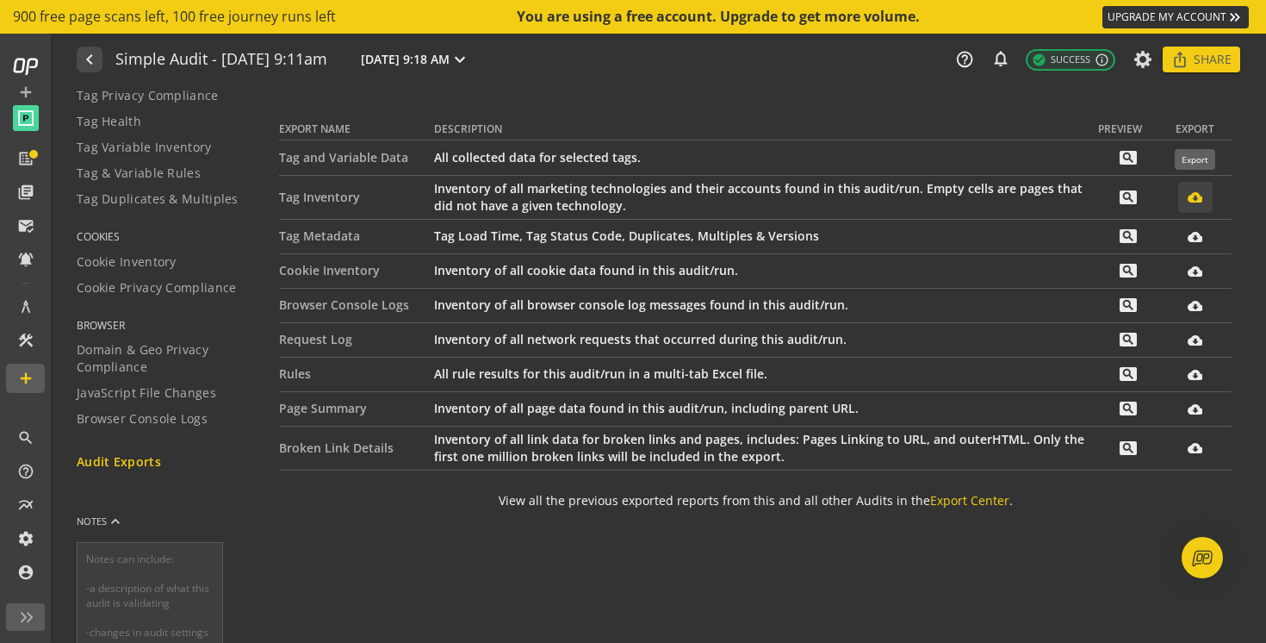
click at [1189, 200] on mat-icon "cloud_download_filled" at bounding box center [1195, 196] width 15 height 15
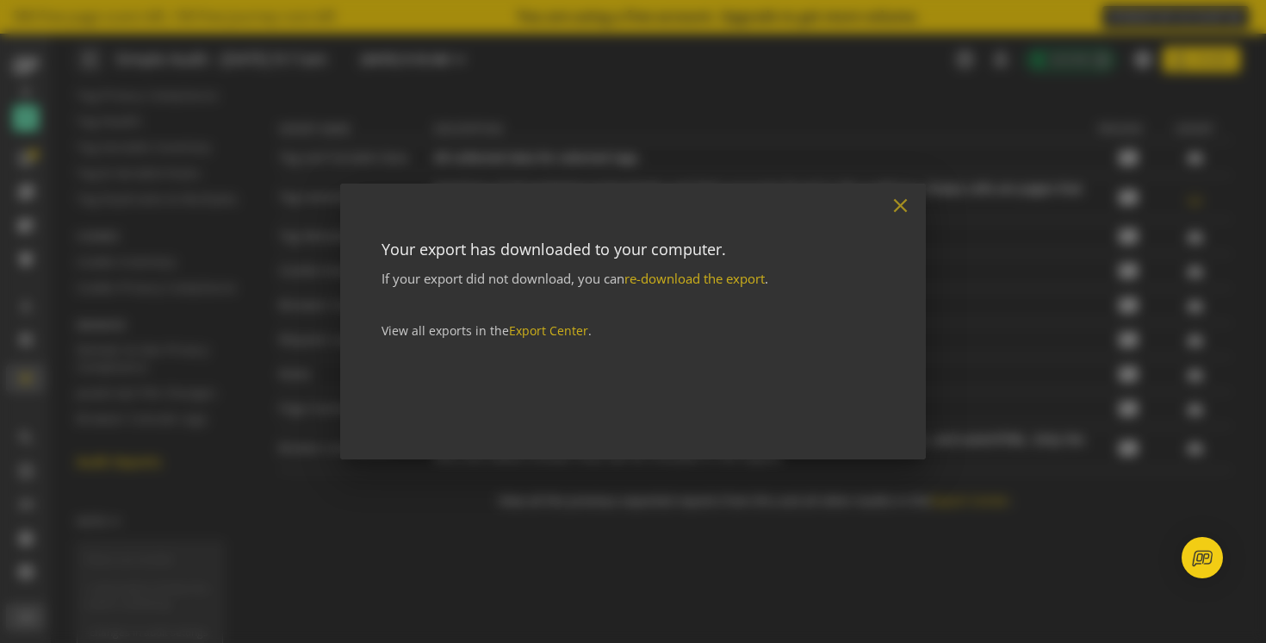
click at [900, 214] on mat-icon "close" at bounding box center [900, 205] width 23 height 23
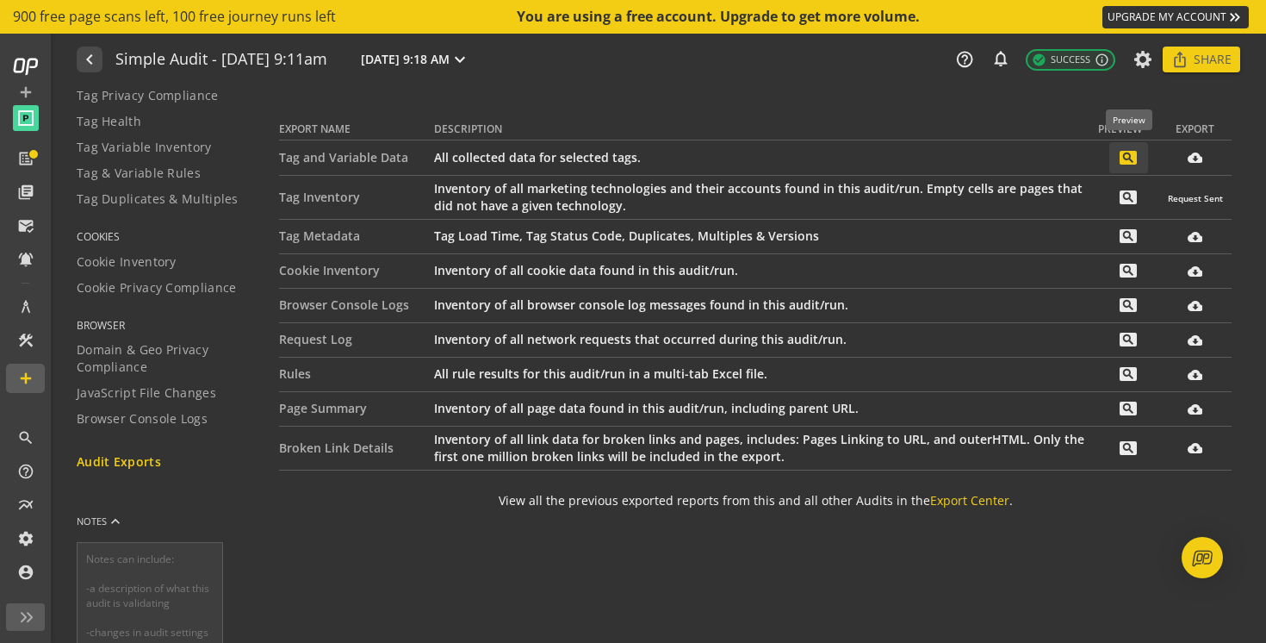
click at [1127, 157] on mat-icon "search" at bounding box center [1128, 158] width 17 height 14
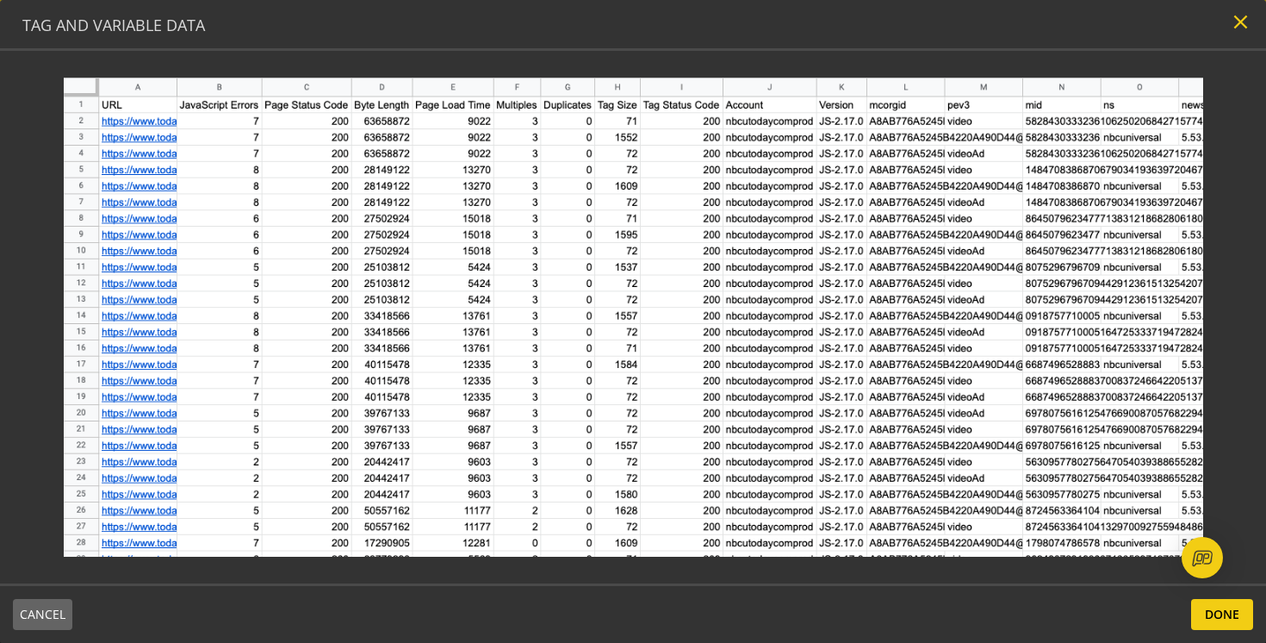
click at [1243, 24] on mat-icon "close" at bounding box center [1240, 21] width 23 height 23
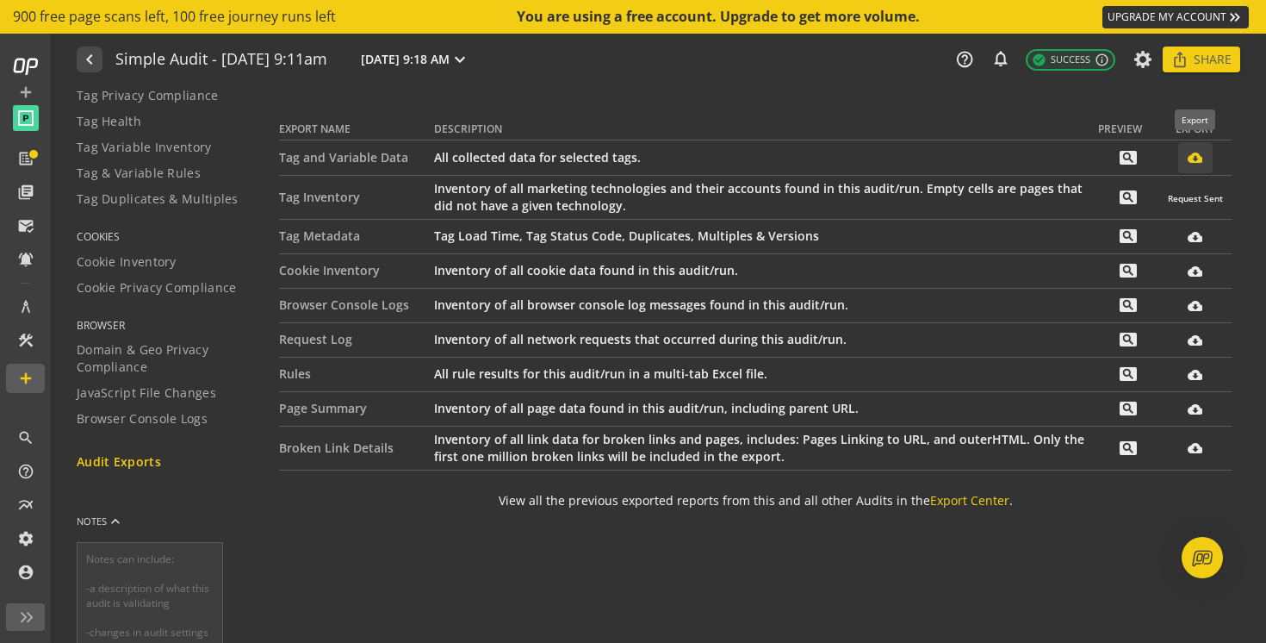
click at [1193, 154] on mat-icon "cloud_download_filled" at bounding box center [1195, 157] width 15 height 15
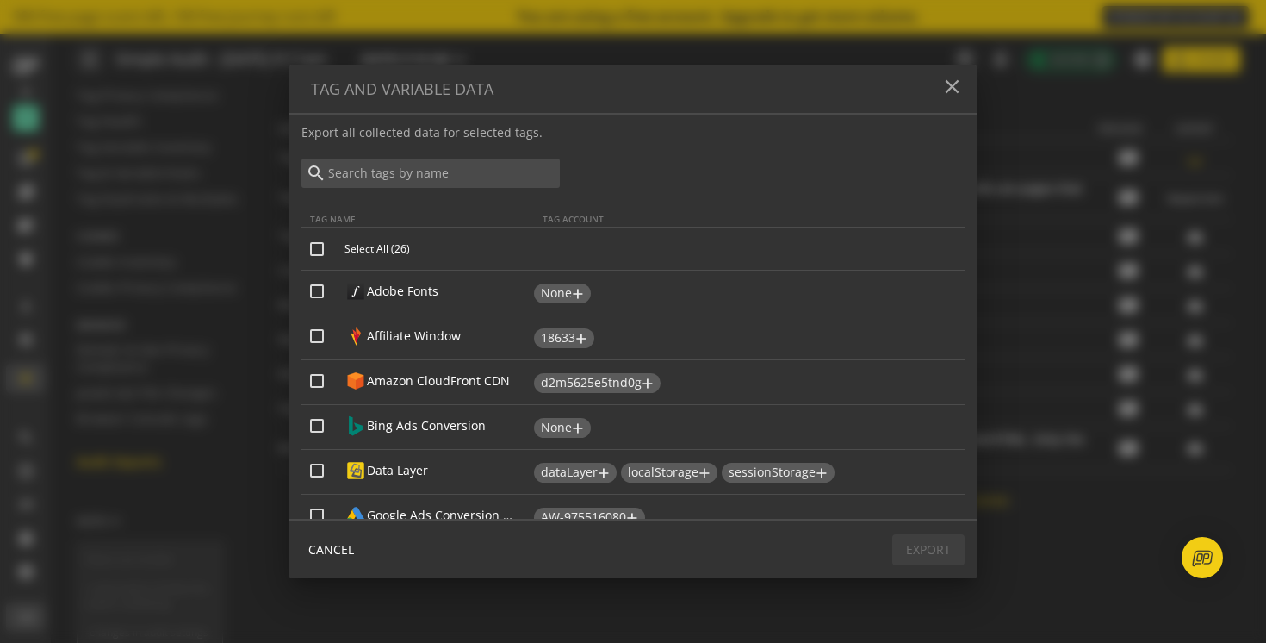
click at [312, 245] on input "Select All (26)" at bounding box center [317, 249] width 14 height 14
checkbox input "true"
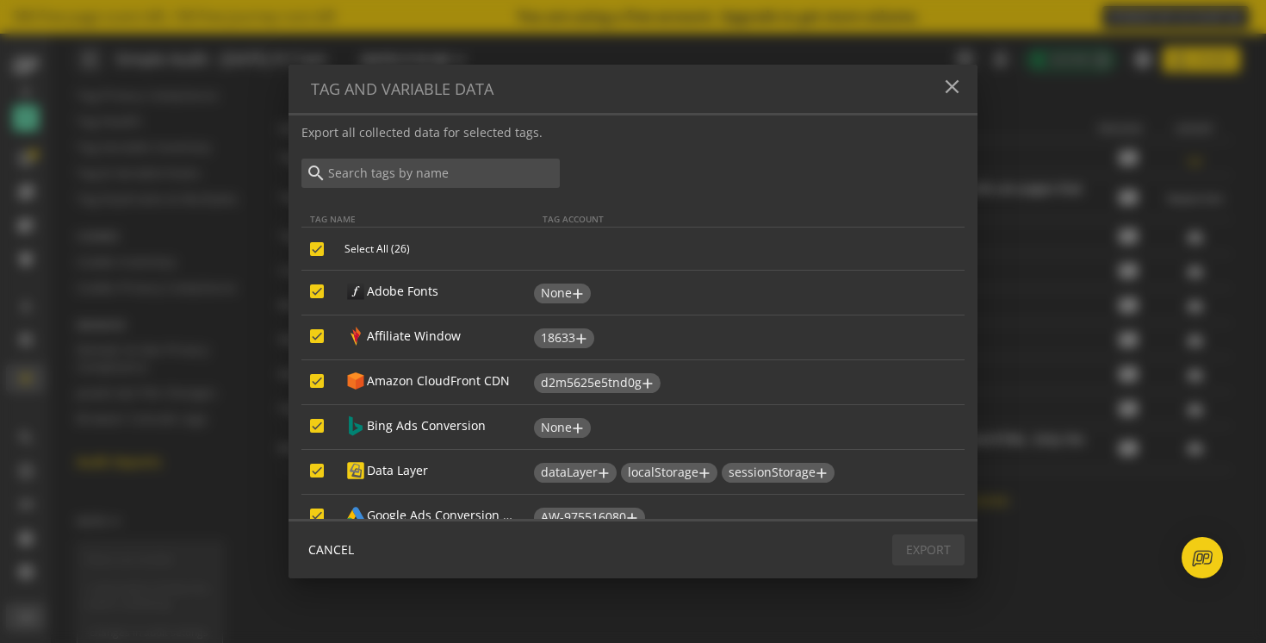
checkbox input "true"
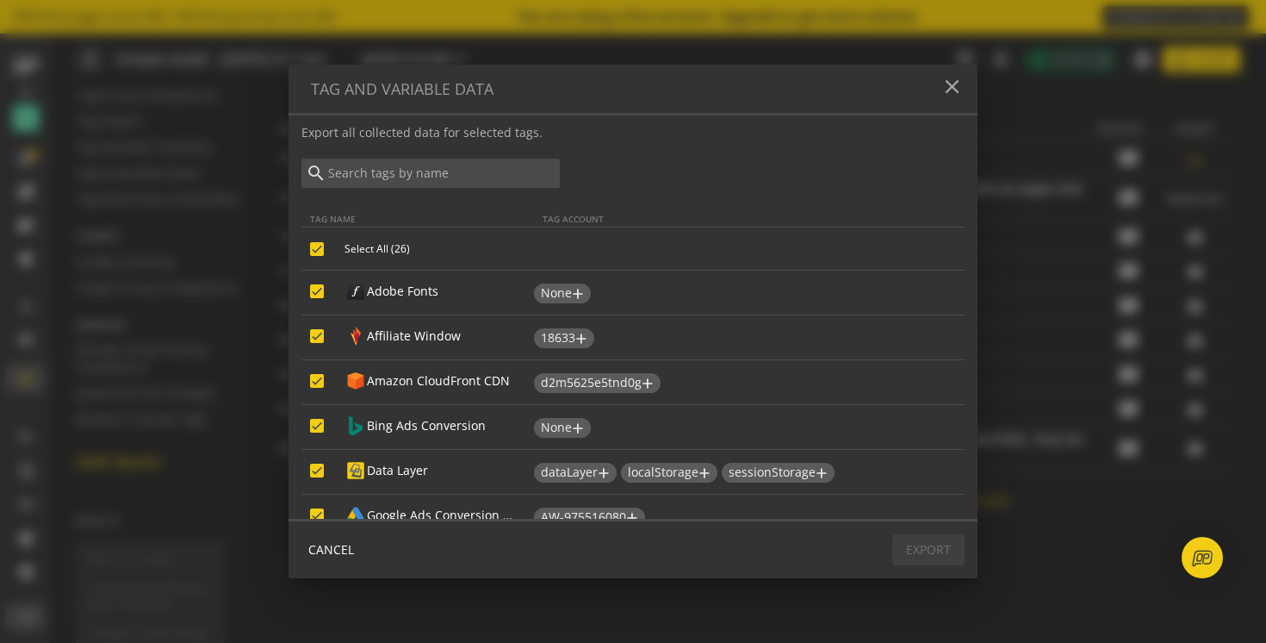
checkbox input "true"
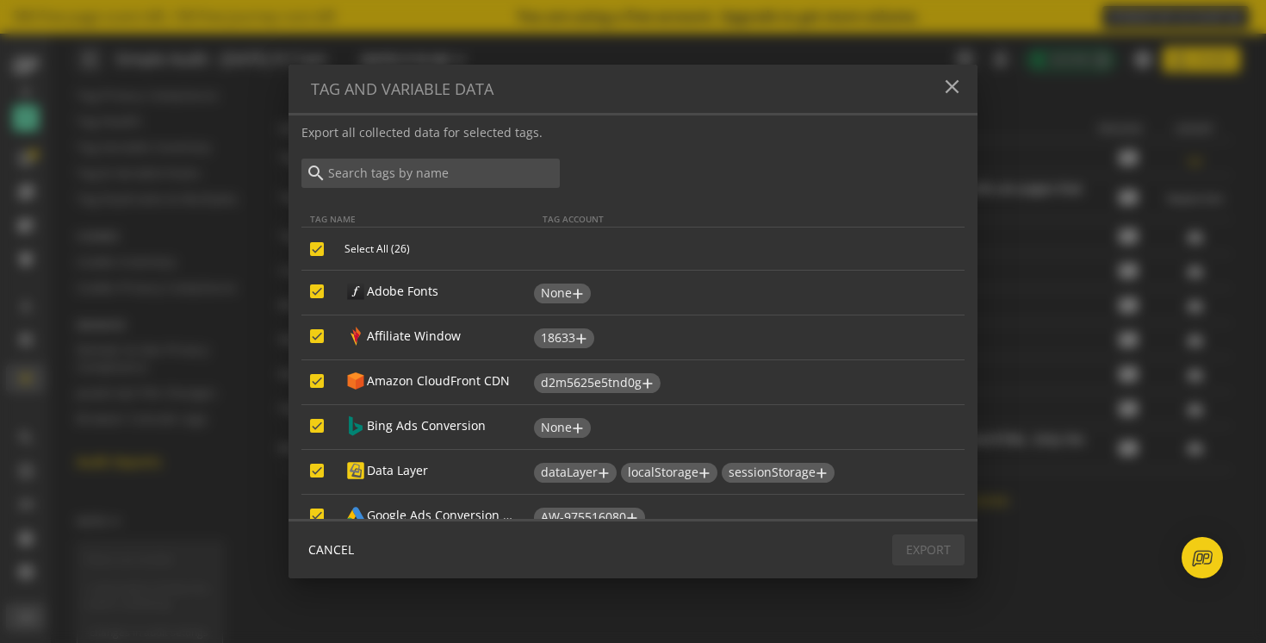
checkbox input "true"
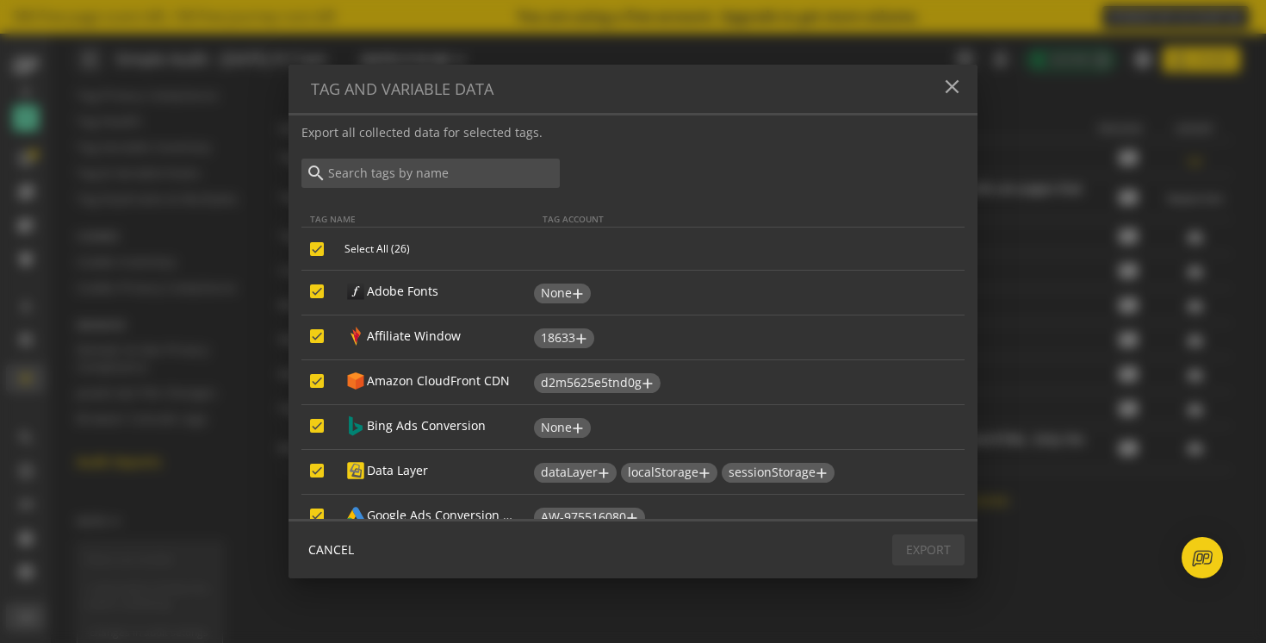
checkbox input "true"
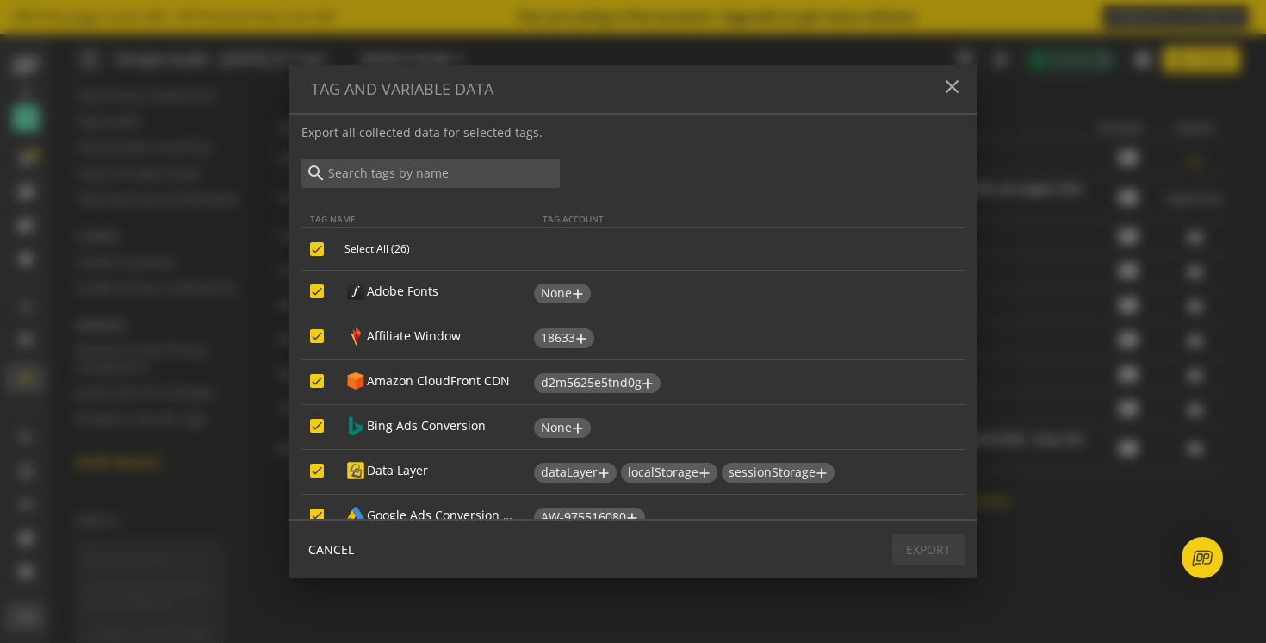
checkbox input "true"
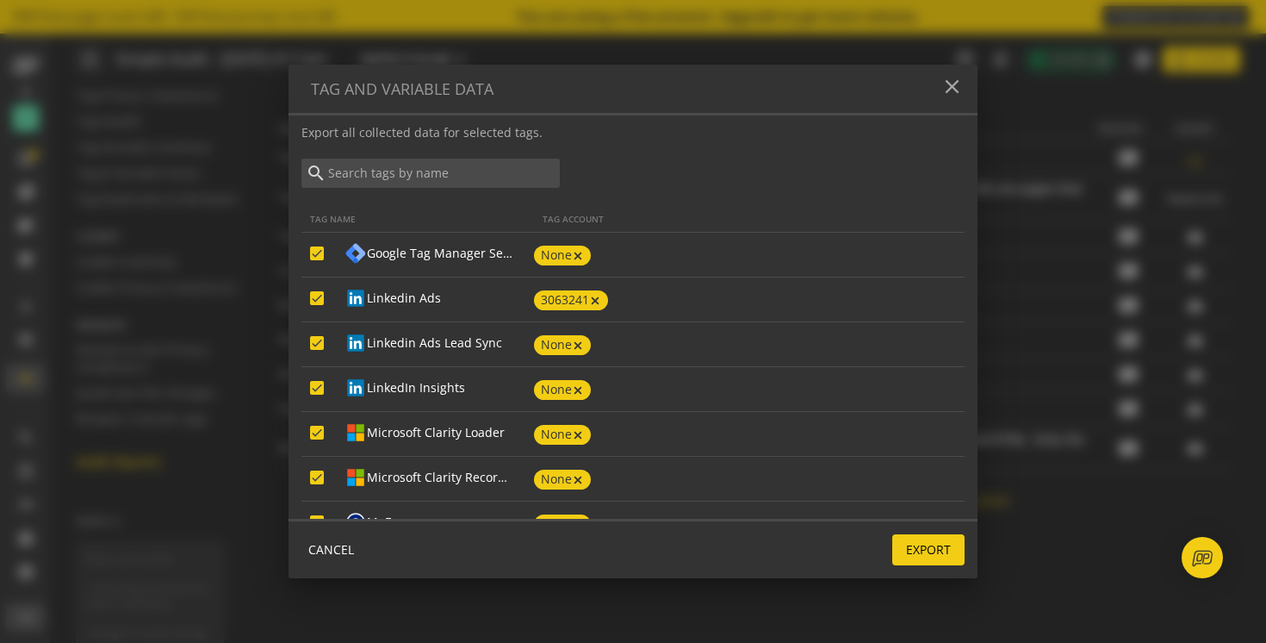
scroll to position [959, 0]
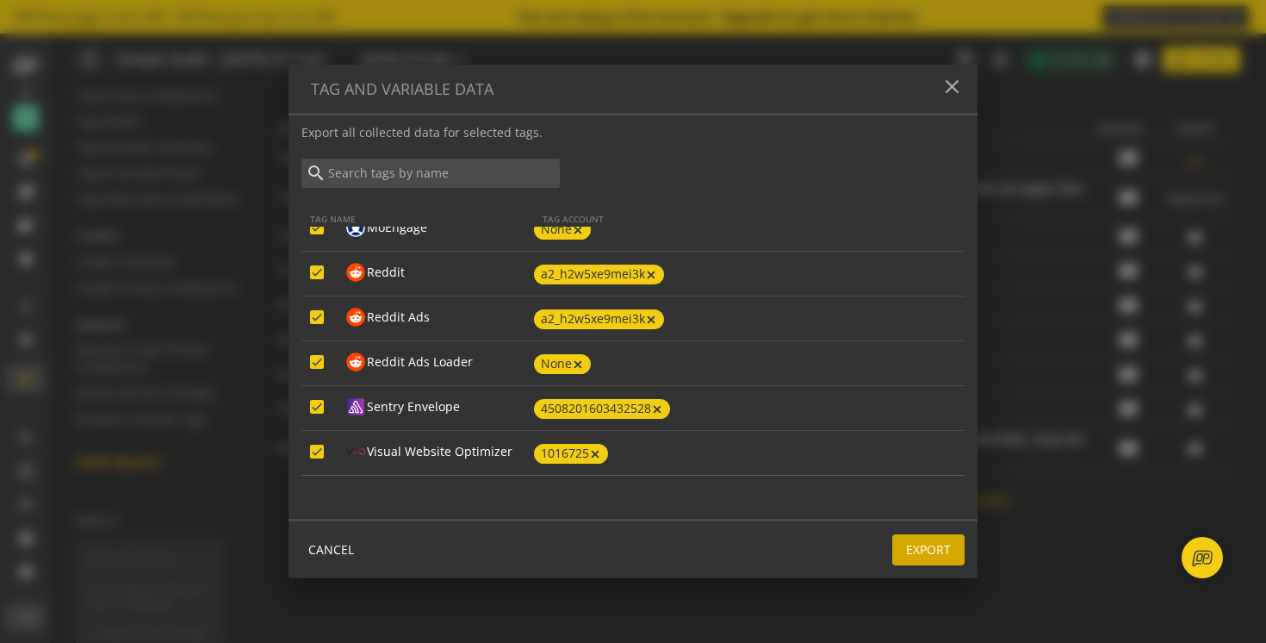
click at [925, 556] on span "Export" at bounding box center [928, 549] width 45 height 31
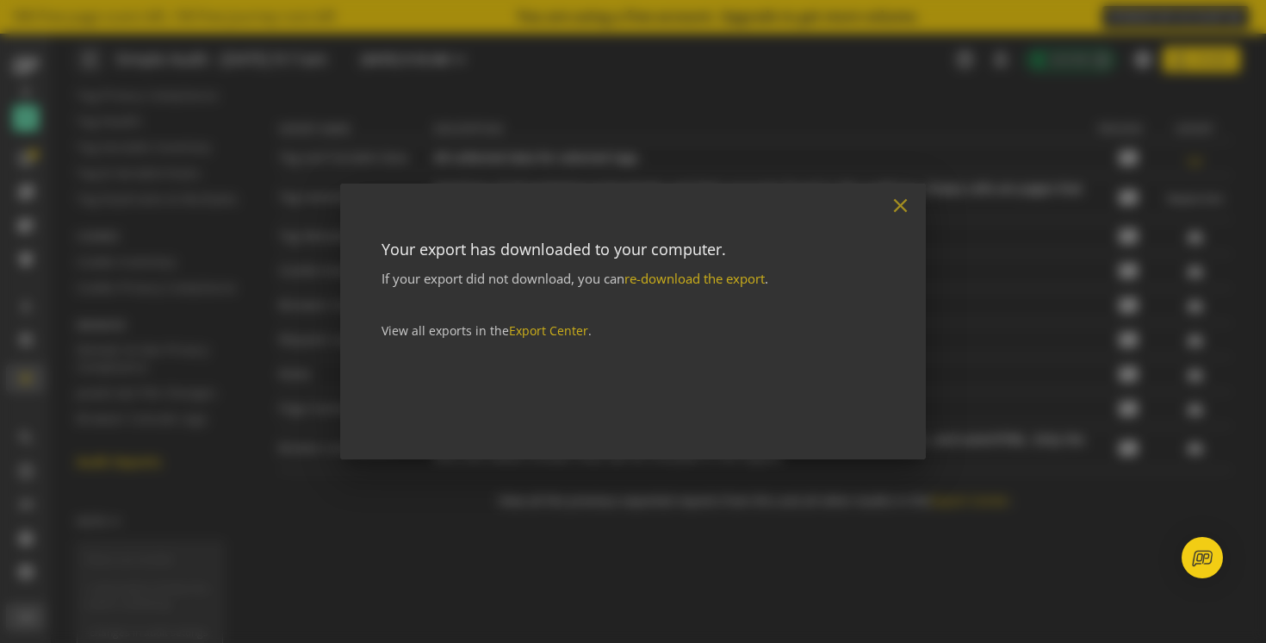
click at [899, 202] on mat-icon "close" at bounding box center [900, 205] width 23 height 23
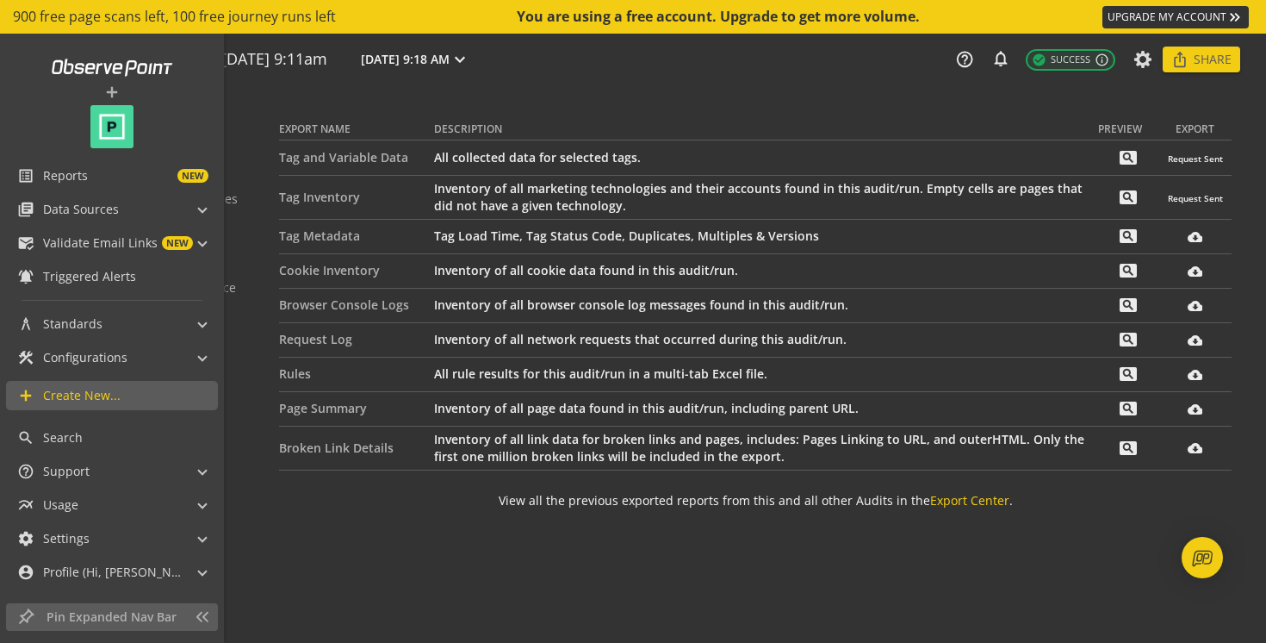
click at [115, 132] on img at bounding box center [111, 126] width 43 height 43
click at [104, 537] on mat-panel-title "settings Settings" at bounding box center [101, 538] width 168 height 29
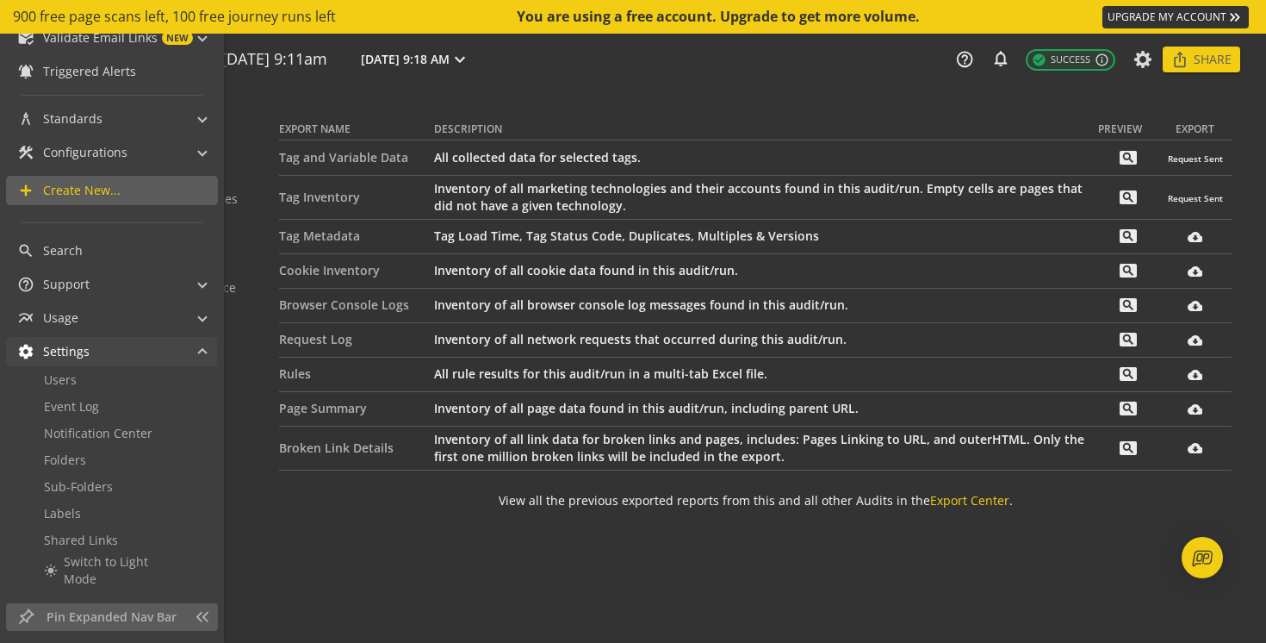
scroll to position [226, 0]
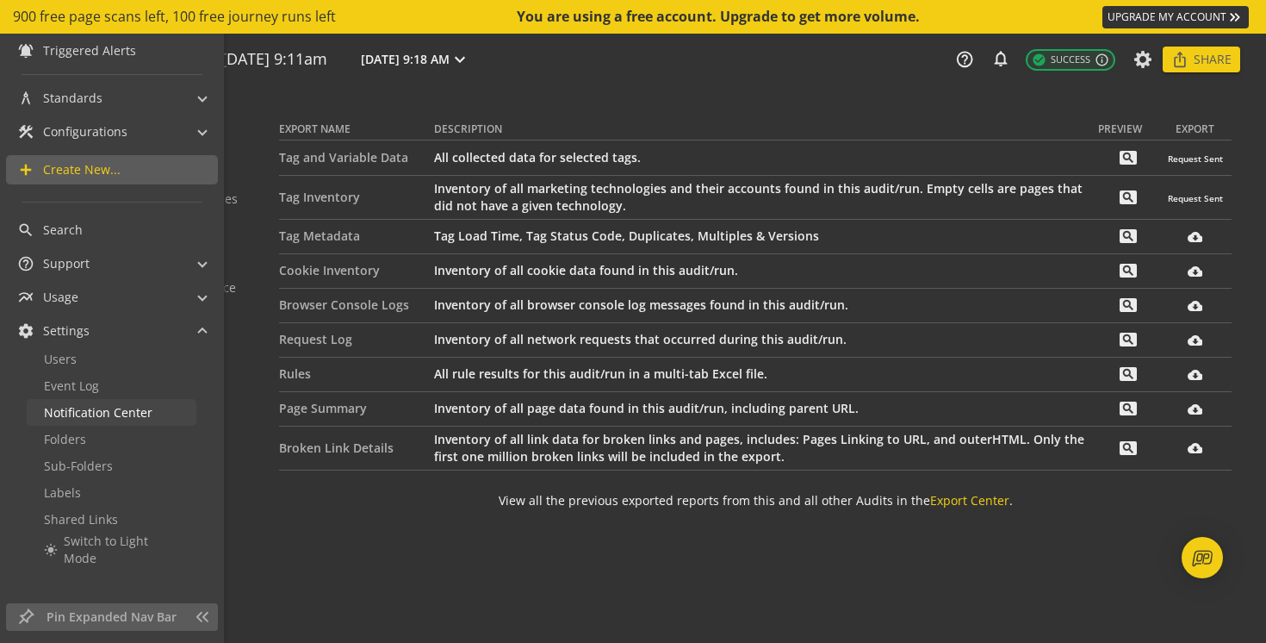
click at [71, 417] on span "Notification Center" at bounding box center [98, 412] width 109 height 16
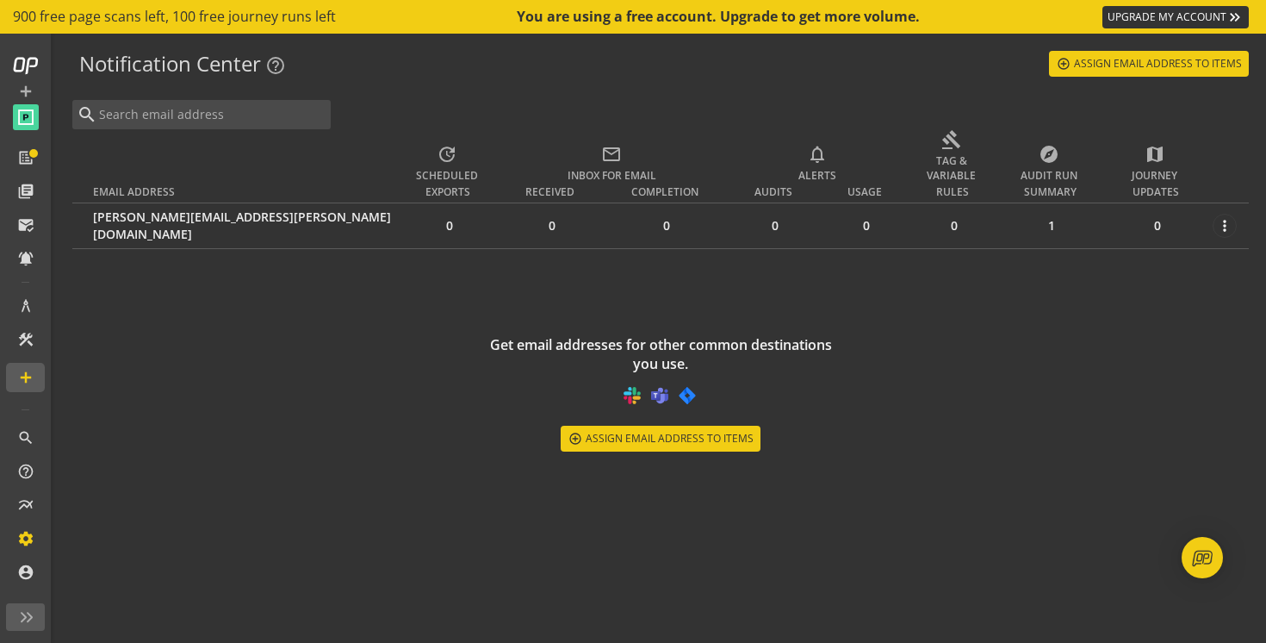
scroll to position [1, 0]
click at [1219, 232] on mat-icon "more_vert" at bounding box center [1224, 225] width 17 height 17
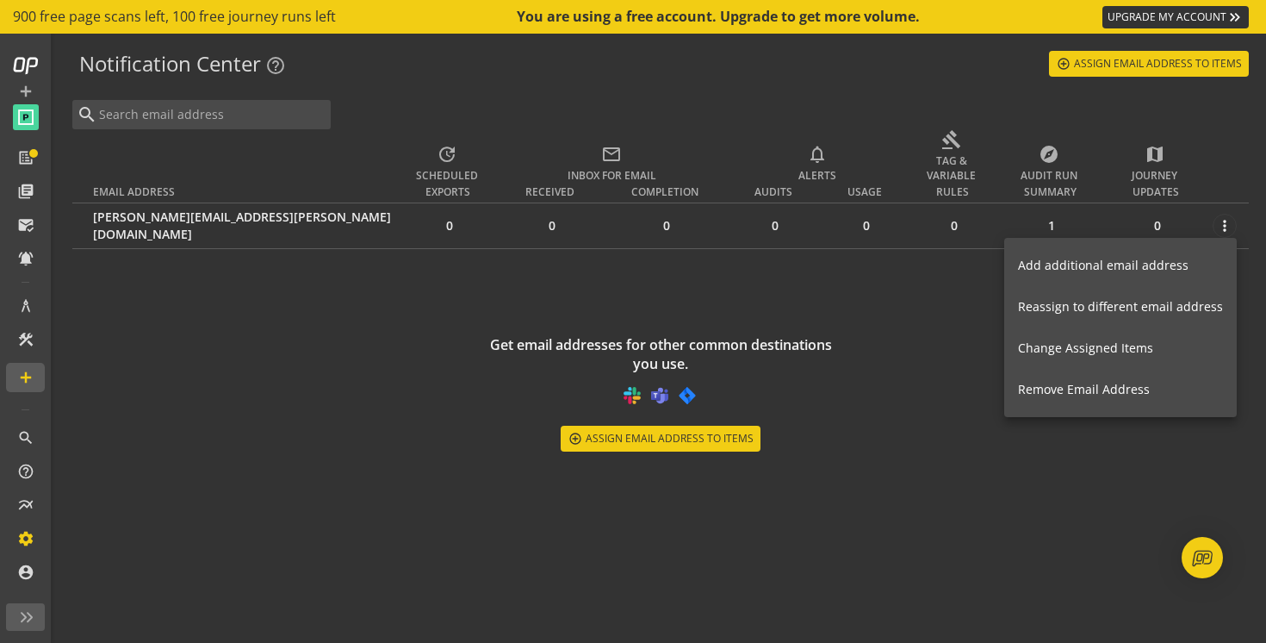
click at [863, 335] on div at bounding box center [633, 321] width 1266 height 643
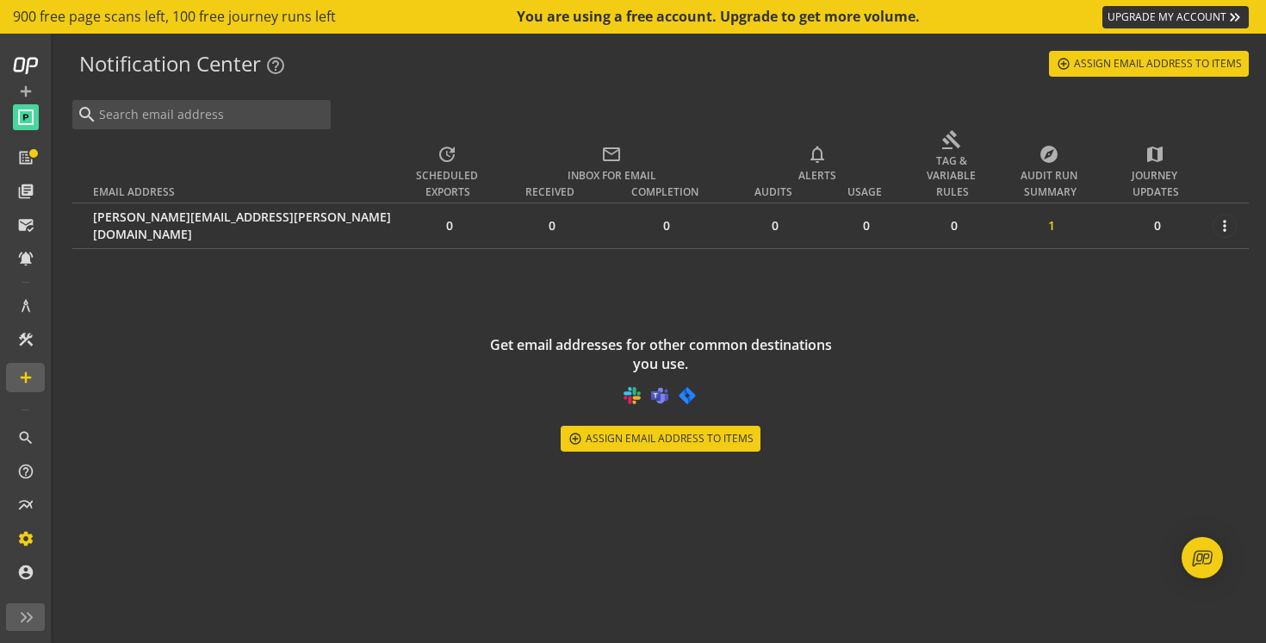
click at [1047, 226] on div "1" at bounding box center [1052, 225] width 100 height 17
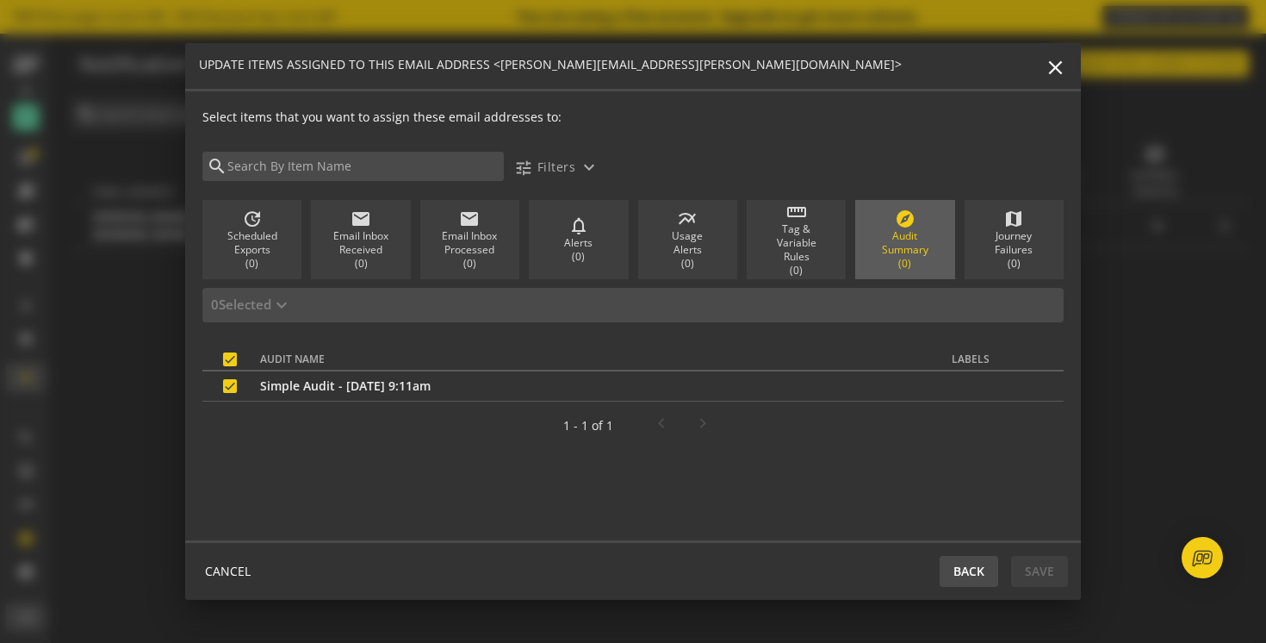
checkbox input "true"
click at [1052, 72] on mat-icon "close" at bounding box center [1055, 67] width 23 height 23
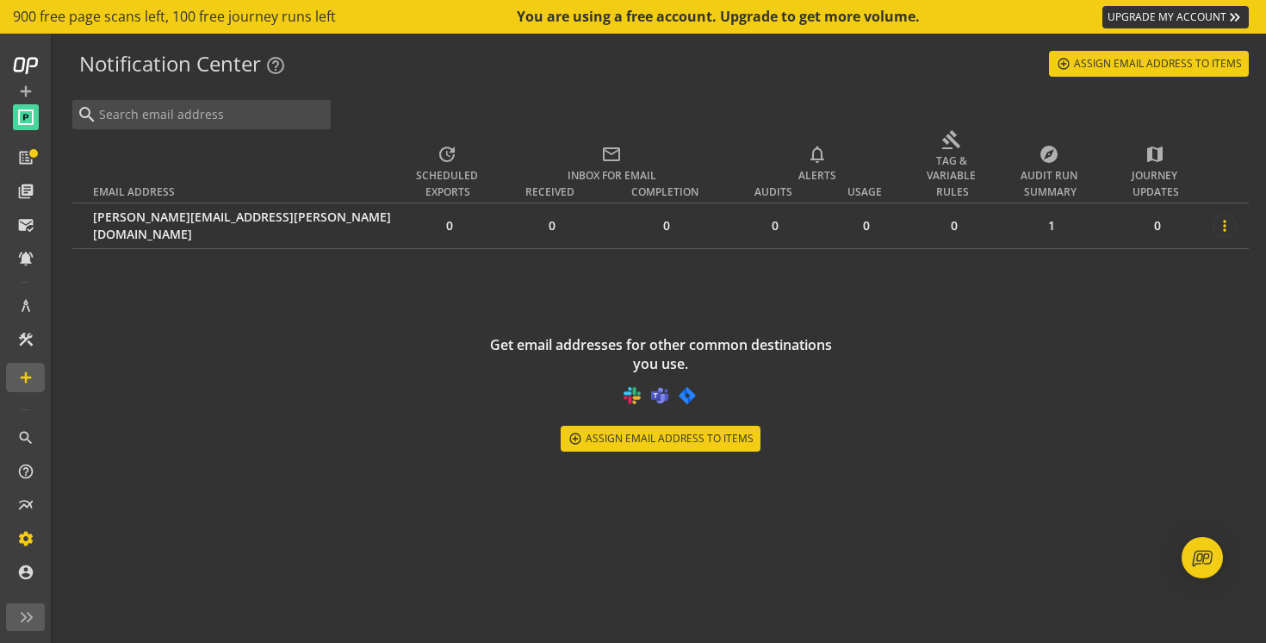
click at [1227, 224] on mat-icon "more_vert" at bounding box center [1224, 225] width 17 height 17
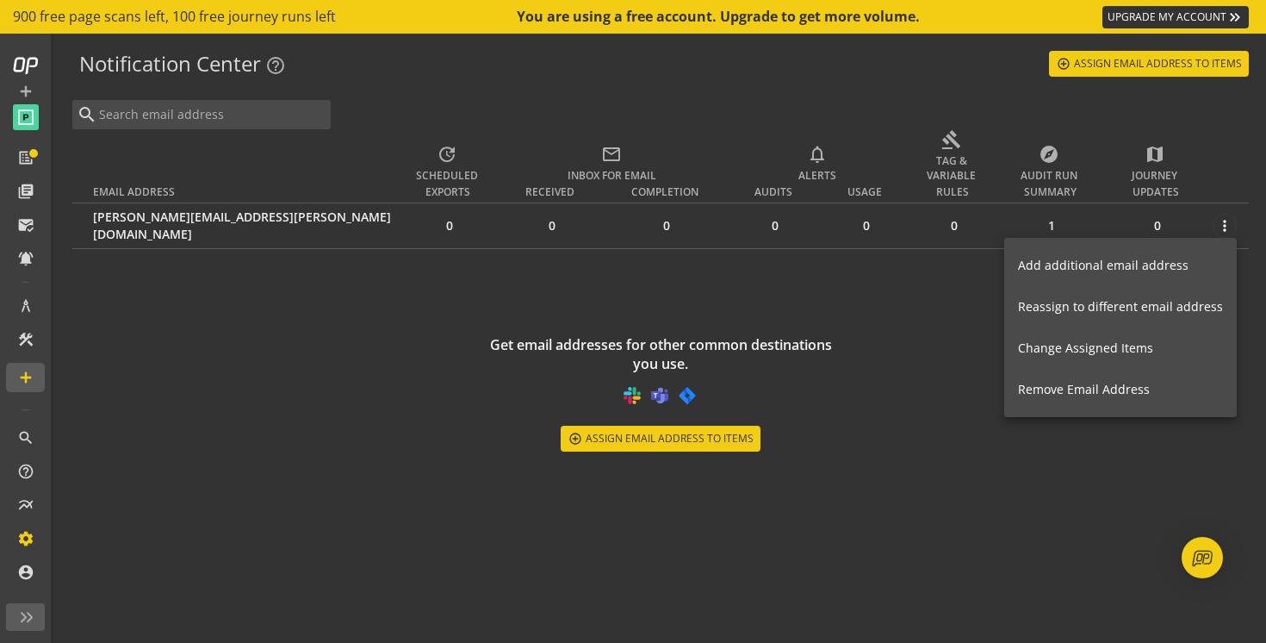
click at [1139, 407] on button "Remove Email Address" at bounding box center [1120, 389] width 233 height 41
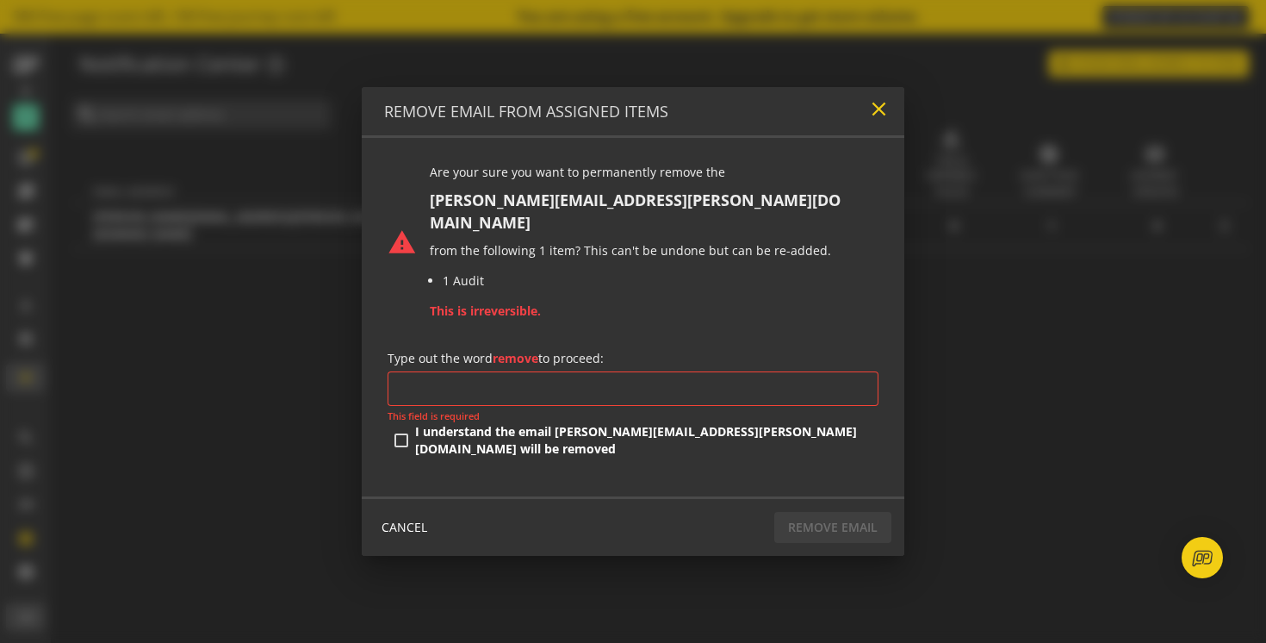
click at [874, 121] on mat-icon "close" at bounding box center [878, 108] width 23 height 23
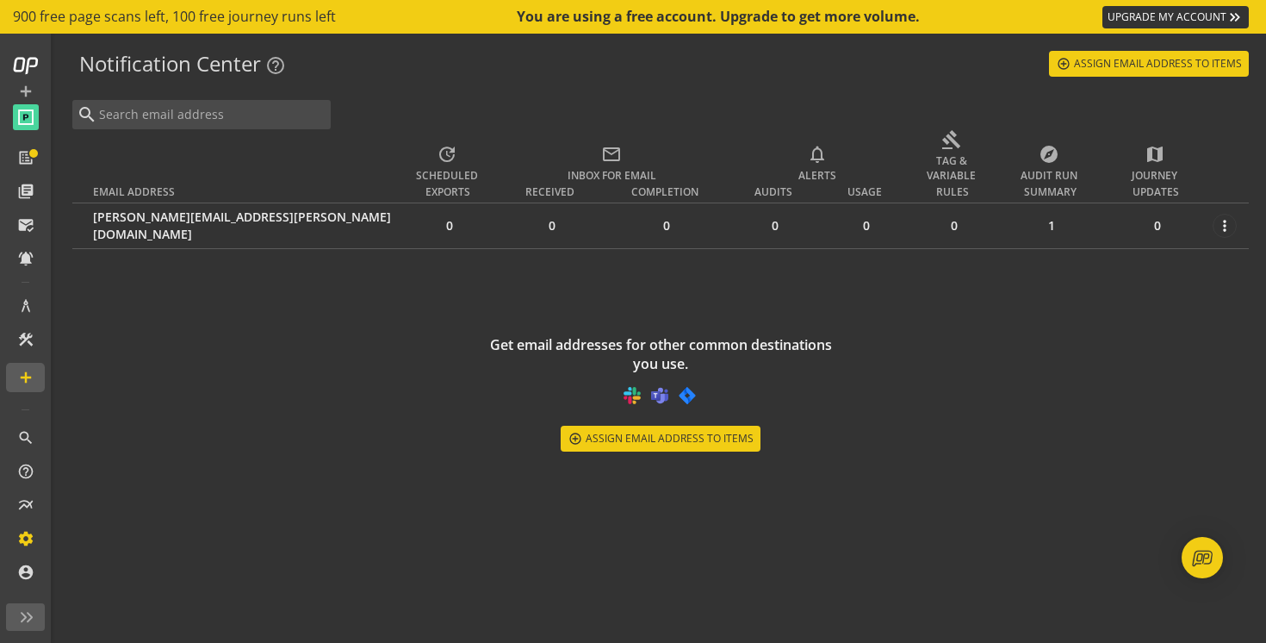
click at [263, 460] on div "update SCHEDULED mail_outline INBOX FOR EMAIL notifications_none Alerts gavel T…" at bounding box center [660, 333] width 1177 height 409
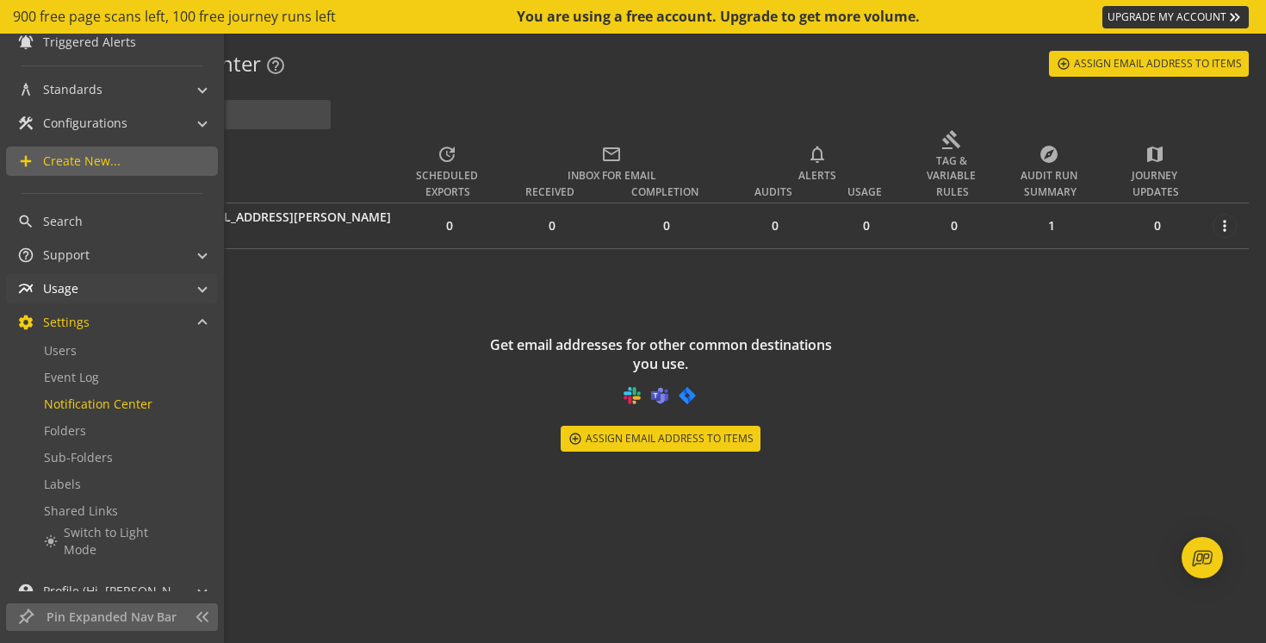
scroll to position [245, 0]
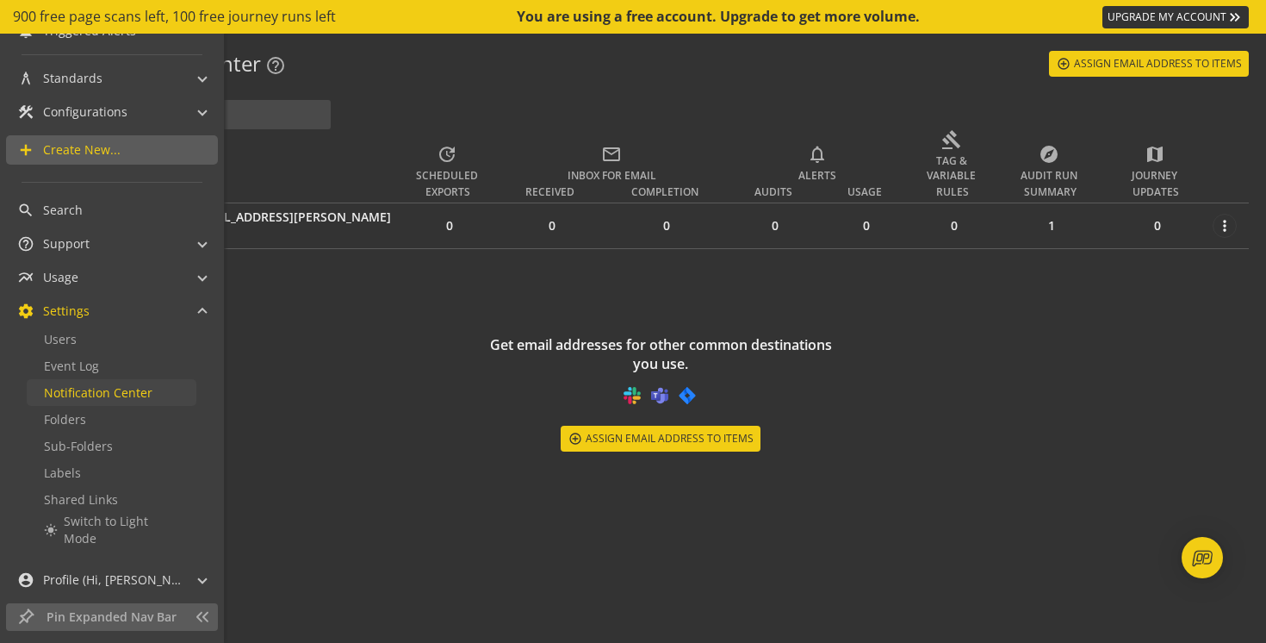
click at [72, 402] on link "Notification Center" at bounding box center [112, 392] width 170 height 27
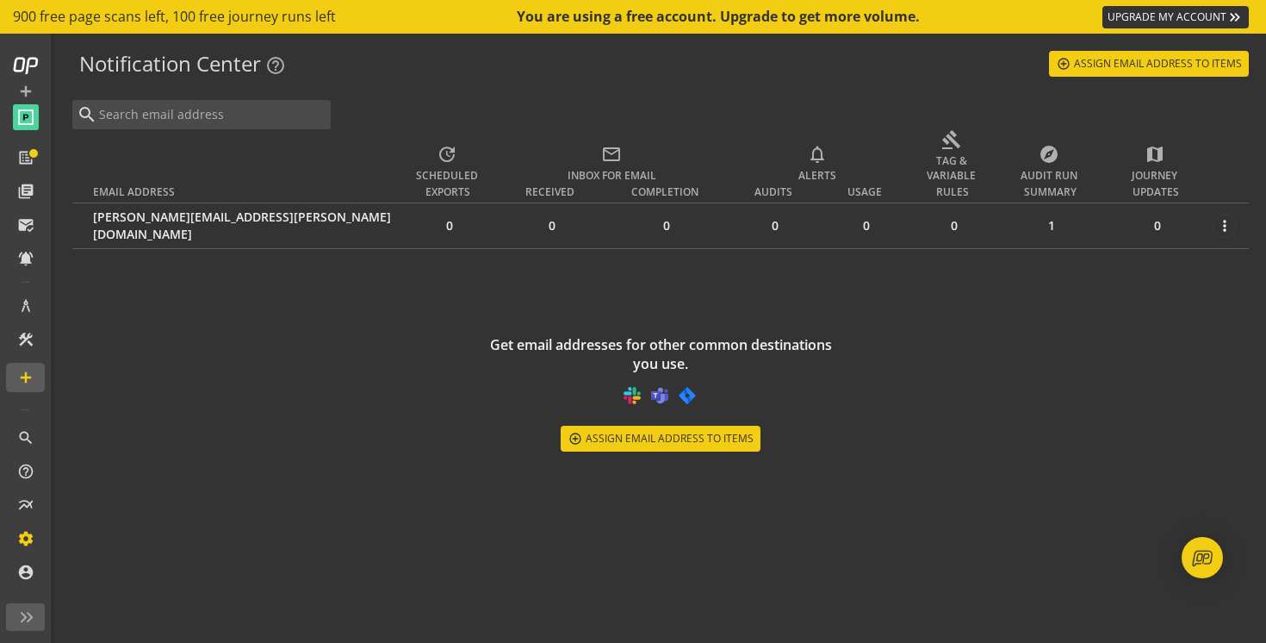
scroll to position [1, 0]
click at [375, 409] on div "Get email addresses for other common destinations you use. control_point Assign…" at bounding box center [660, 393] width 1177 height 117
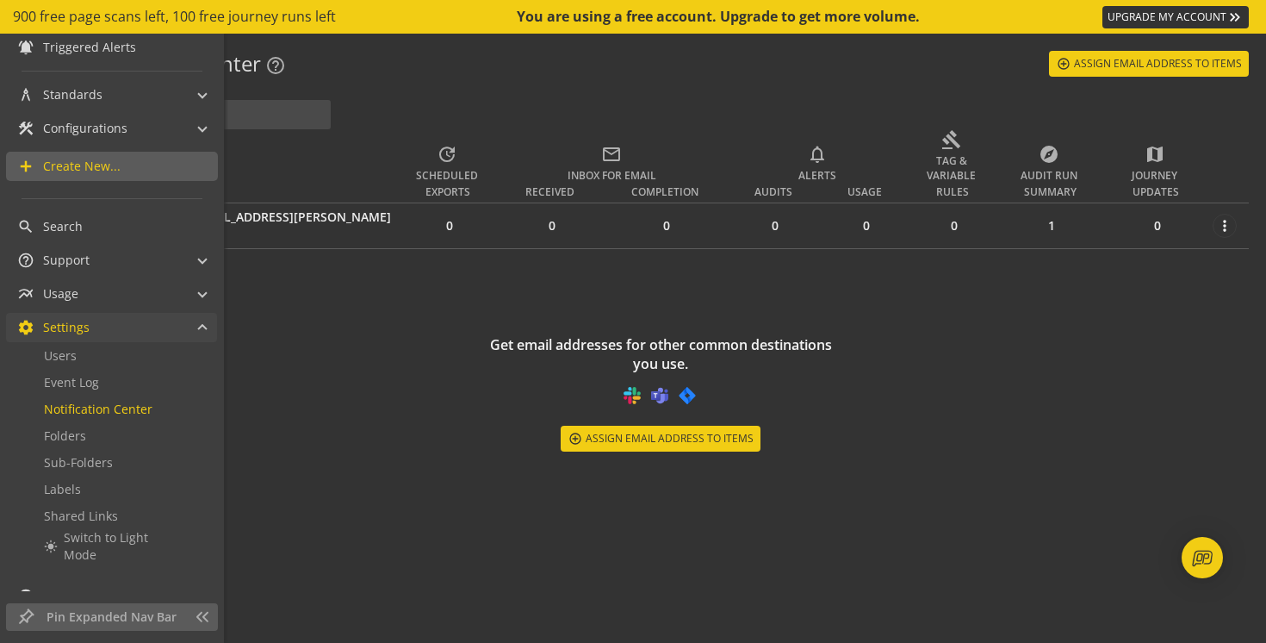
scroll to position [245, 0]
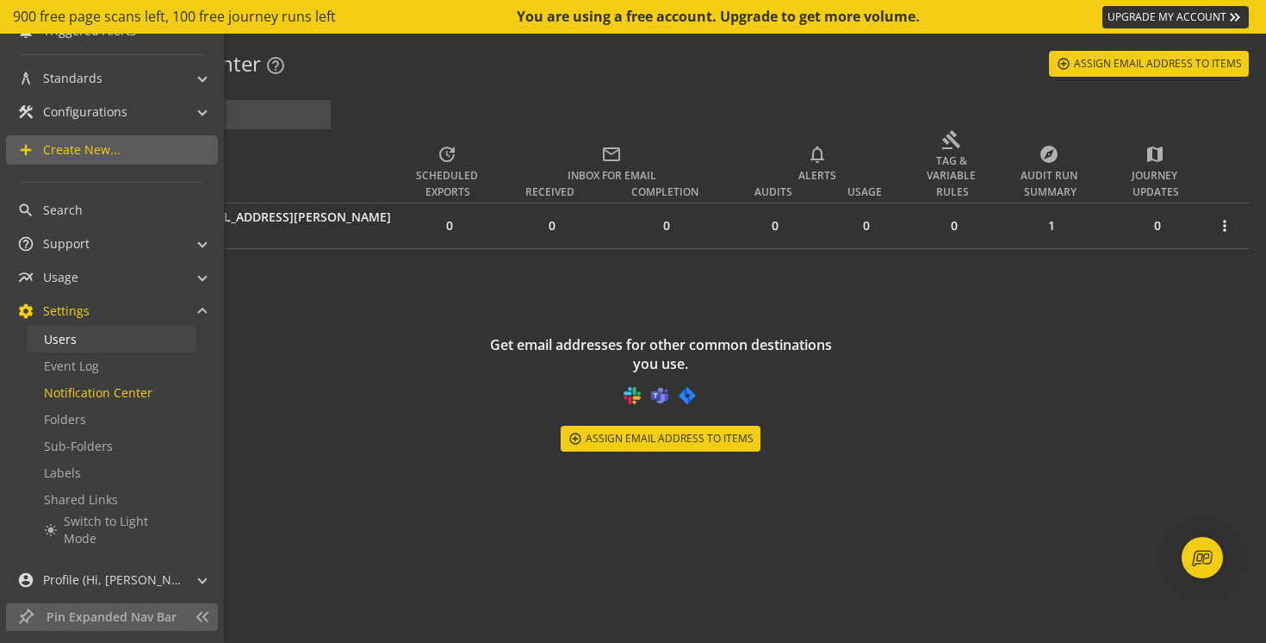
click at [58, 341] on span "Users" at bounding box center [60, 339] width 33 height 16
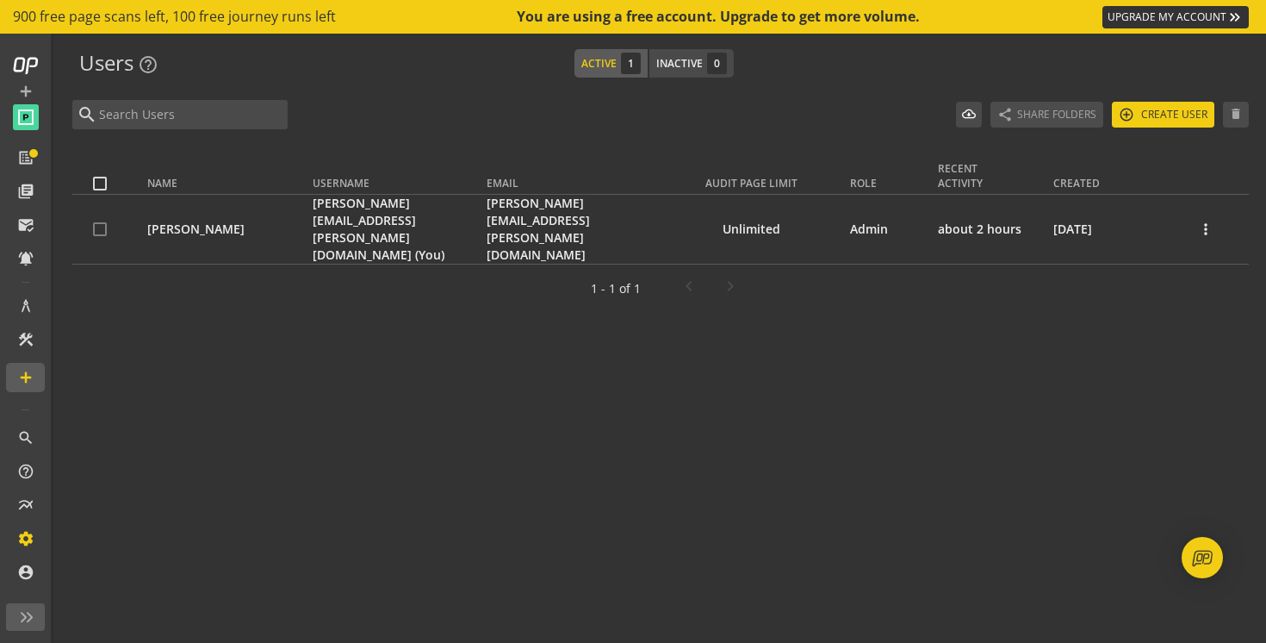
scroll to position [1, 0]
click at [1214, 220] on mat-icon "more_vert" at bounding box center [1205, 228] width 17 height 17
click at [1152, 256] on button "edit Edit" at bounding box center [1175, 265] width 122 height 41
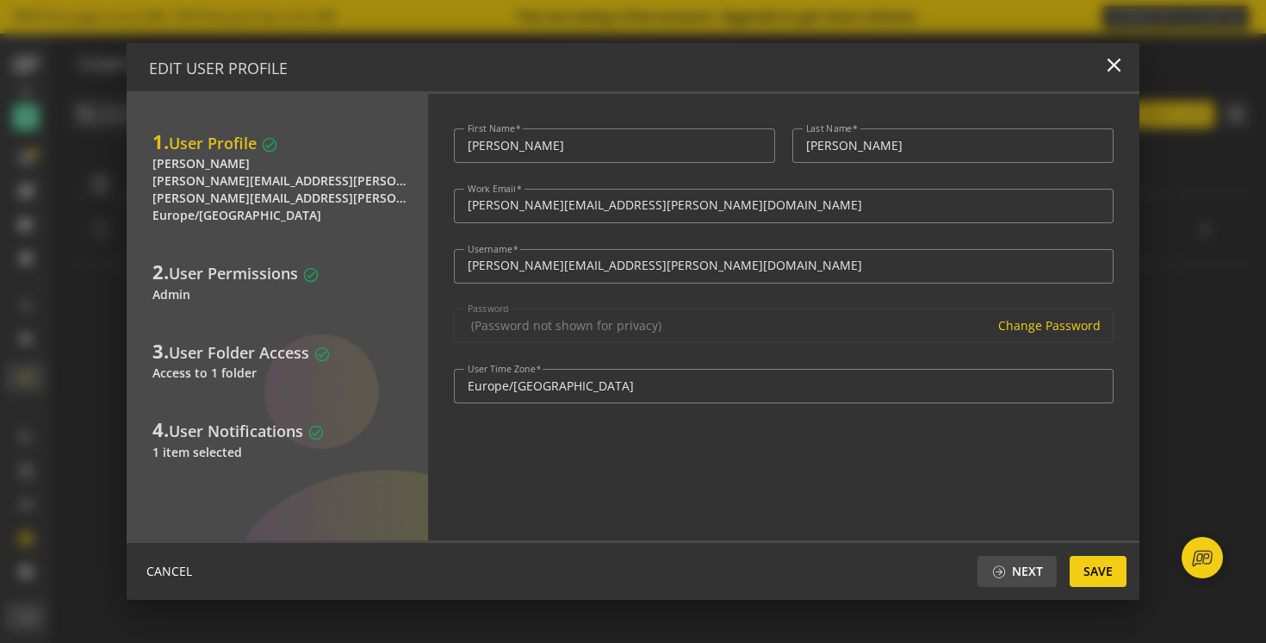
click at [225, 286] on div "Admin" at bounding box center [281, 294] width 258 height 17
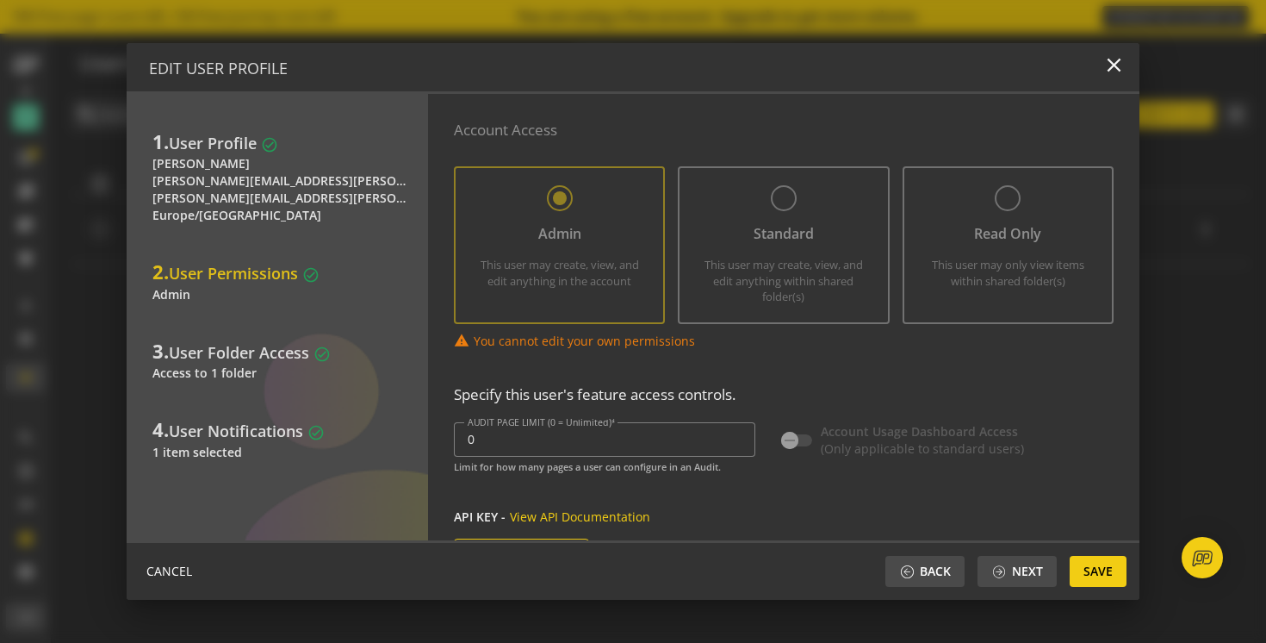
click at [249, 439] on span "User Notifications" at bounding box center [236, 430] width 134 height 21
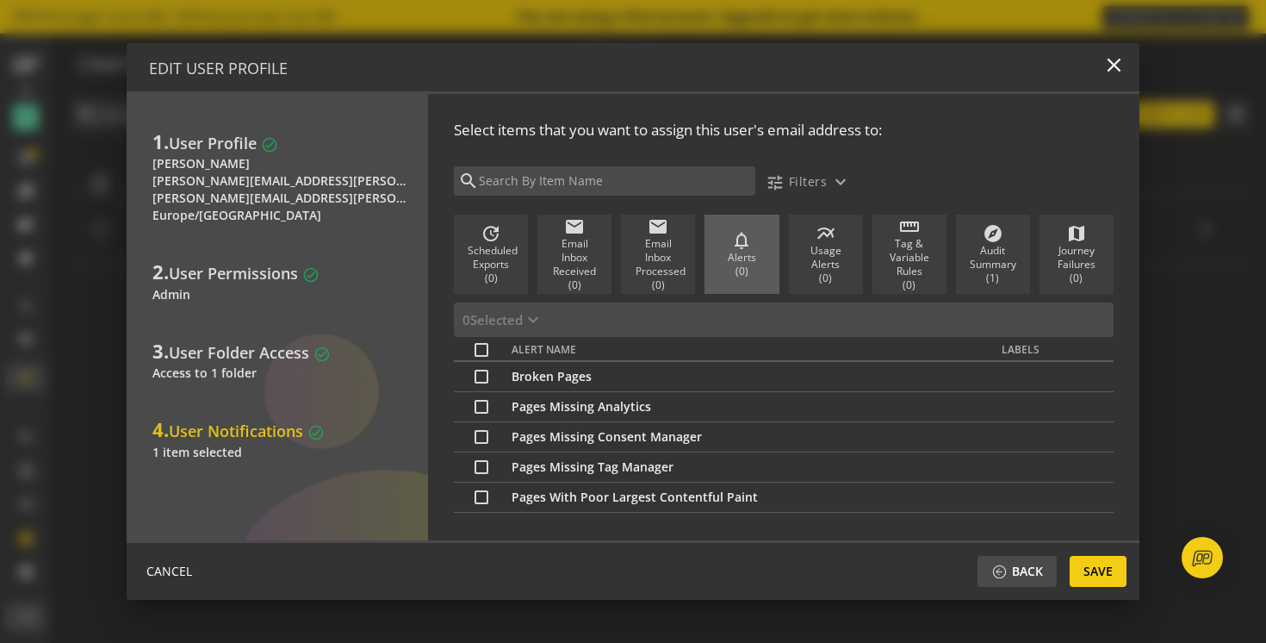
scroll to position [0, 0]
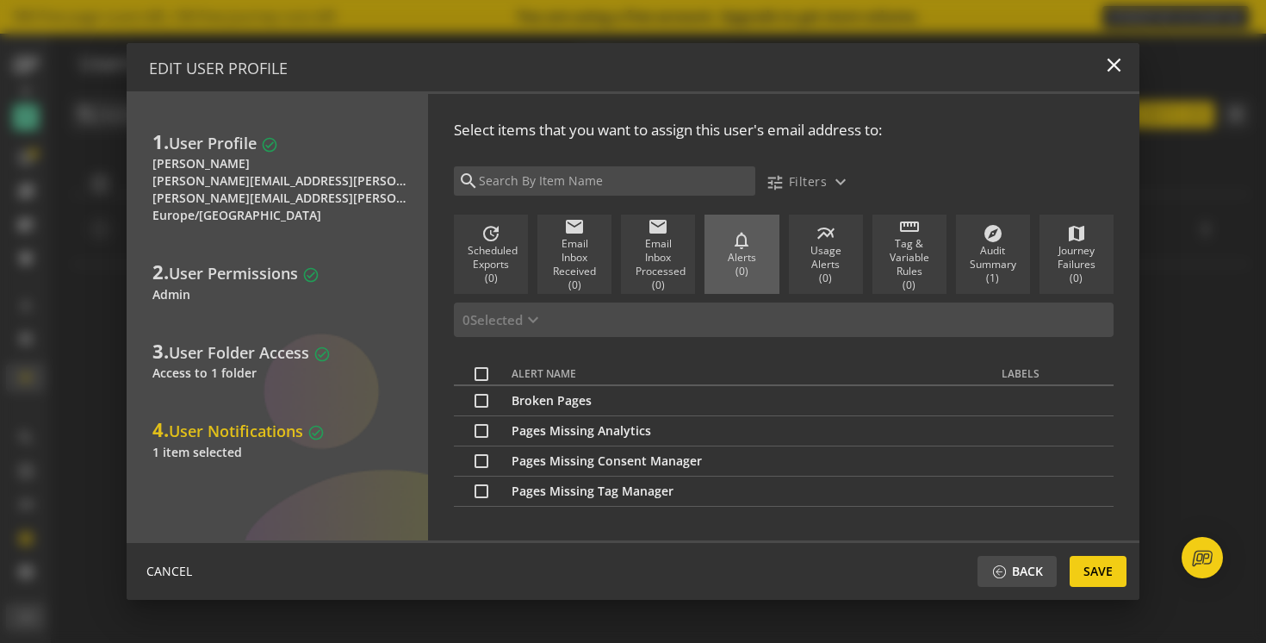
click at [483, 374] on input "checkbox" at bounding box center [482, 374] width 14 height 14
checkbox input "true"
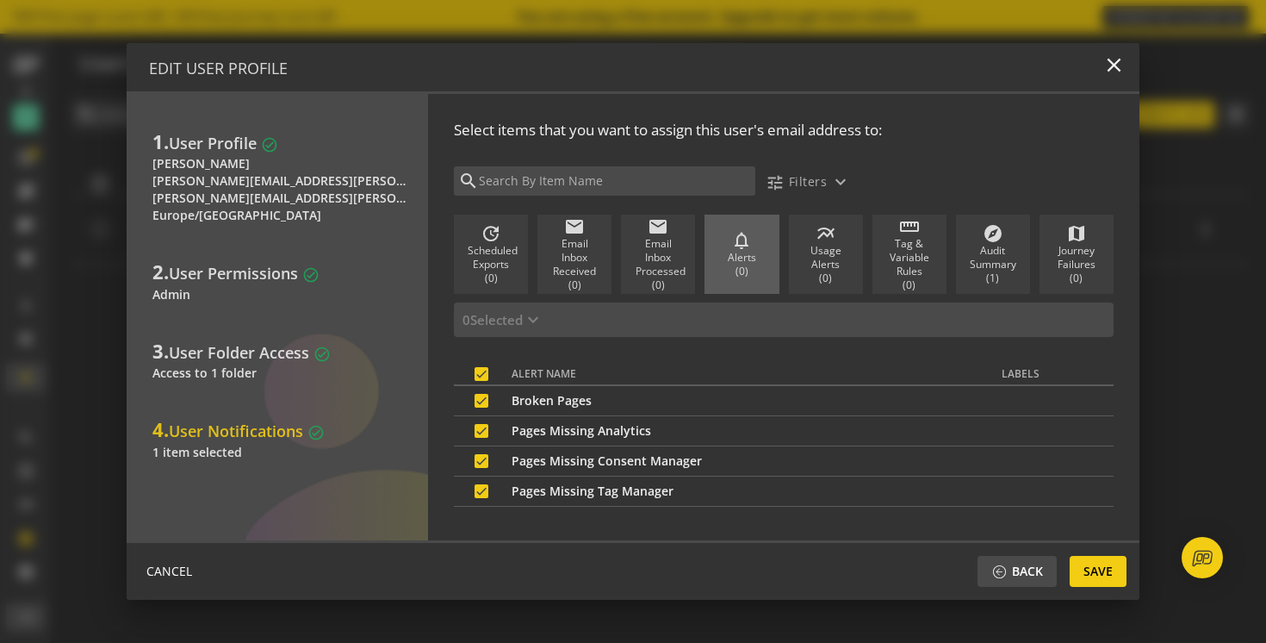
checkbox input "true"
click at [483, 374] on input "checkbox" at bounding box center [482, 374] width 14 height 14
checkbox input "false"
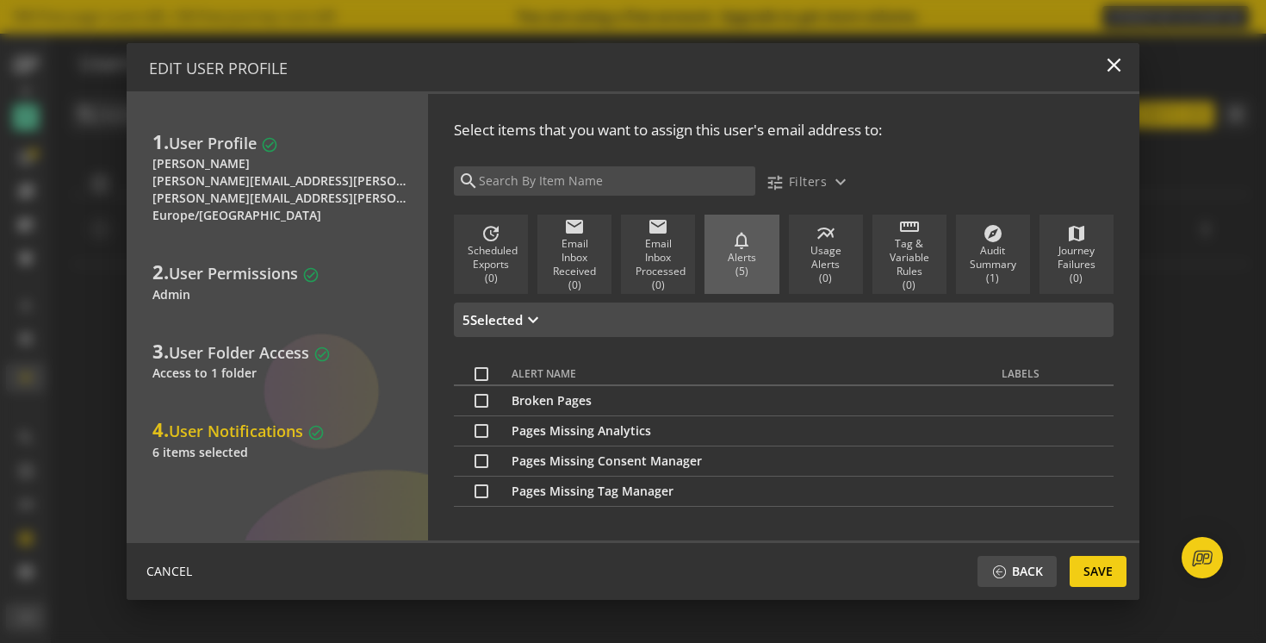
checkbox input "false"
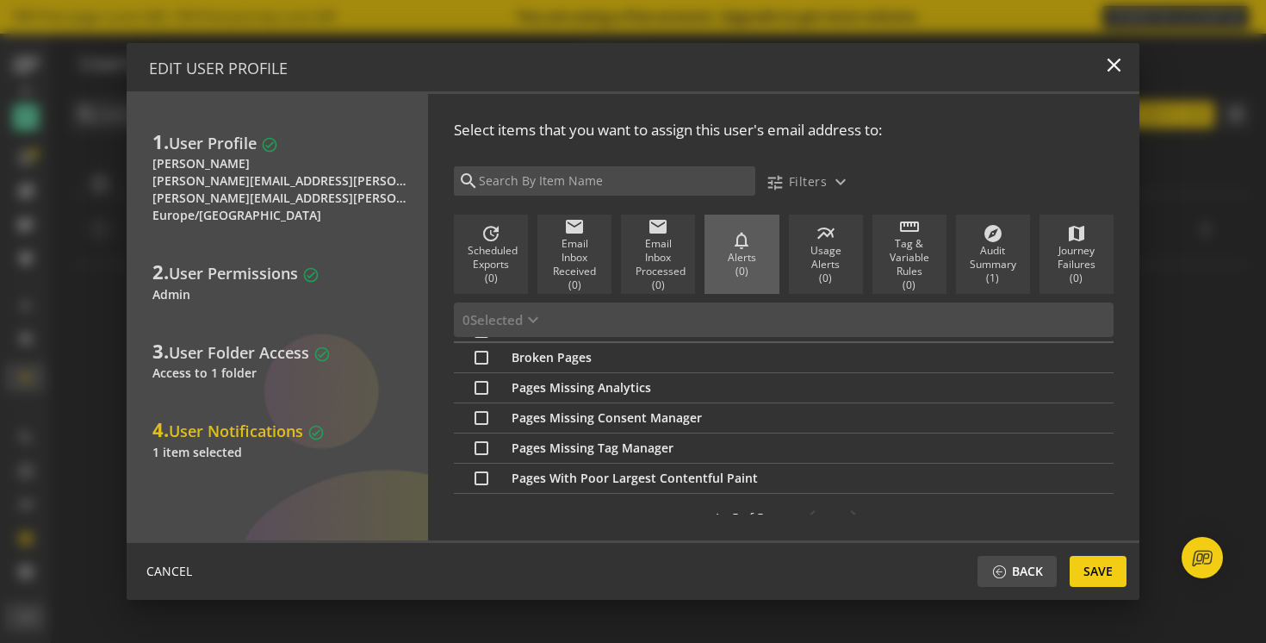
scroll to position [71, 0]
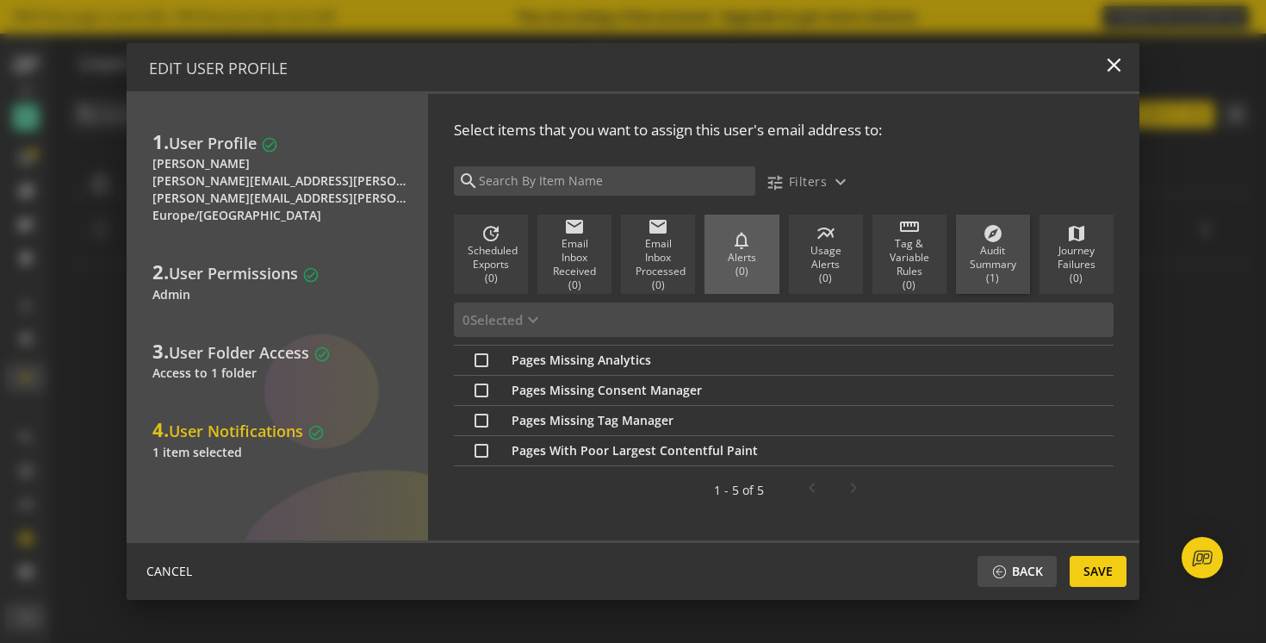
click at [998, 261] on div "Audit Summary (1)" at bounding box center [993, 264] width 46 height 41
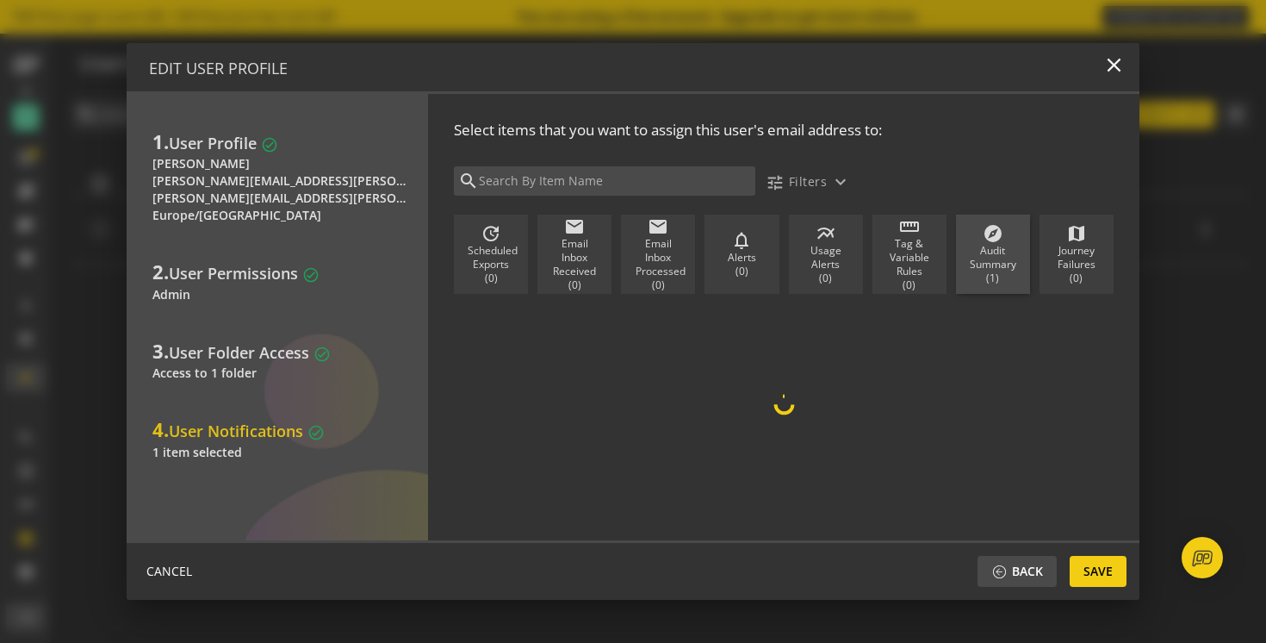
checkbox input "true"
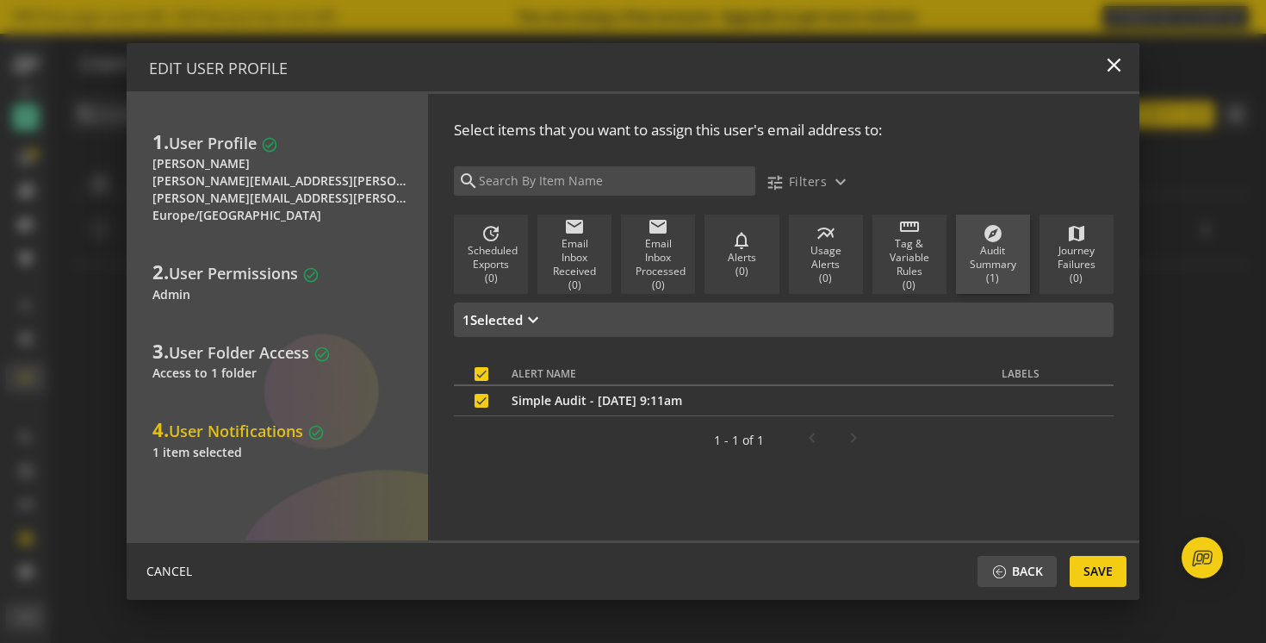
scroll to position [0, 0]
click at [481, 401] on input "checkbox" at bounding box center [482, 401] width 14 height 14
checkbox input "false"
click at [1105, 571] on span "Save" at bounding box center [1098, 571] width 29 height 31
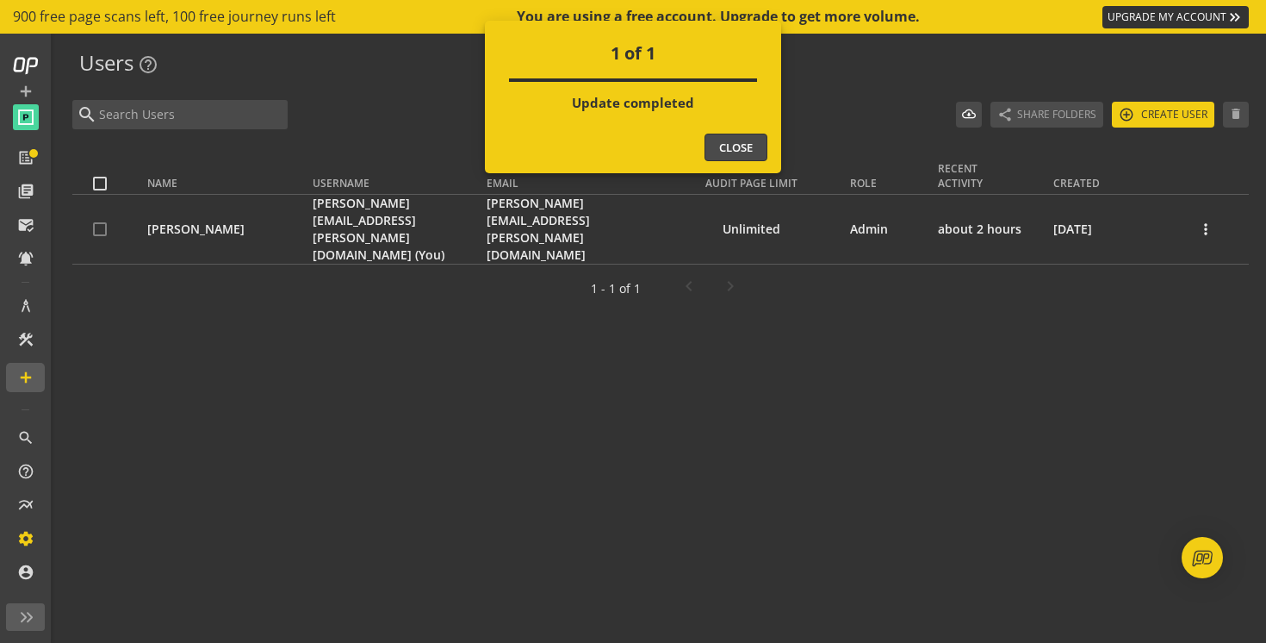
click at [747, 144] on button "Close" at bounding box center [736, 148] width 63 height 28
